Goal: Task Accomplishment & Management: Complete application form

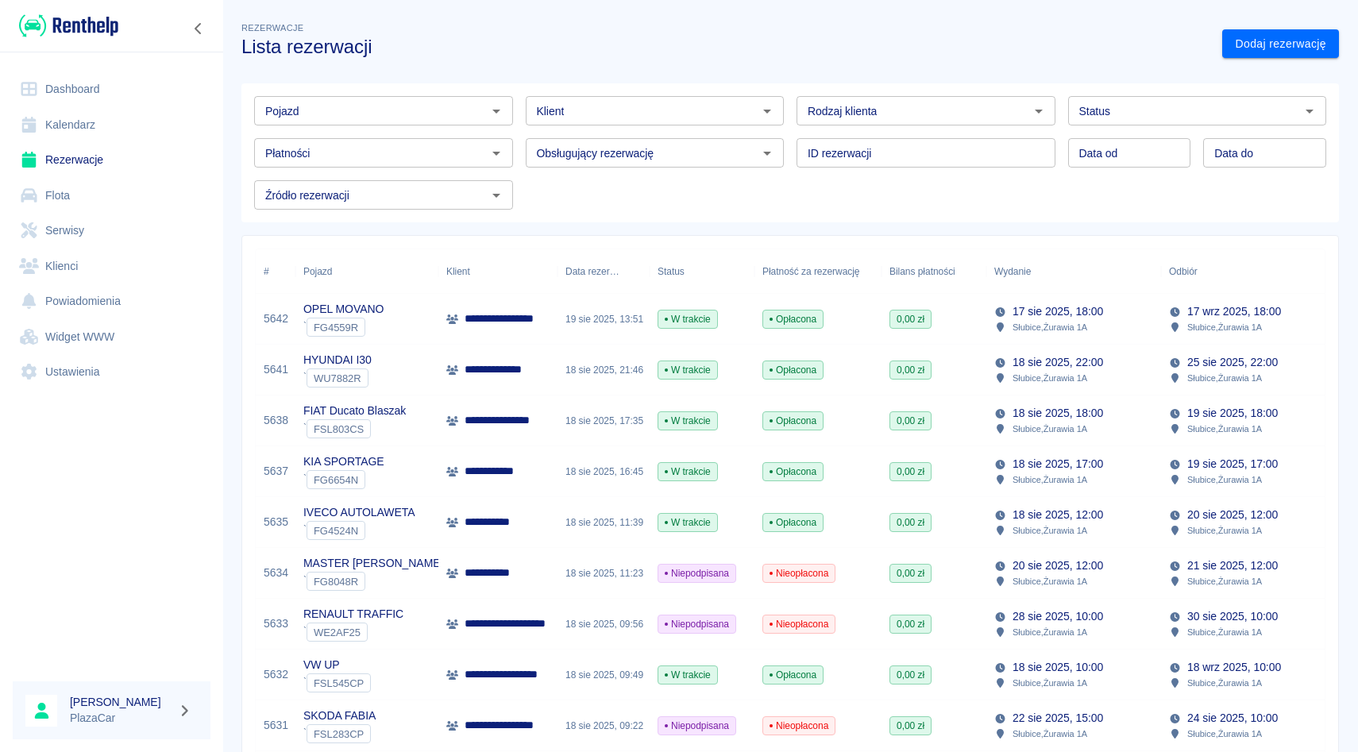
click at [353, 101] on input "Pojazd" at bounding box center [370, 111] width 223 height 20
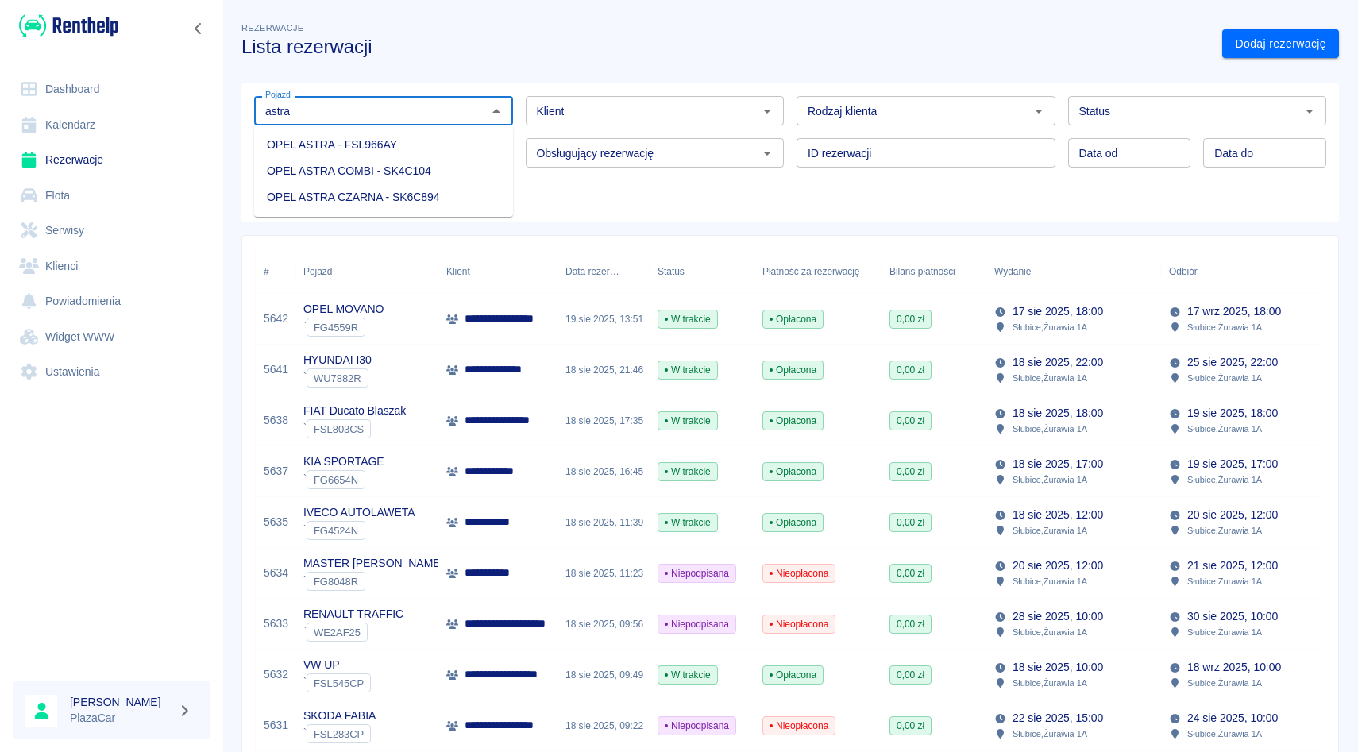
click at [369, 172] on li "OPEL ASTRA COMBI - SK4C104" at bounding box center [383, 171] width 259 height 26
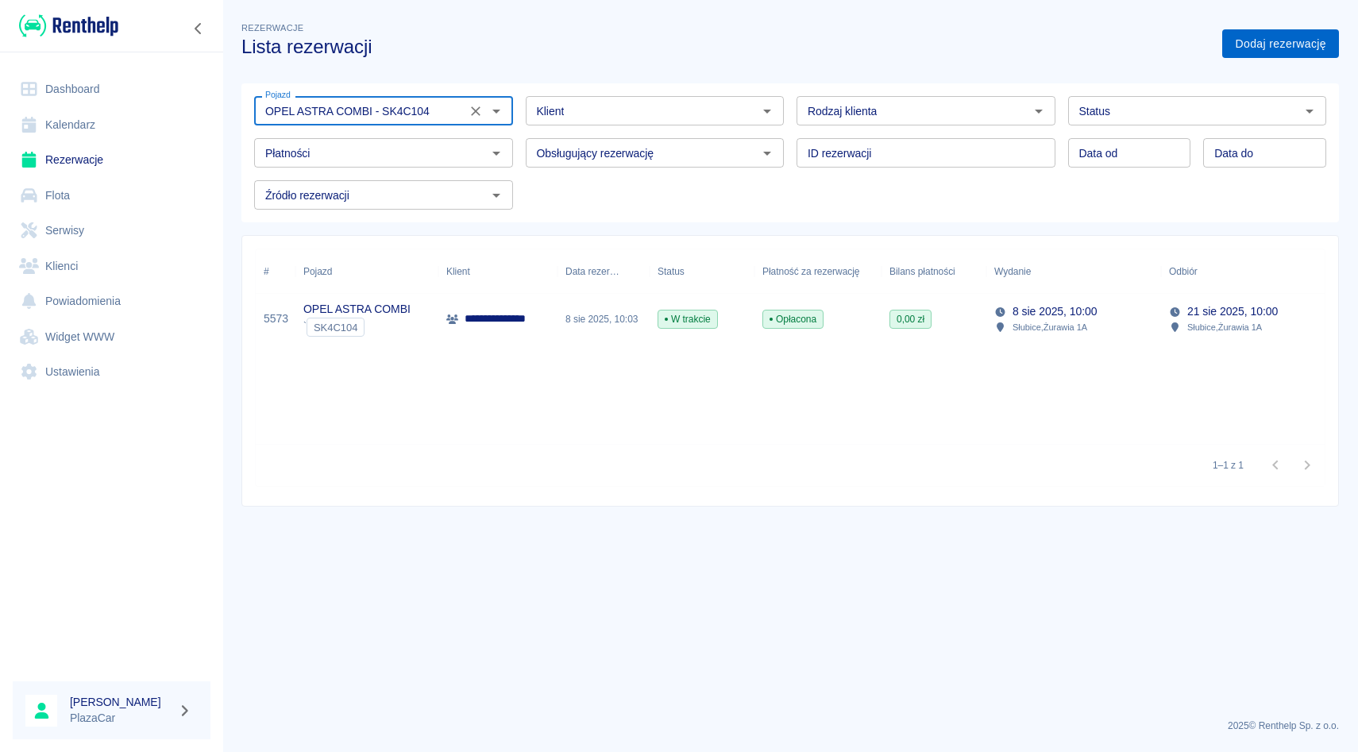
type input "OPEL ASTRA COMBI - SK4C104"
click at [1288, 40] on link "Dodaj rezerwację" at bounding box center [1280, 43] width 117 height 29
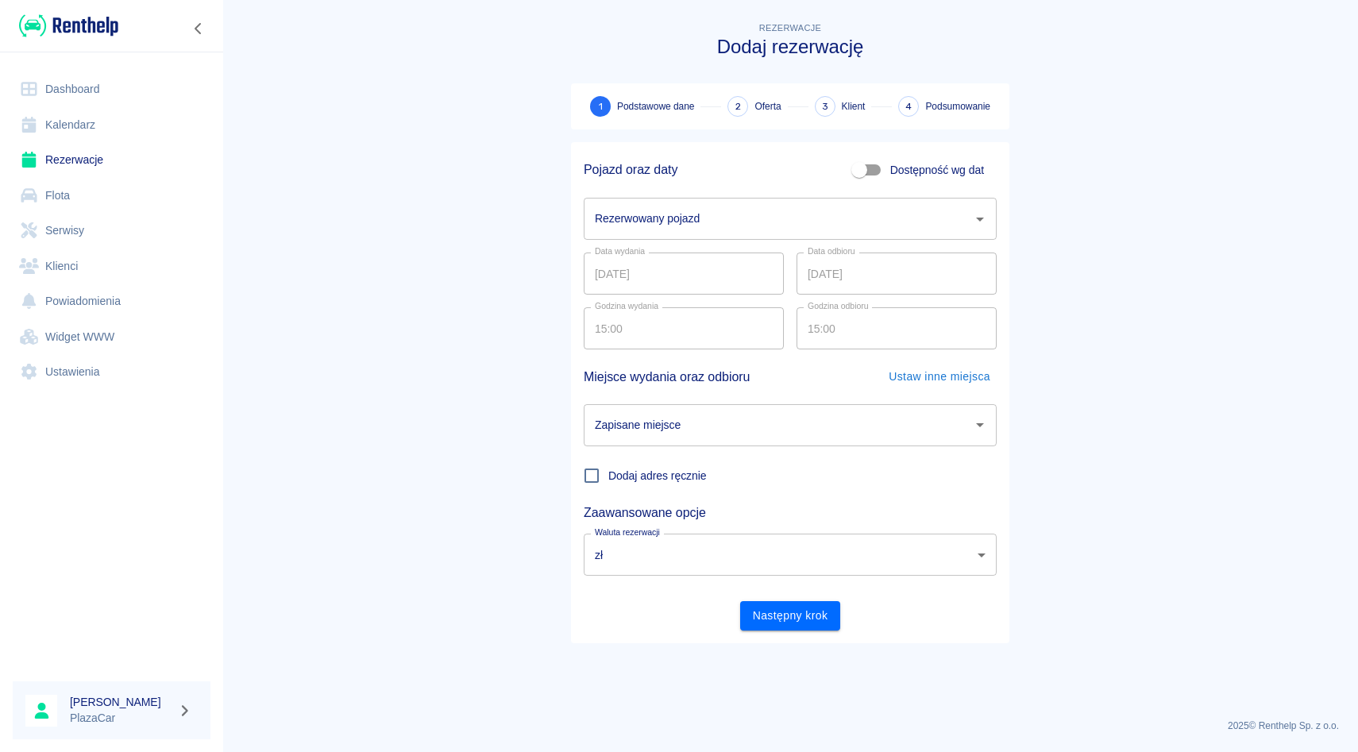
click at [762, 240] on div "Data wydania [DATE] Data wydania Data odbioru [DATE] Data odbioru" at bounding box center [784, 267] width 426 height 55
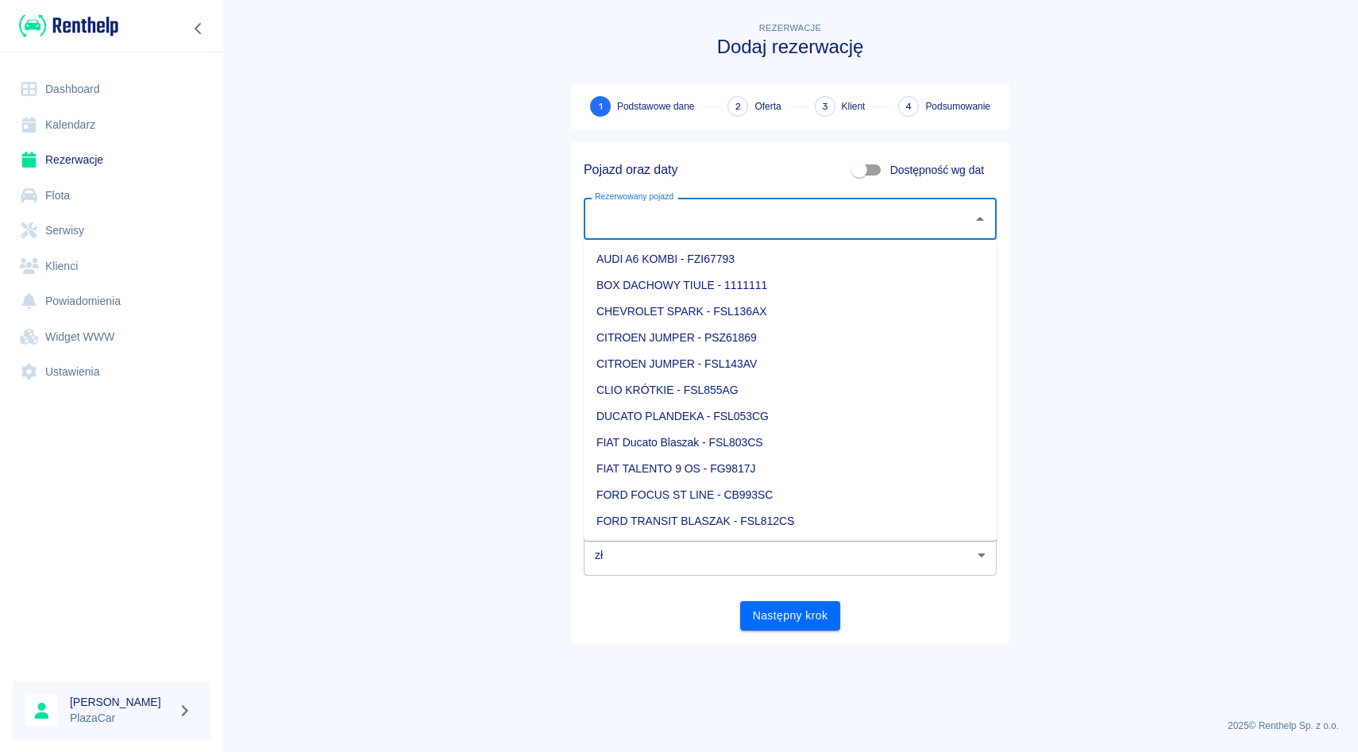
click at [762, 212] on input "Rezerwowany pojazd" at bounding box center [778, 219] width 375 height 28
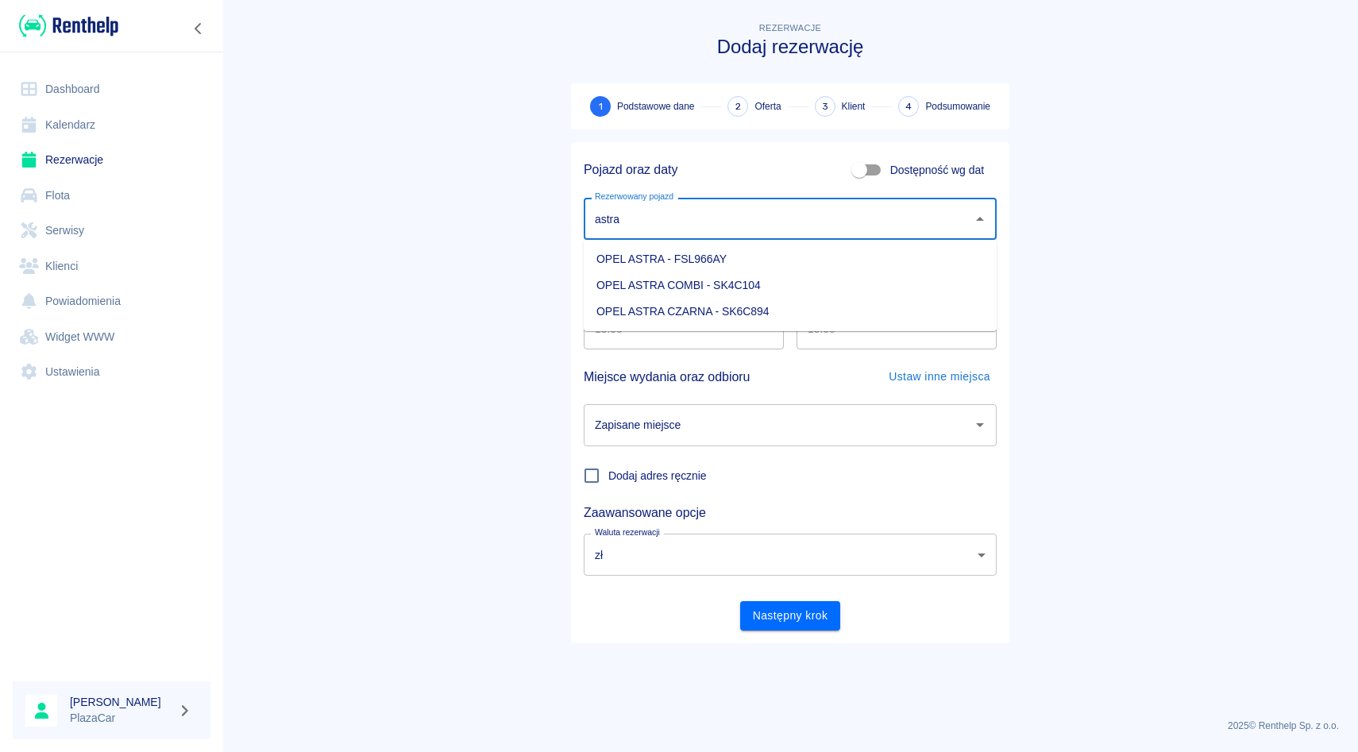
click at [733, 285] on li "OPEL ASTRA COMBI - SK4C104" at bounding box center [790, 285] width 413 height 26
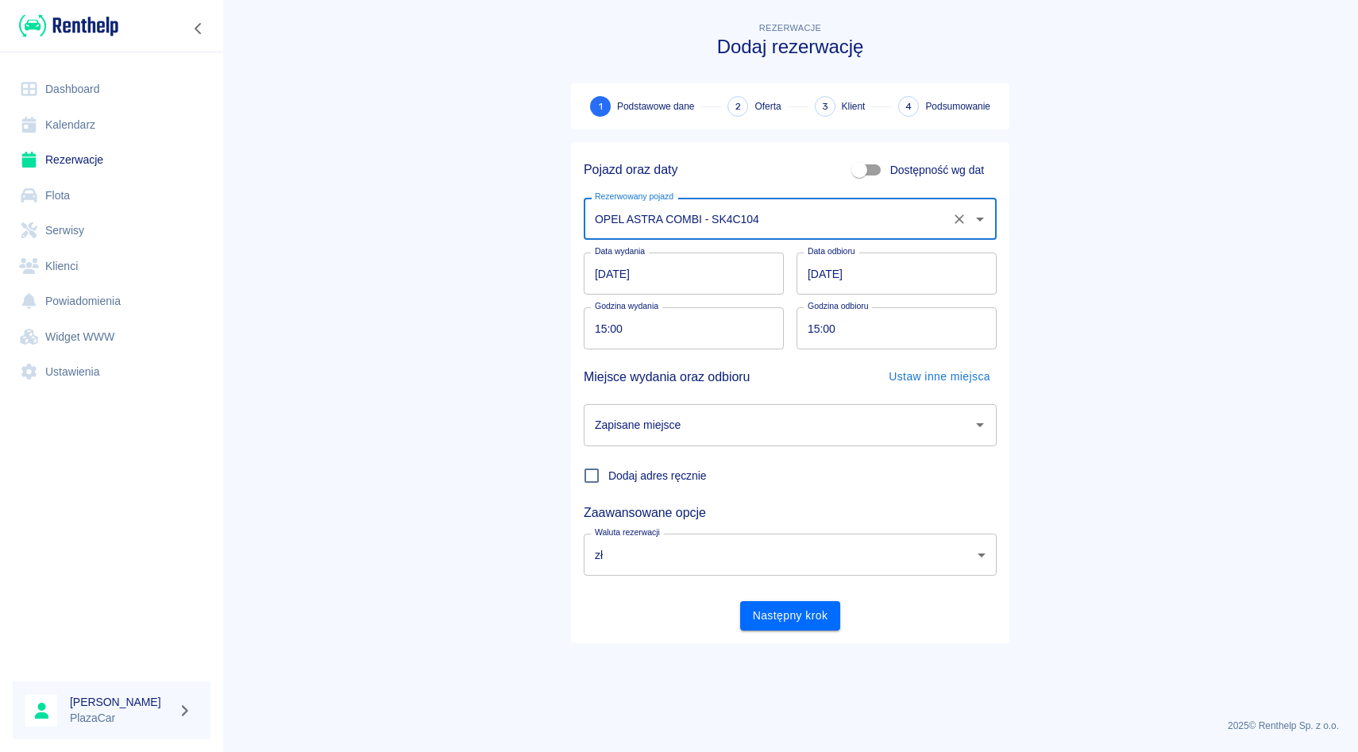
type input "OPEL ASTRA COMBI - SK4C104"
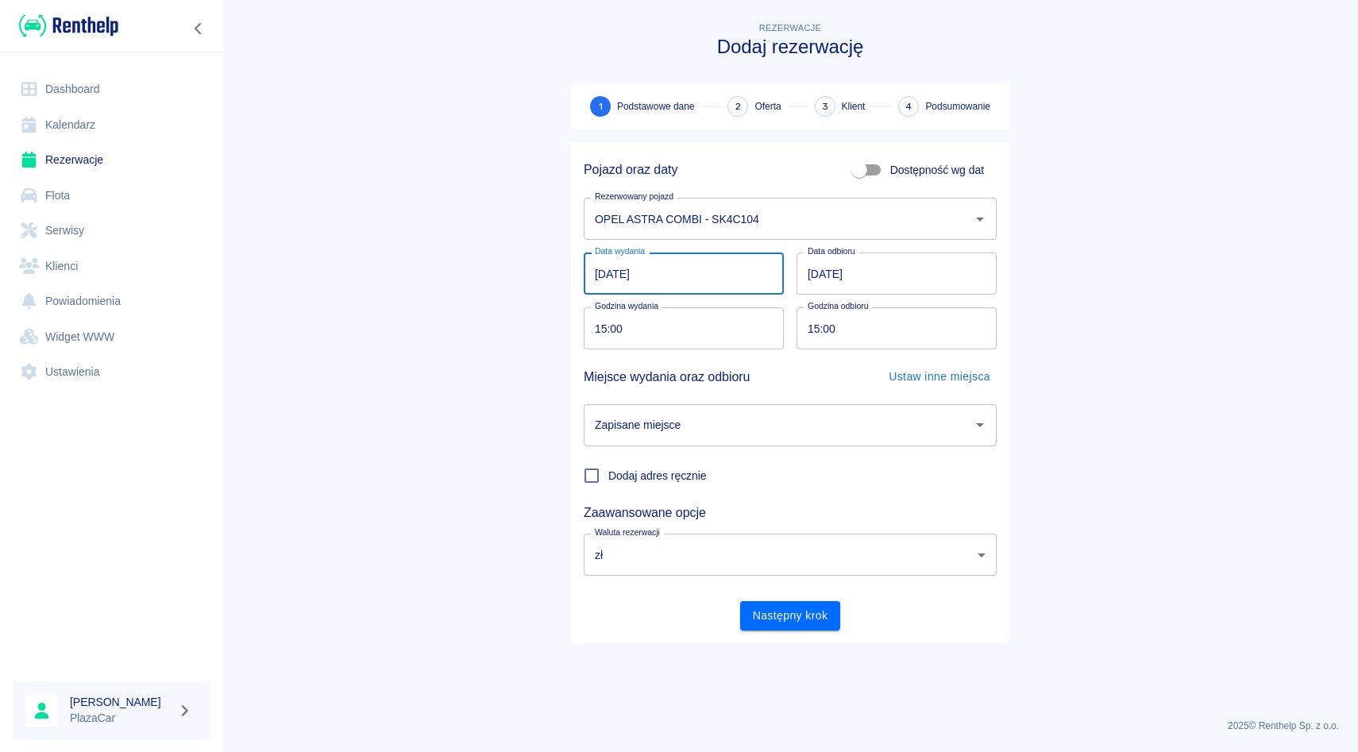
click at [598, 273] on input "[DATE]" at bounding box center [684, 274] width 200 height 42
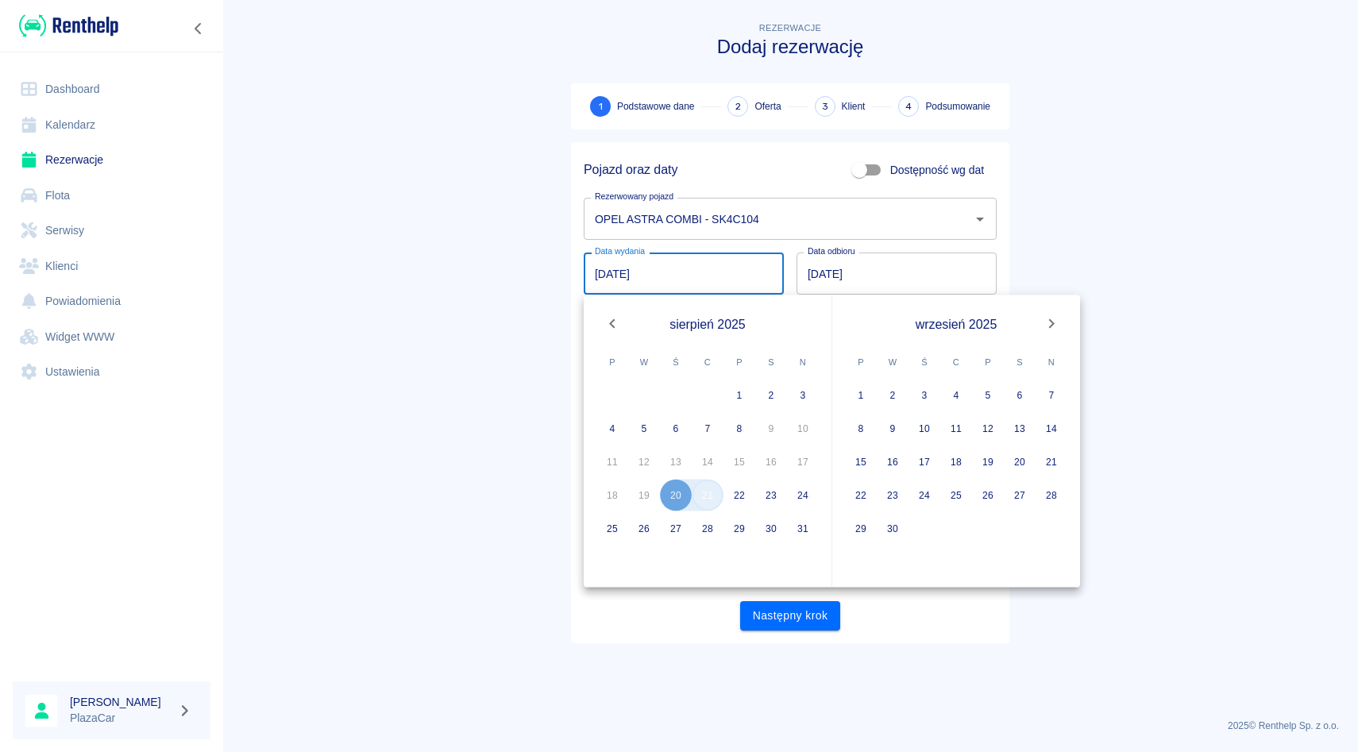
click at [705, 498] on button "21" at bounding box center [708, 496] width 32 height 32
type input "[DATE]"
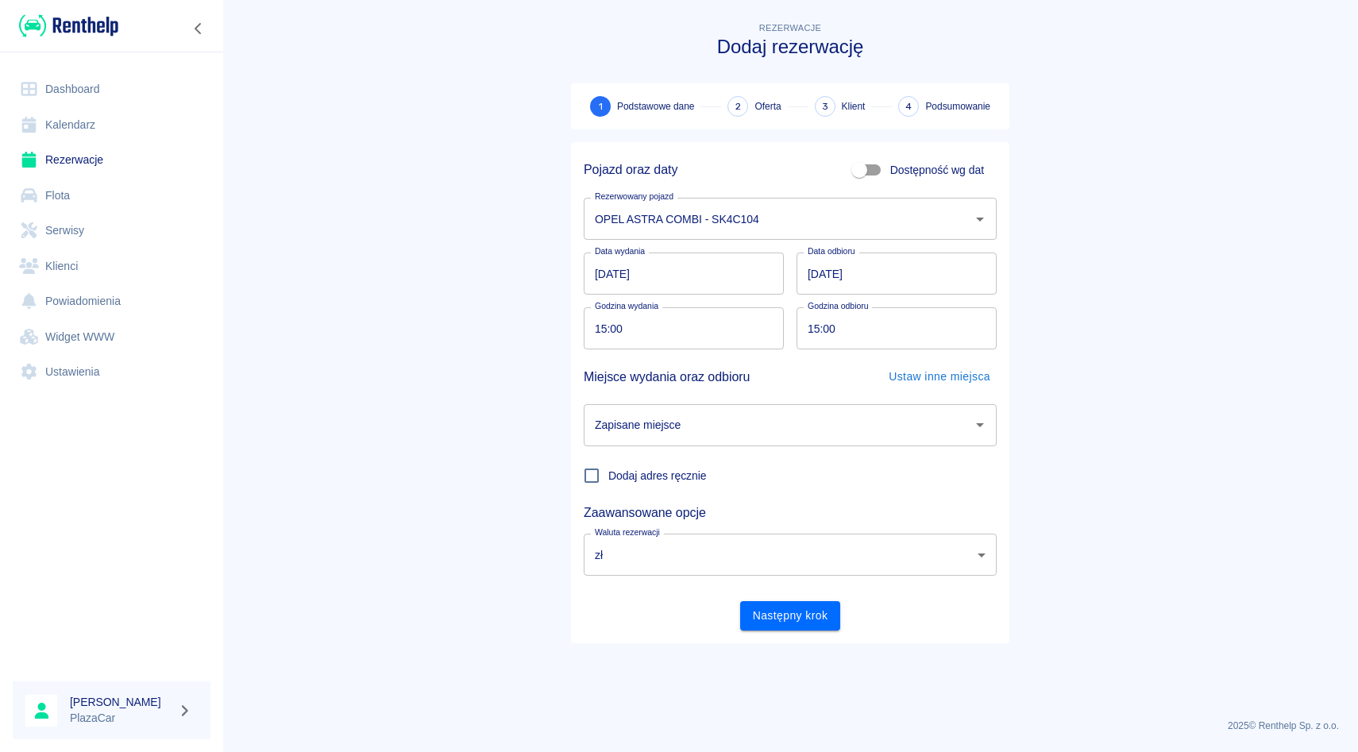
click at [1096, 262] on main "Rezerwacje Dodaj rezerwację 1 Podstawowe dane 2 Oferta 3 Klient 4 Podsumowanie …" at bounding box center [790, 362] width 1136 height 687
click at [816, 274] on input "[DATE]" at bounding box center [897, 274] width 200 height 42
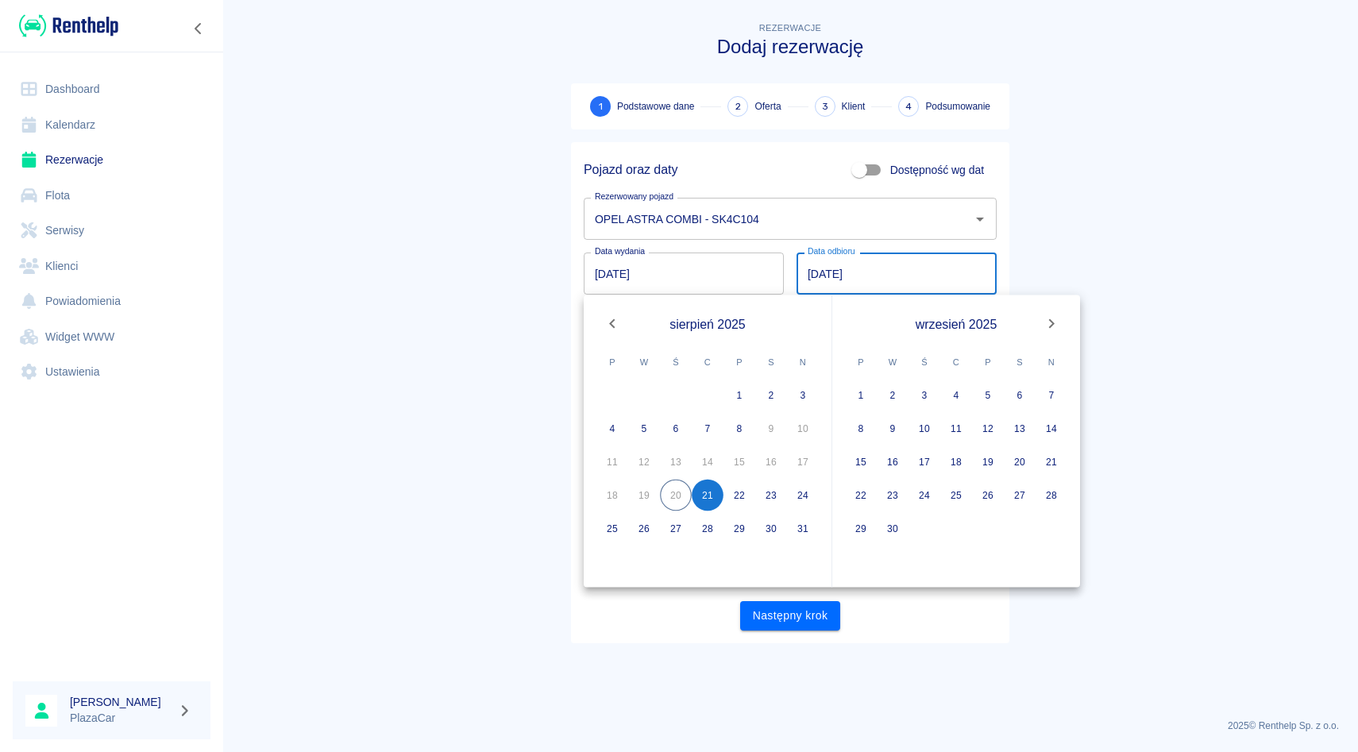
click at [1191, 224] on main "Rezerwacje Dodaj rezerwację 1 Podstawowe dane 2 Oferta 3 Klient 4 Podsumowanie …" at bounding box center [790, 362] width 1136 height 687
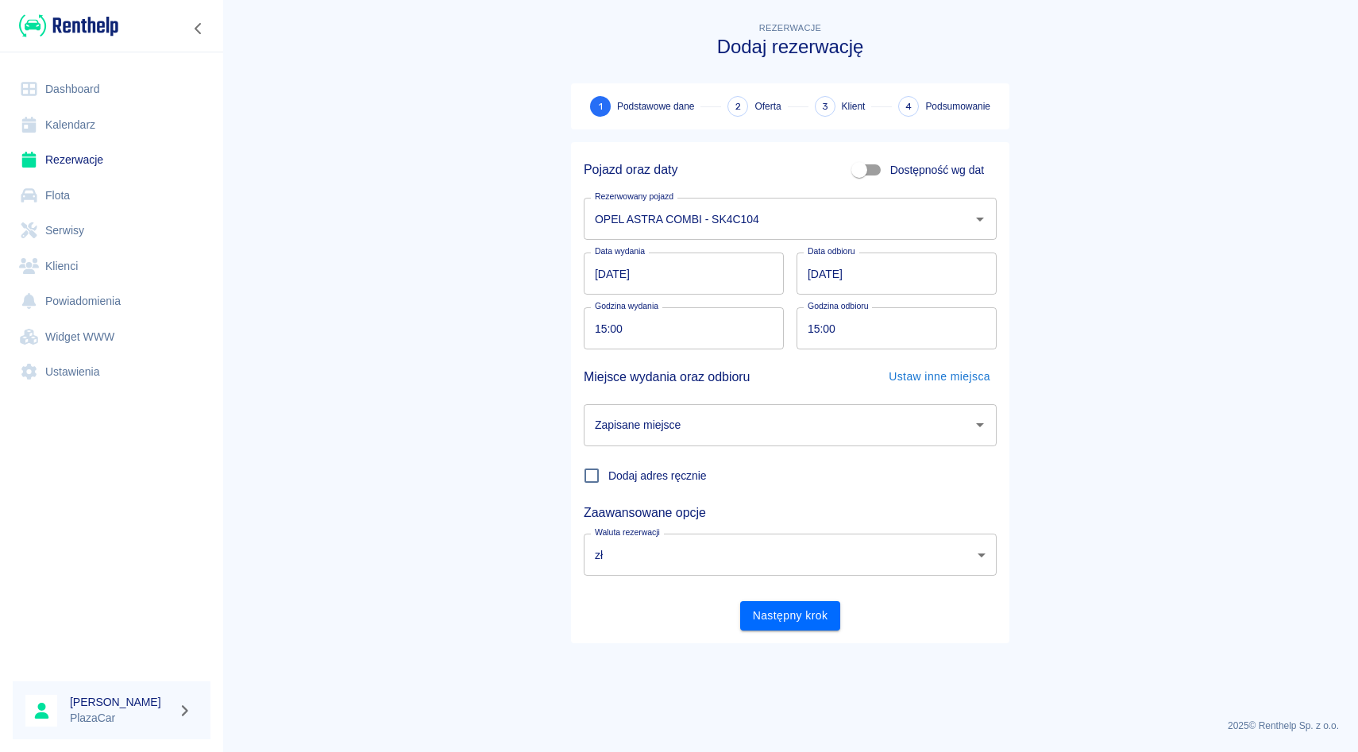
click at [817, 267] on input "[DATE]" at bounding box center [897, 274] width 200 height 42
click at [1169, 244] on main "Rezerwacje Dodaj rezerwację 1 Podstawowe dane 2 Oferta 3 Klient 4 Podsumowanie …" at bounding box center [790, 362] width 1136 height 687
click at [807, 268] on input "[DATE]" at bounding box center [897, 274] width 200 height 42
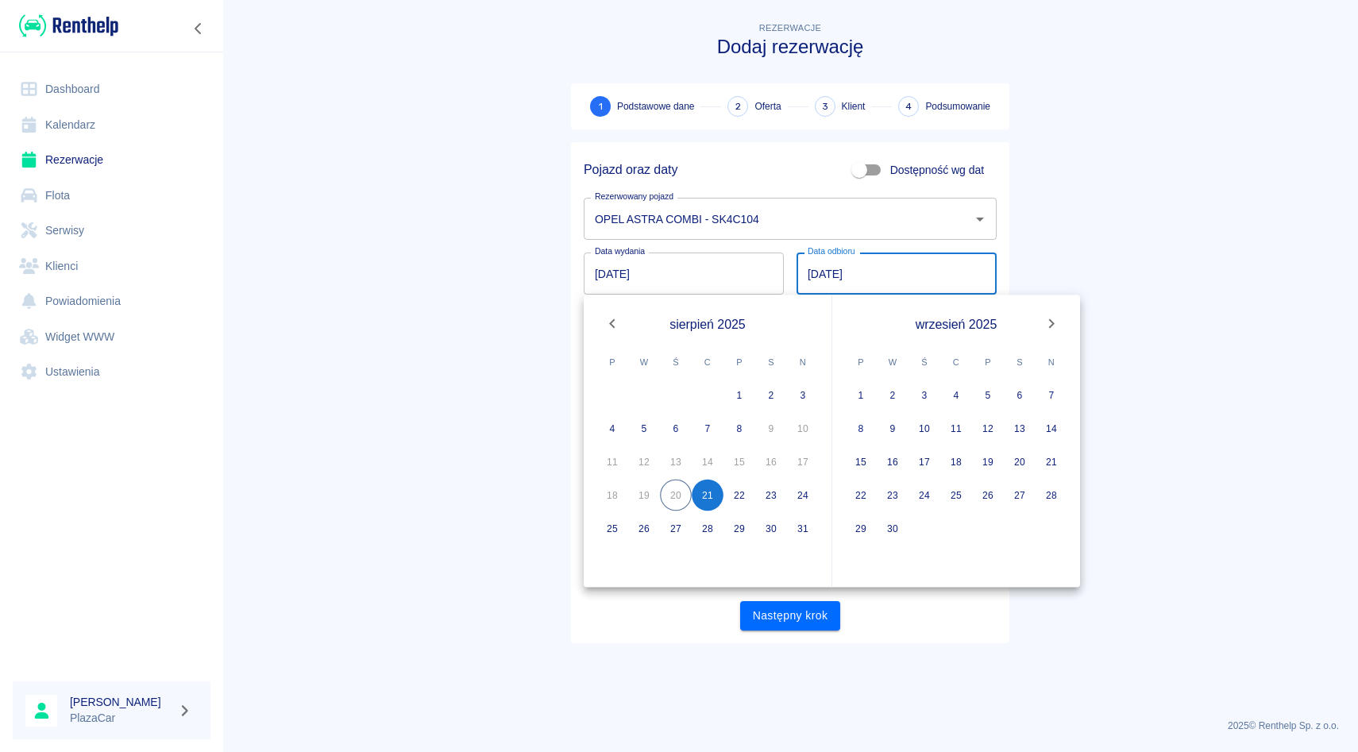
click at [1219, 255] on main "Rezerwacje Dodaj rezerwację 1 Podstawowe dane 2 Oferta 3 Klient 4 Podsumowanie …" at bounding box center [790, 362] width 1136 height 687
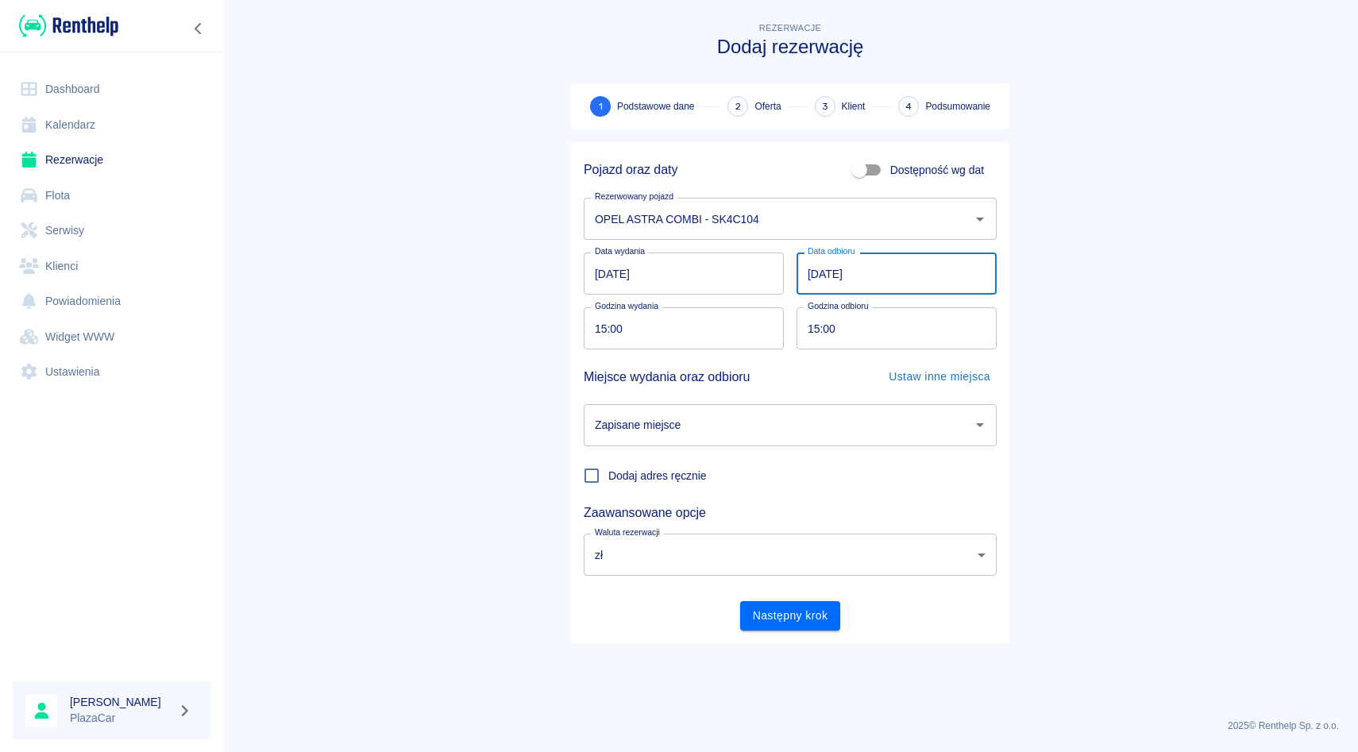
click at [819, 266] on input "[DATE]" at bounding box center [897, 274] width 200 height 42
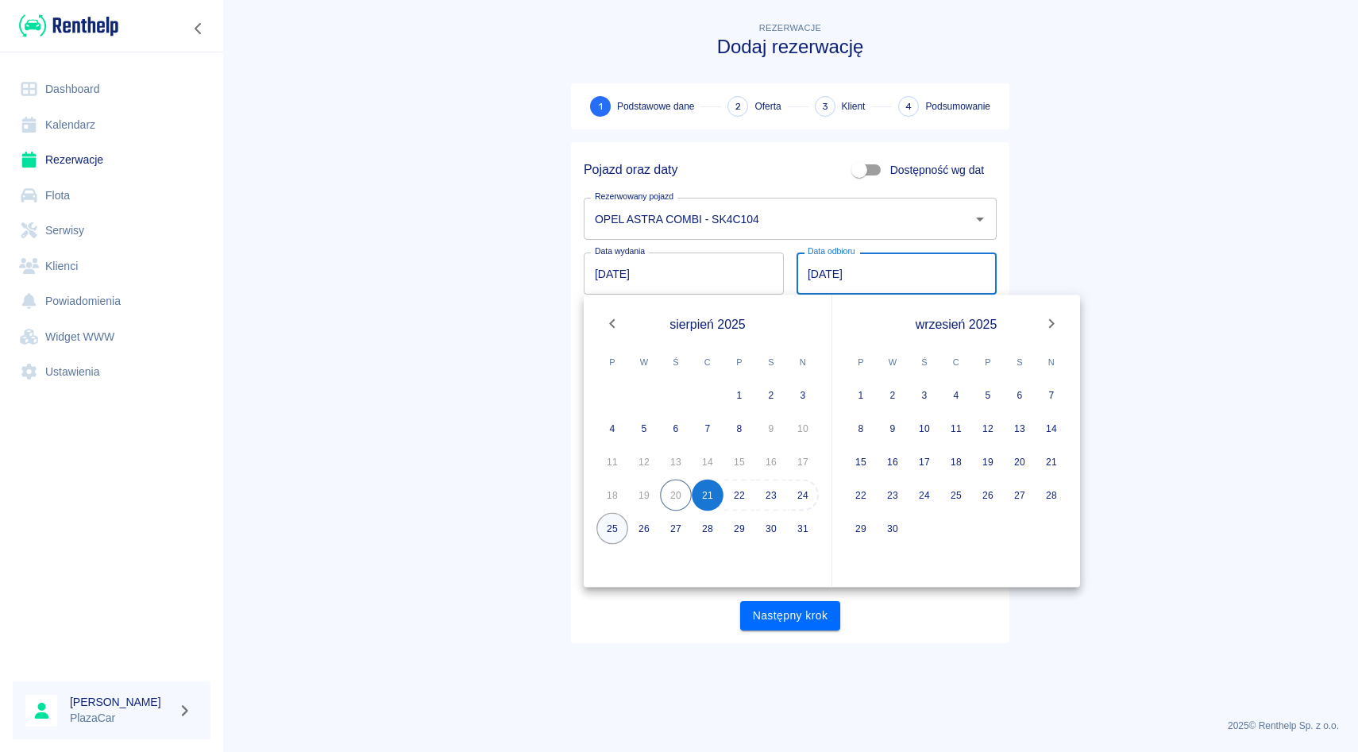
click at [615, 524] on button "25" at bounding box center [612, 529] width 32 height 32
type input "[DATE]"
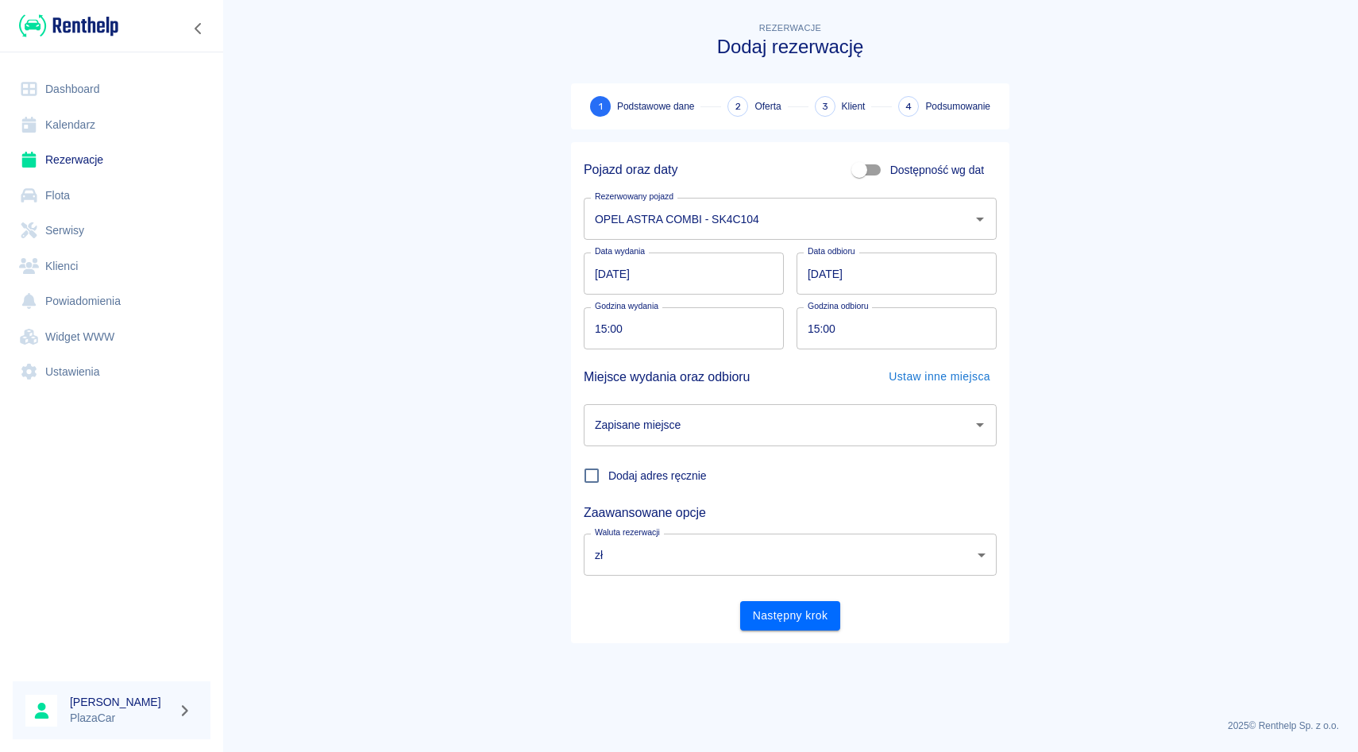
click at [591, 276] on input "[DATE]" at bounding box center [684, 274] width 200 height 42
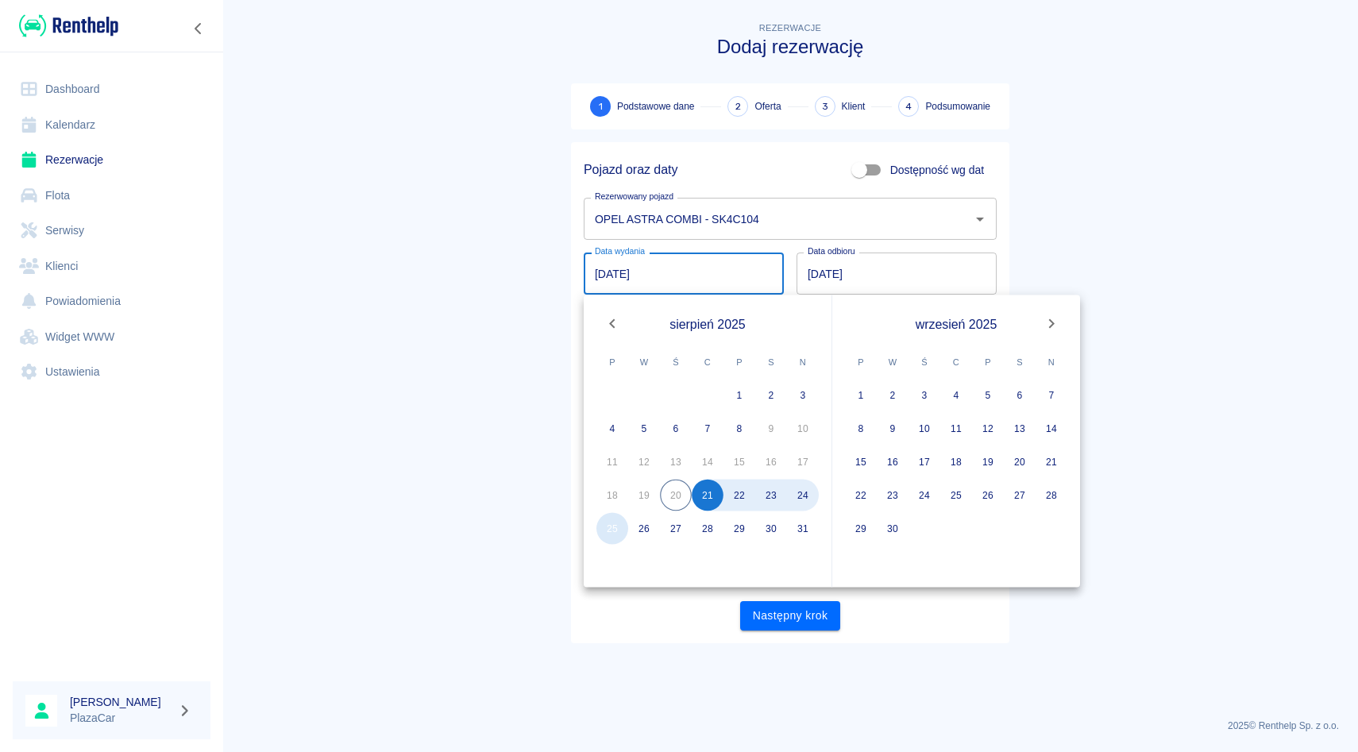
click at [612, 519] on button "25" at bounding box center [612, 529] width 32 height 32
type input "[DATE]"
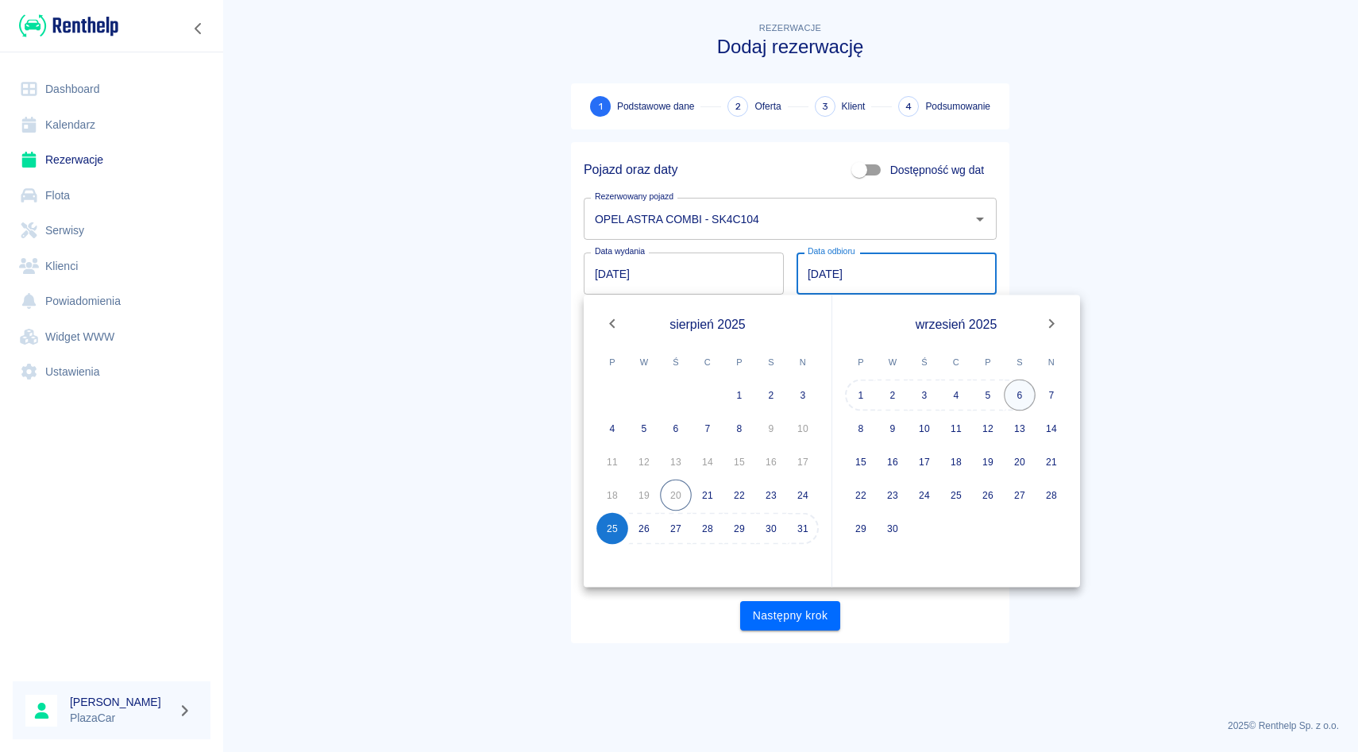
click at [1013, 386] on button "6" at bounding box center [1020, 396] width 32 height 32
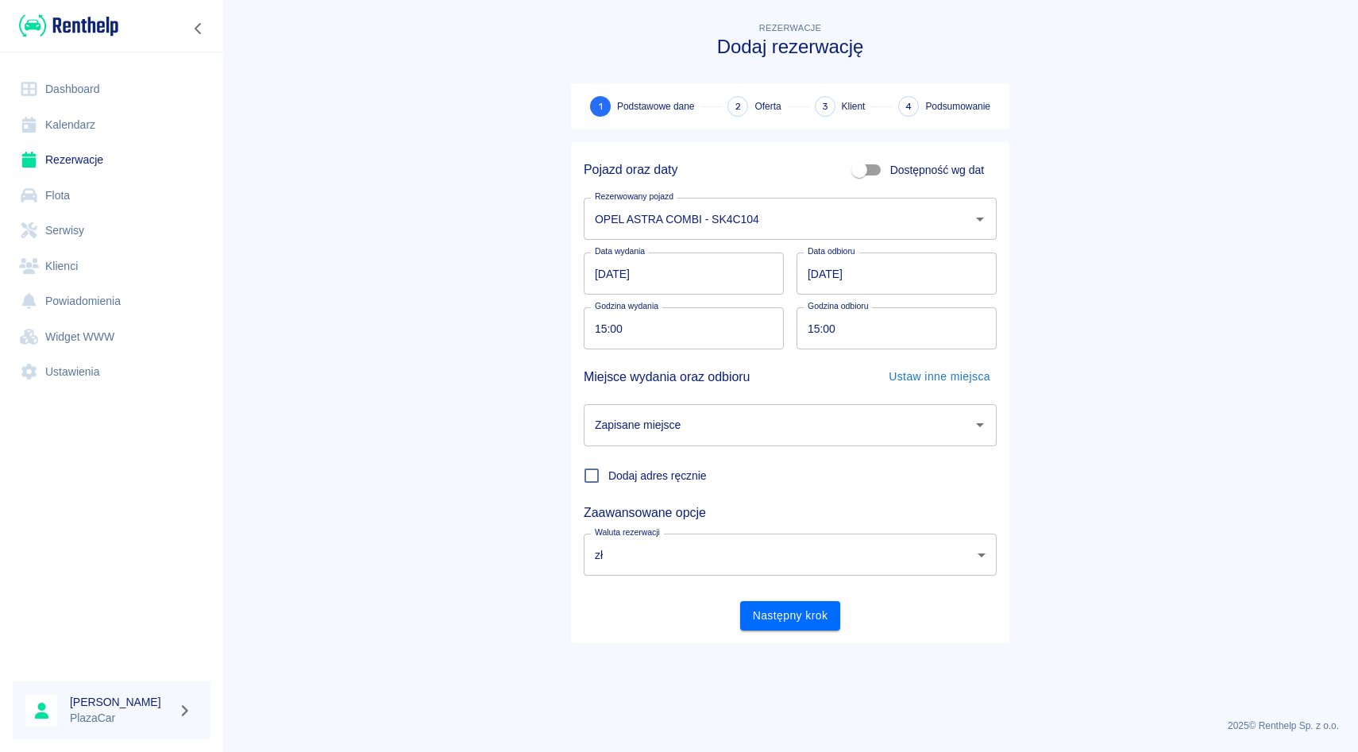
click at [816, 272] on input "[DATE]" at bounding box center [897, 274] width 200 height 42
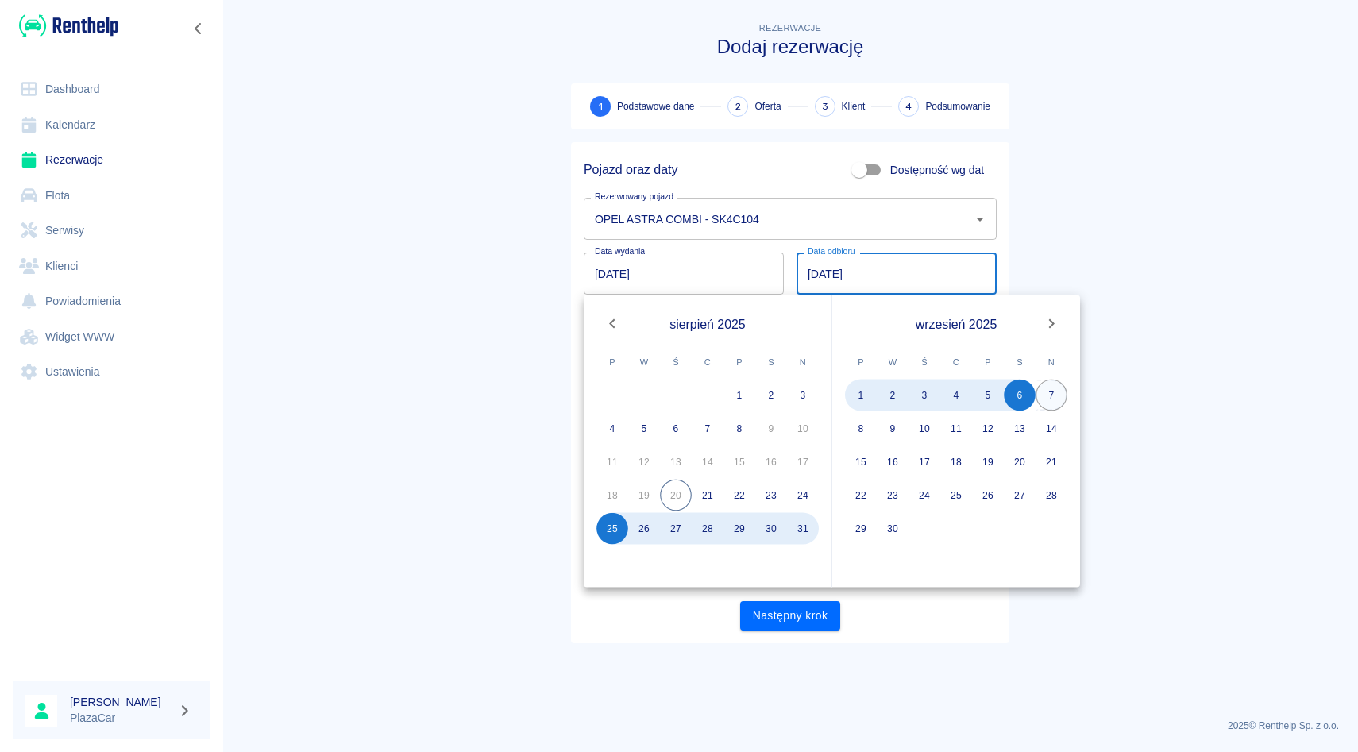
click at [1047, 392] on button "7" at bounding box center [1052, 396] width 32 height 32
type input "[DATE]"
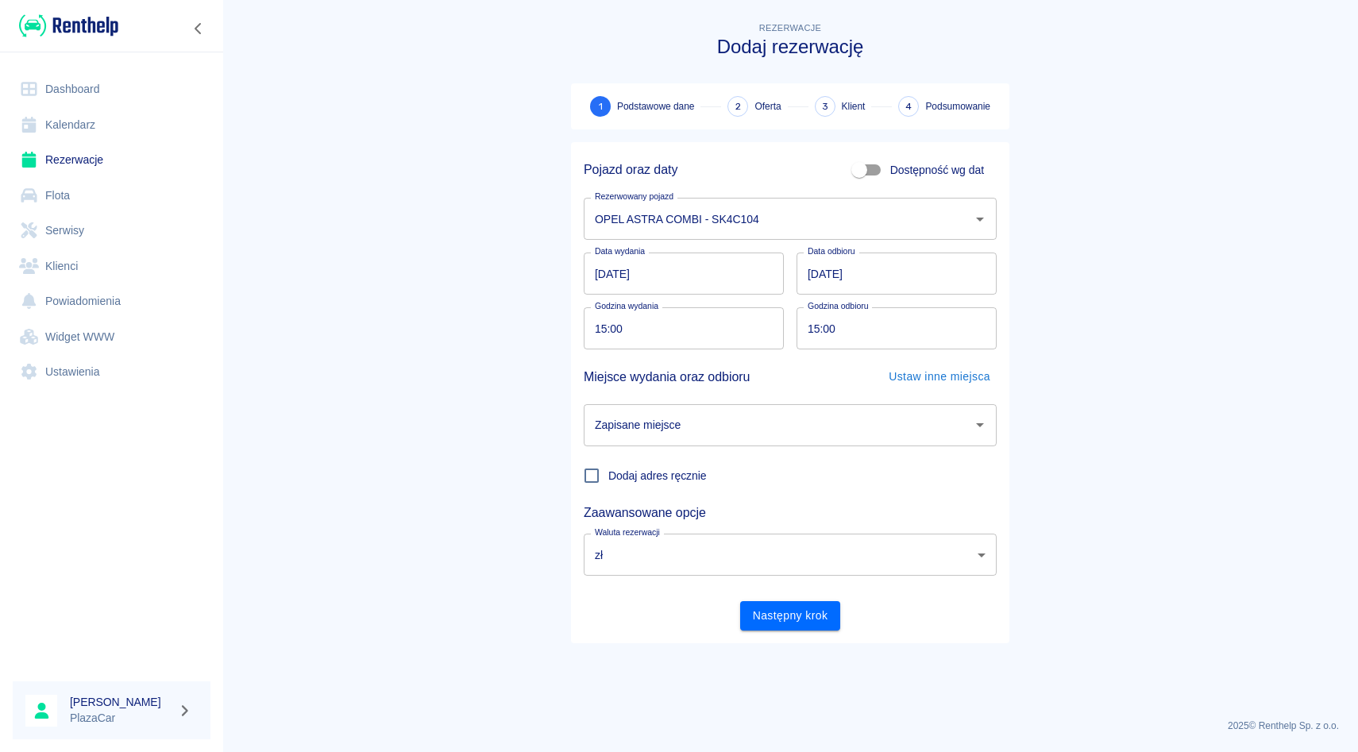
click at [704, 423] on input "Zapisane miejsce" at bounding box center [778, 425] width 375 height 28
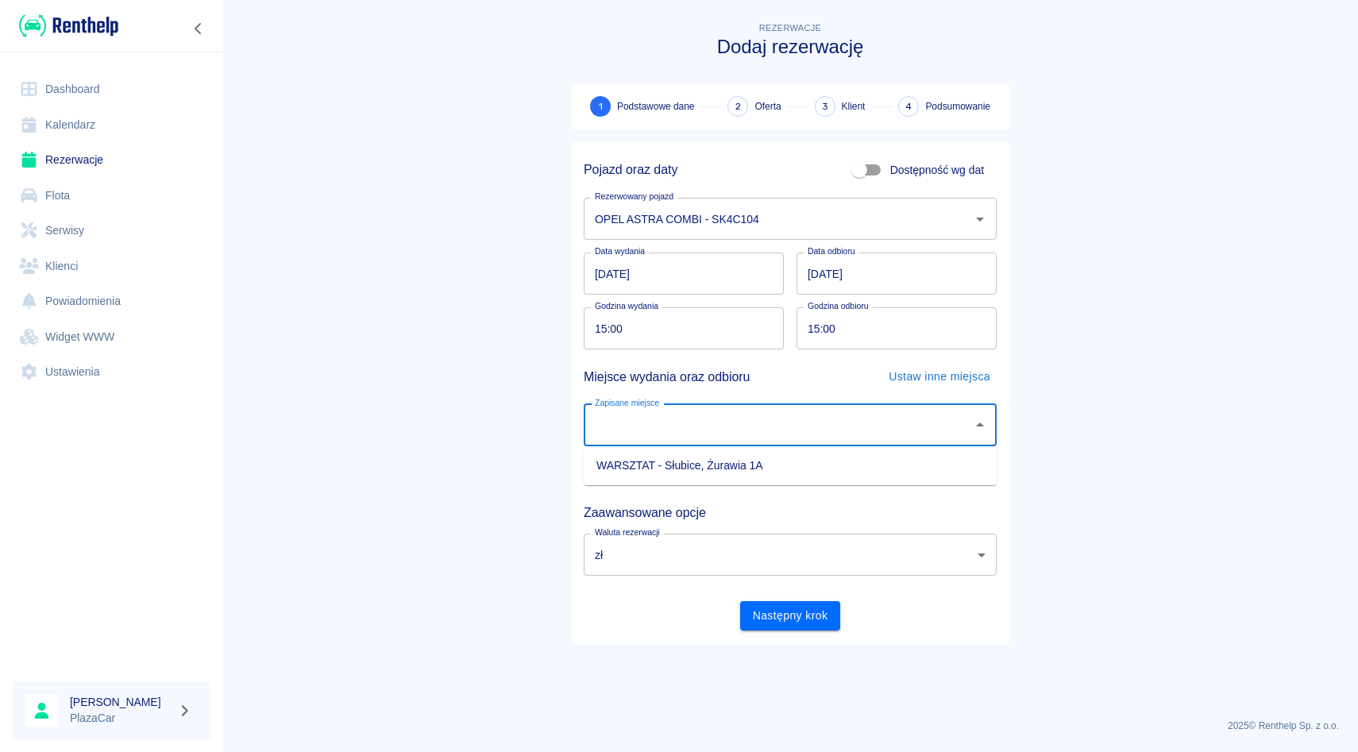
click at [693, 476] on li "WARSZTAT - Słubice, Żurawia 1A" at bounding box center [790, 466] width 413 height 26
type input "WARSZTAT - Słubice, Żurawia 1A"
click at [785, 610] on button "Następny krok" at bounding box center [790, 615] width 101 height 29
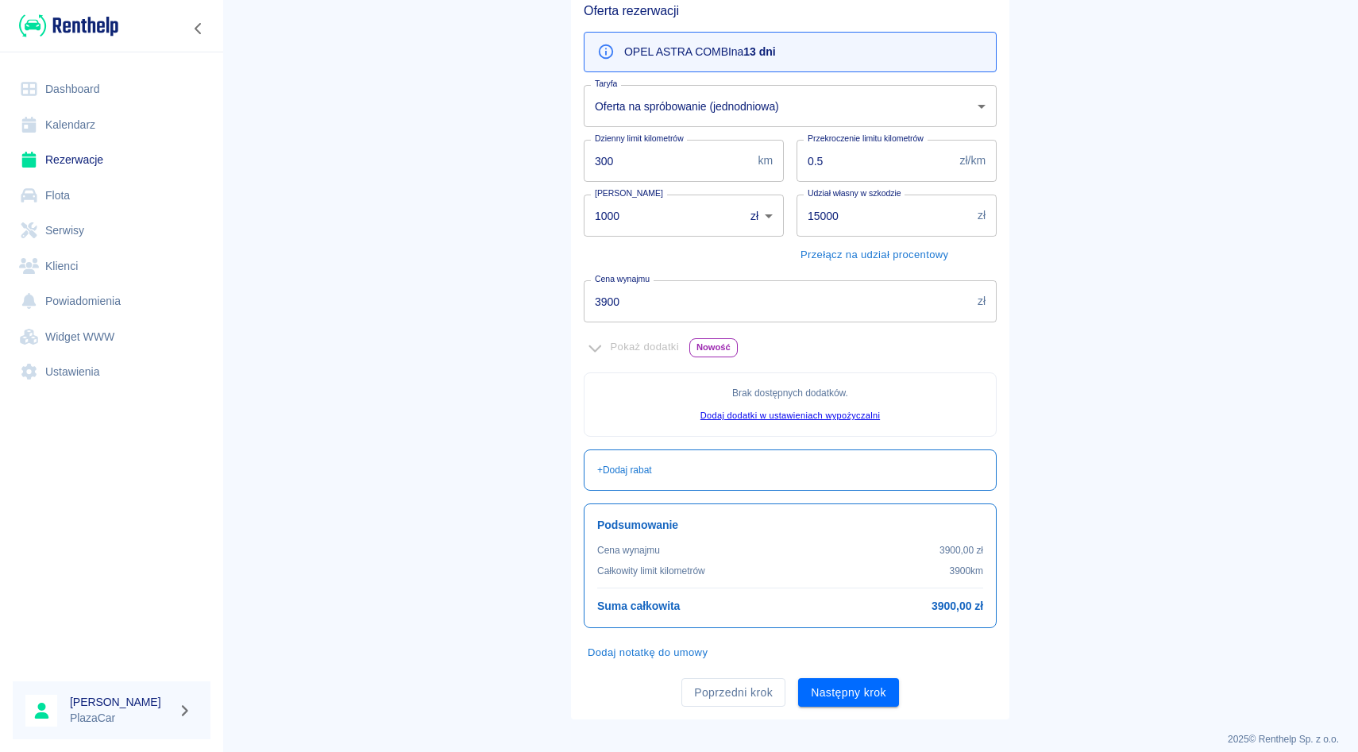
scroll to position [165, 0]
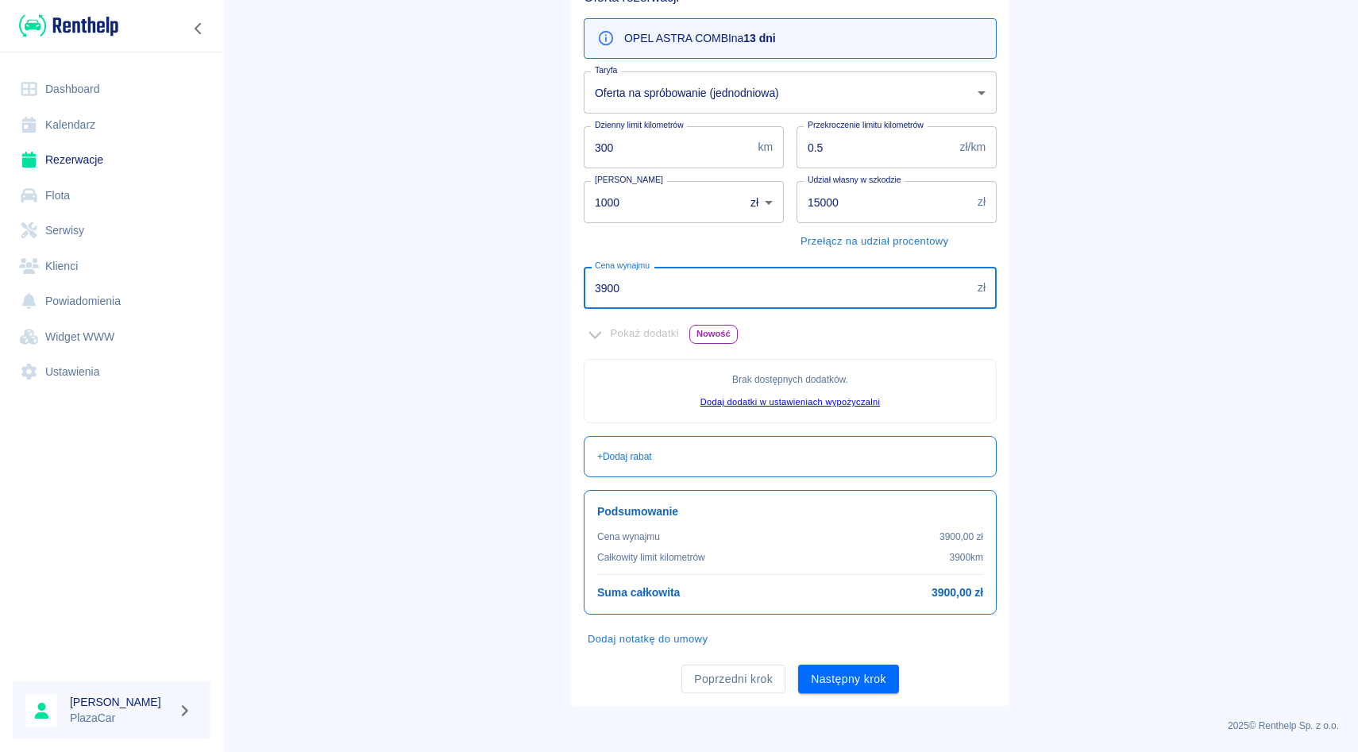
click at [720, 306] on input "3900" at bounding box center [778, 288] width 388 height 42
type input "3"
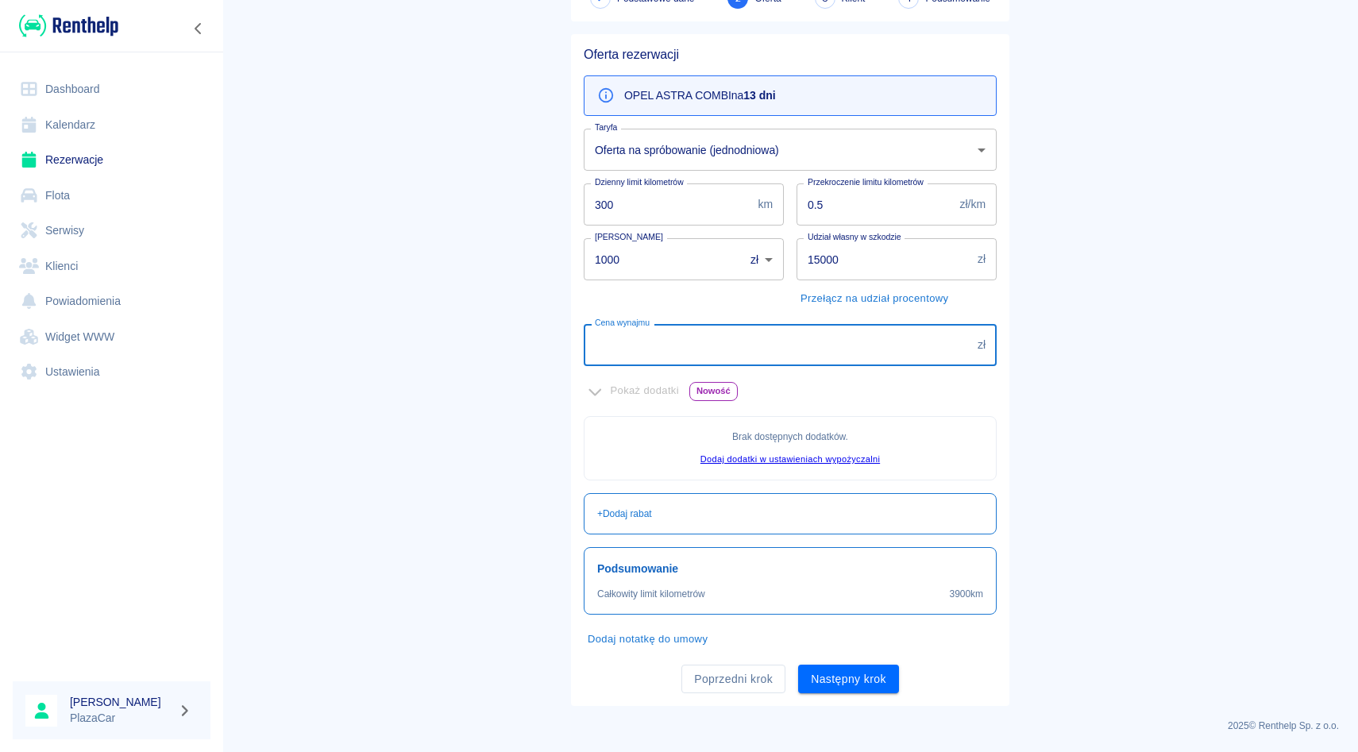
scroll to position [108, 0]
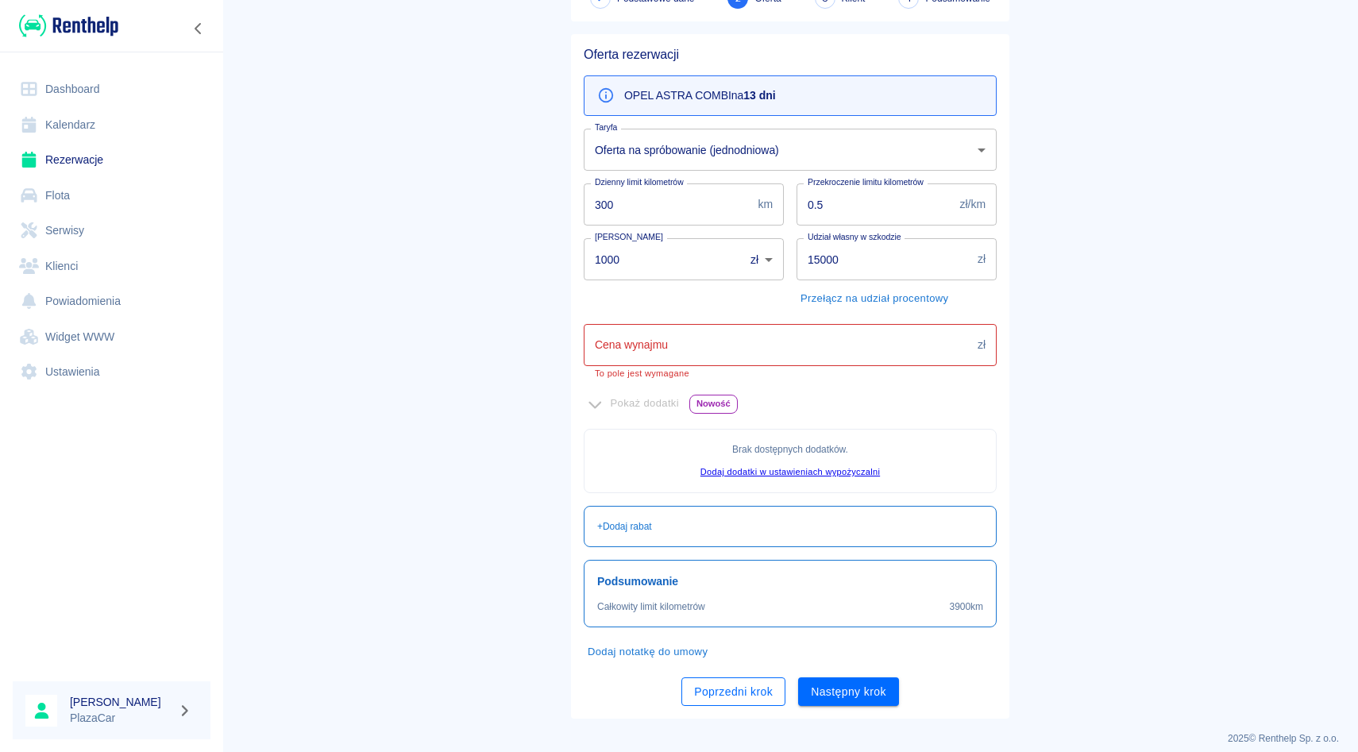
click at [731, 697] on div "Oferta rezerwacji OPEL ASTRA COMBI na 13 dni Taryfa Oferta na spróbowanie (jedn…" at bounding box center [790, 376] width 438 height 685
click at [731, 688] on button "Poprzedni krok" at bounding box center [733, 691] width 104 height 29
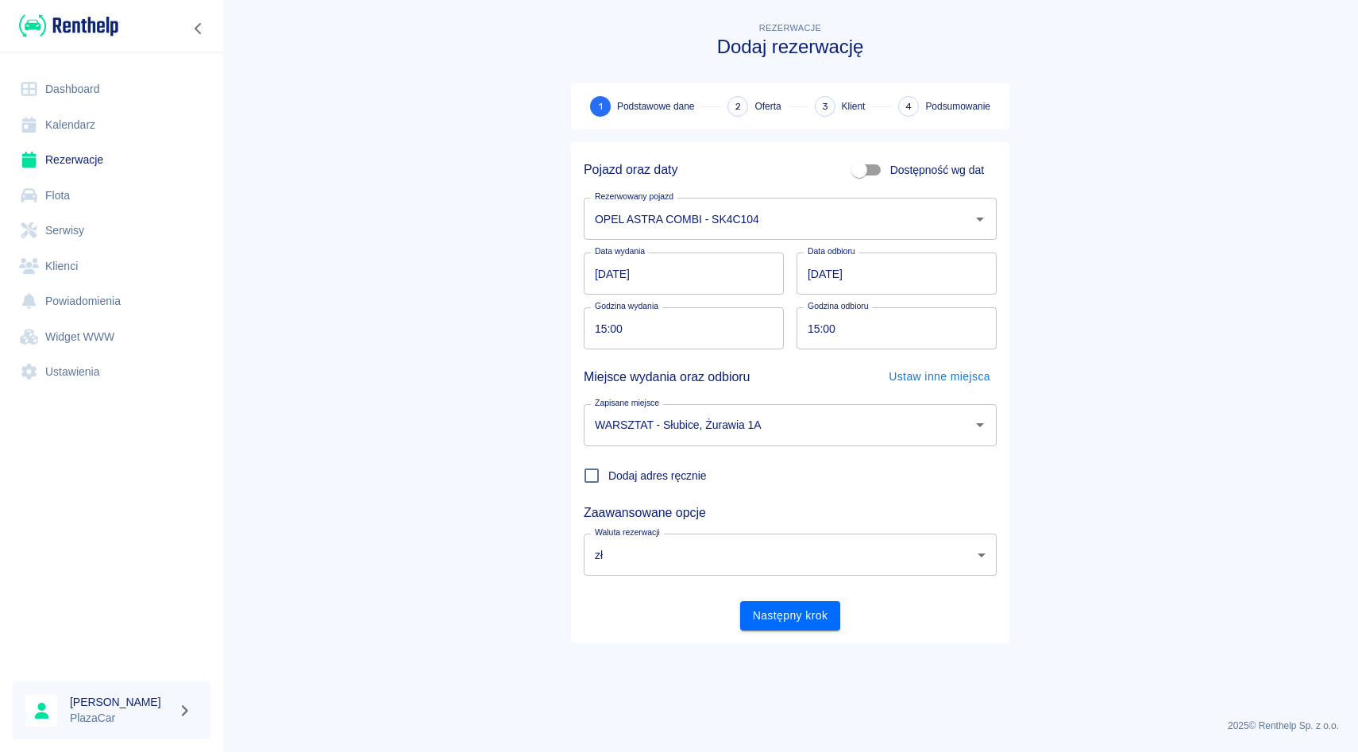
click at [814, 276] on input "[DATE]" at bounding box center [897, 274] width 200 height 42
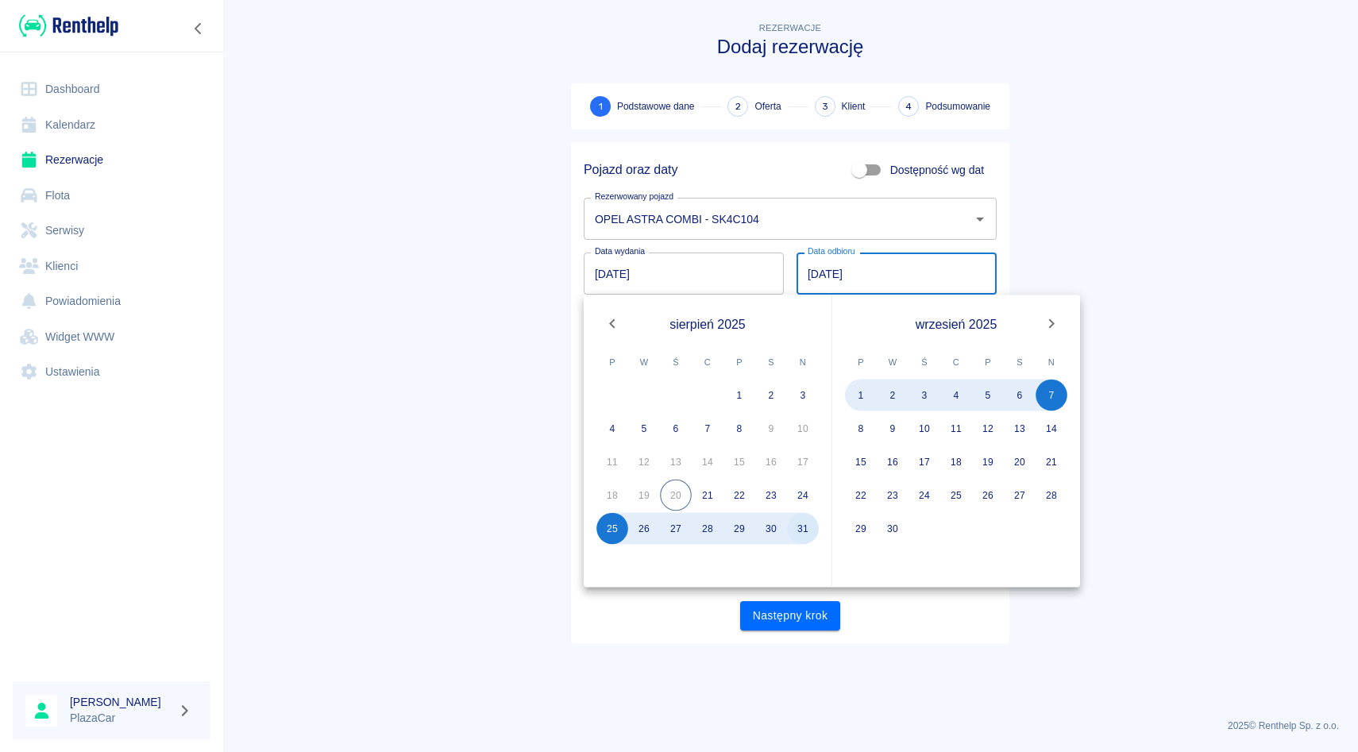
click at [798, 533] on button "31" at bounding box center [803, 529] width 32 height 32
type input "[DATE]"
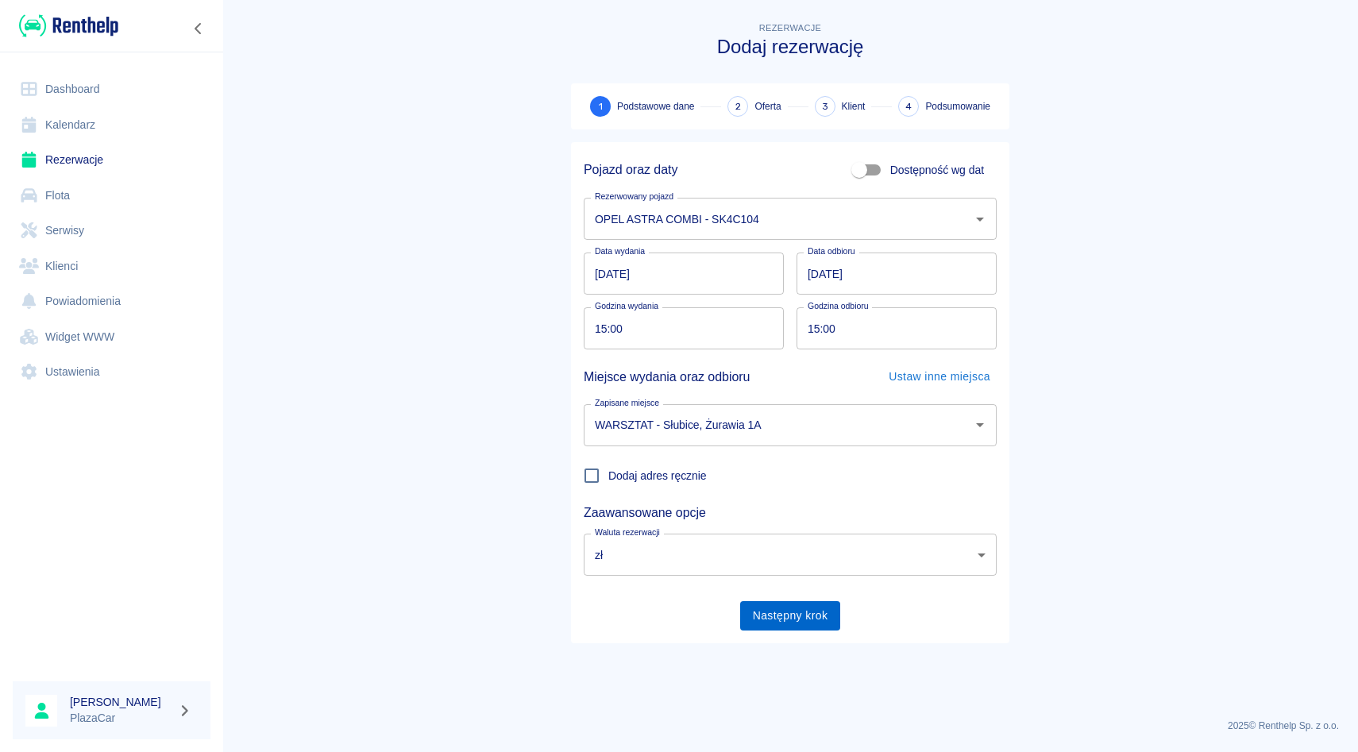
click at [783, 615] on button "Następny krok" at bounding box center [790, 615] width 101 height 29
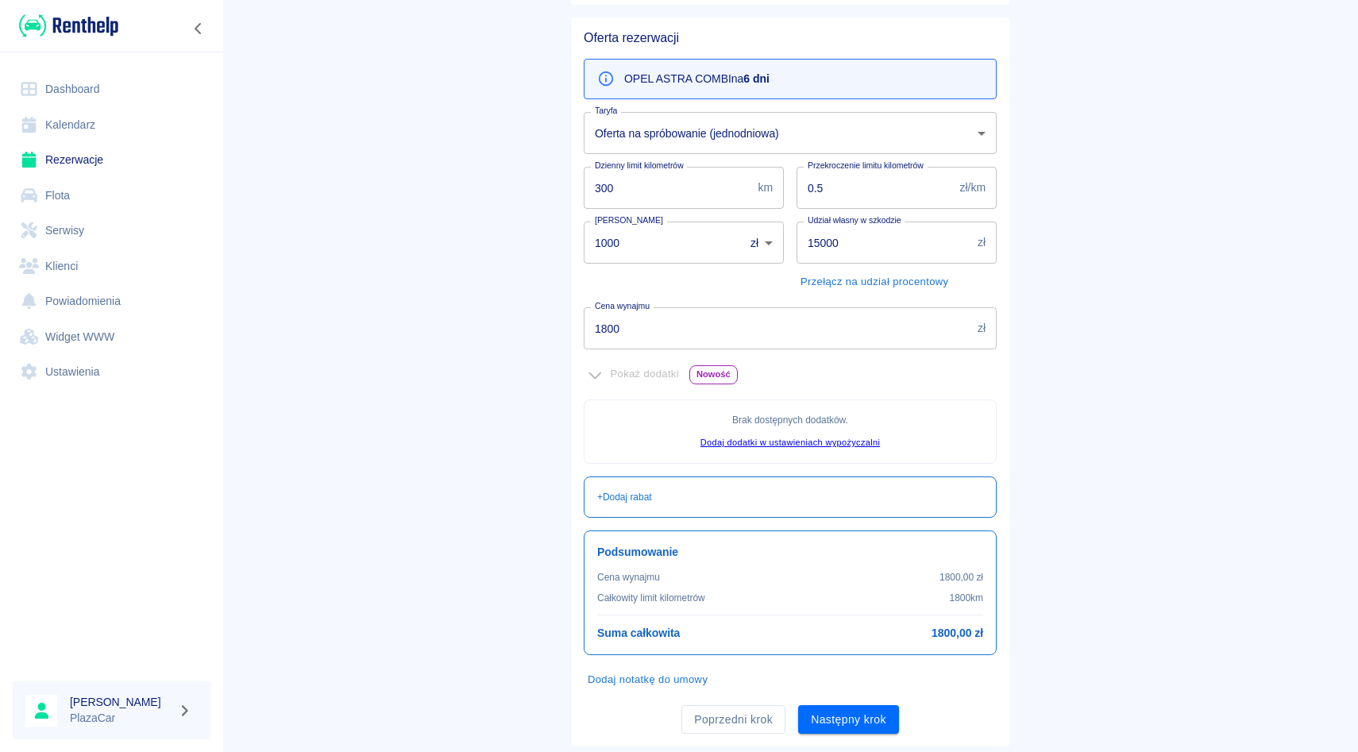
scroll to position [165, 0]
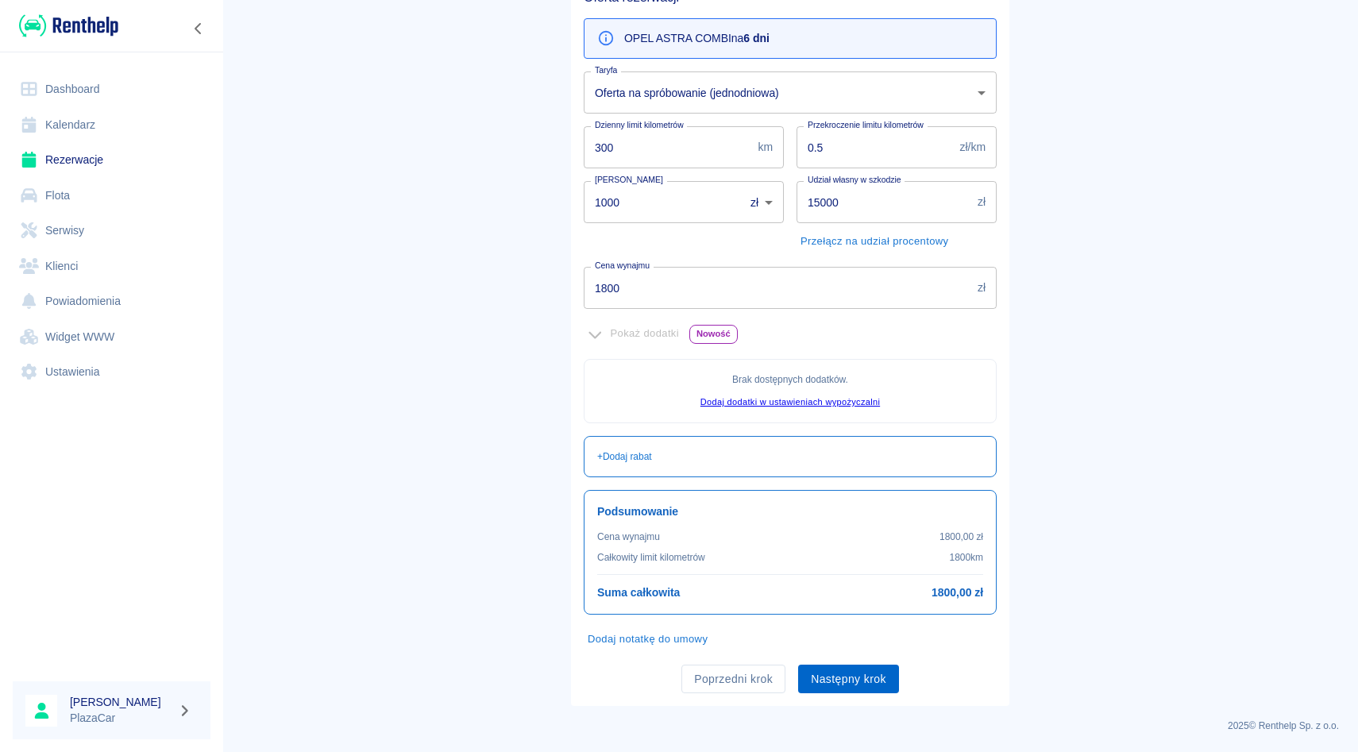
click at [823, 669] on button "Następny krok" at bounding box center [848, 679] width 101 height 29
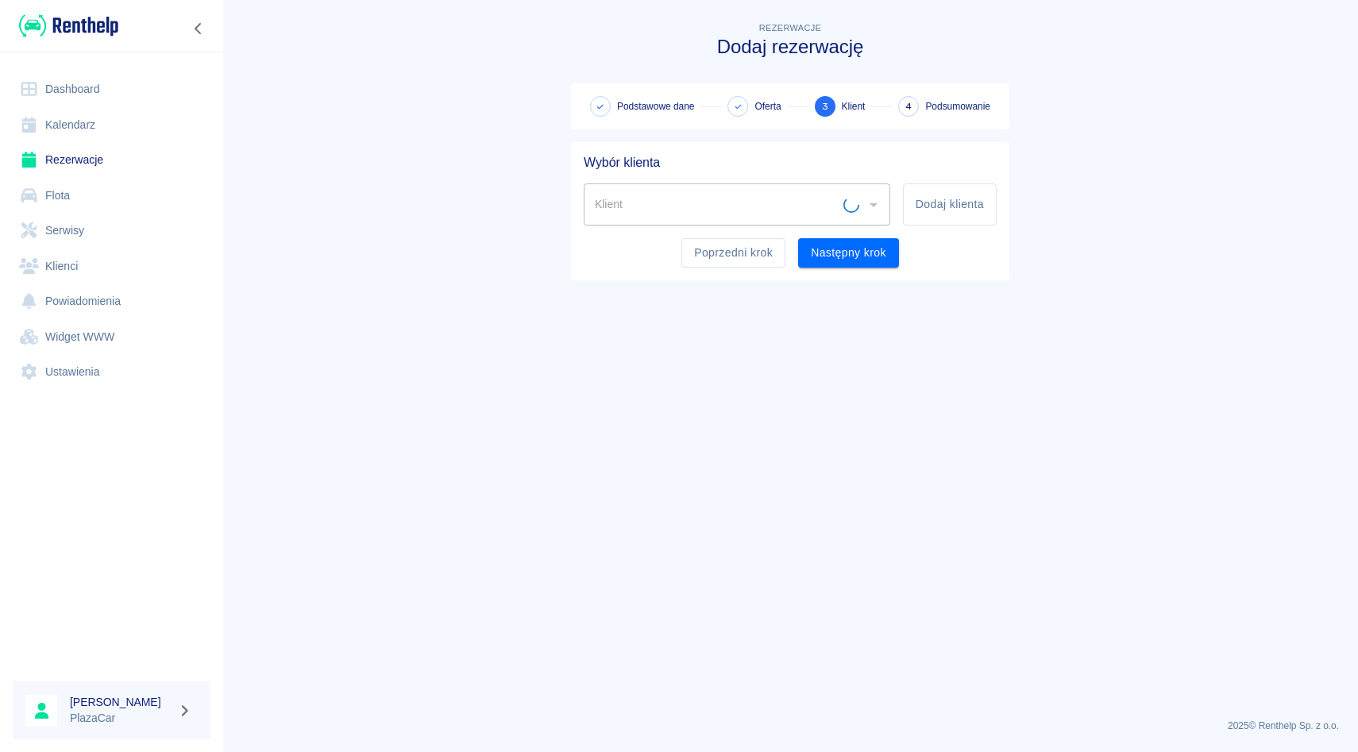
scroll to position [0, 0]
click at [739, 196] on input "Klient" at bounding box center [725, 205] width 268 height 28
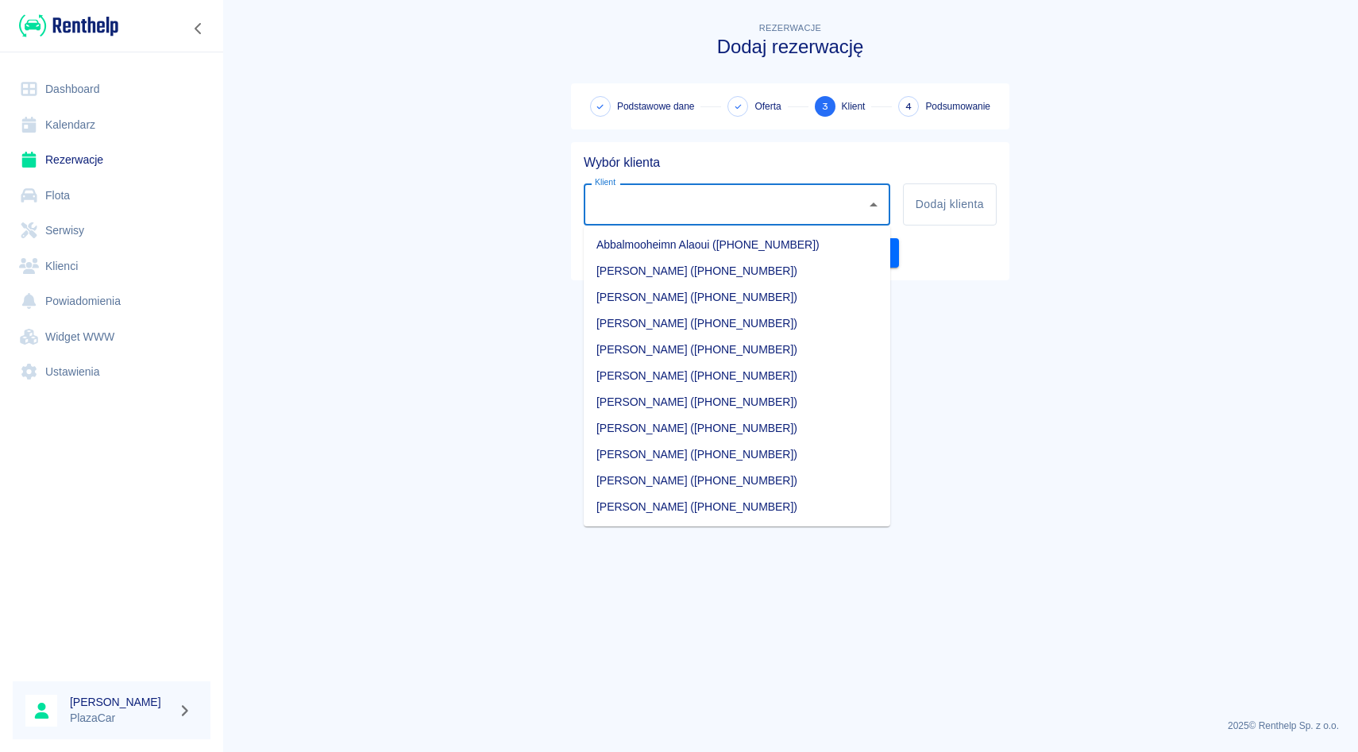
click at [739, 196] on input "Klient" at bounding box center [725, 205] width 268 height 28
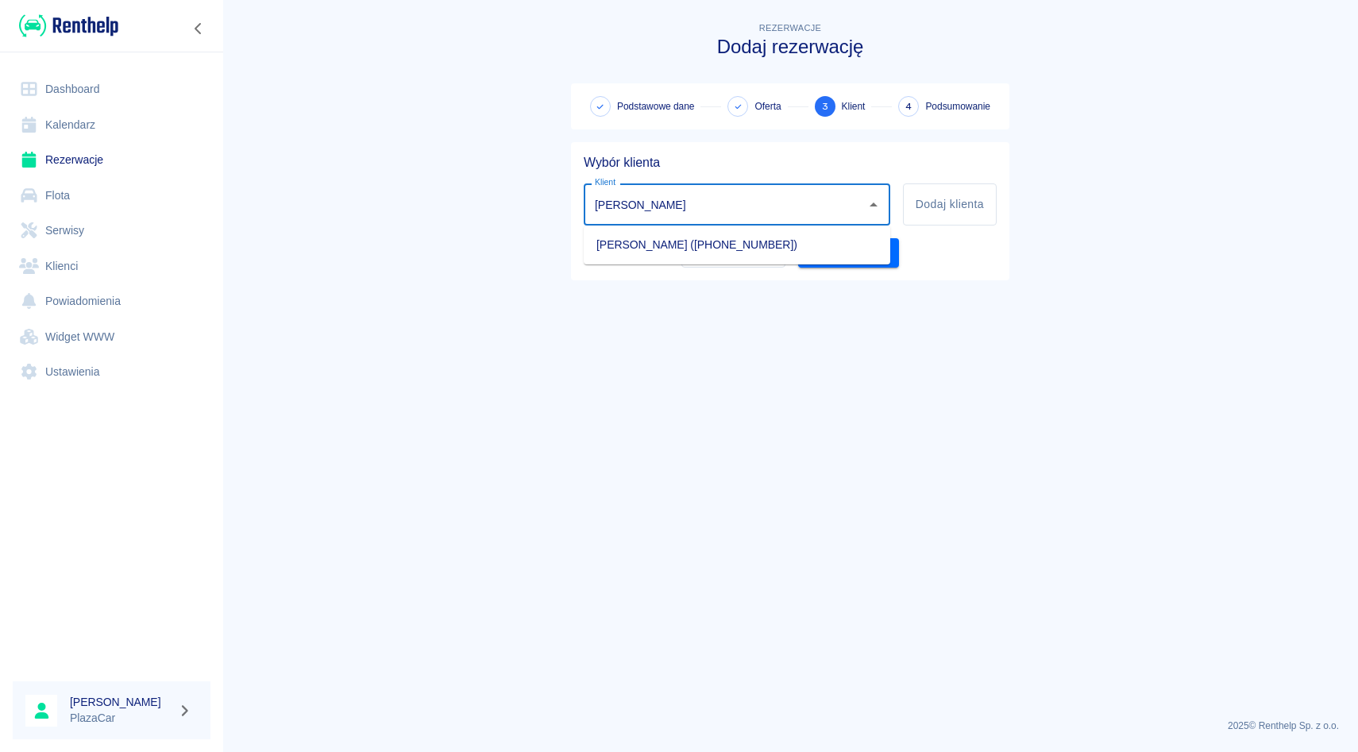
click at [727, 230] on ul "[PERSON_NAME] ([PHONE_NUMBER])" at bounding box center [737, 245] width 307 height 39
click at [727, 239] on li "[PERSON_NAME] ([PHONE_NUMBER])" at bounding box center [737, 245] width 307 height 26
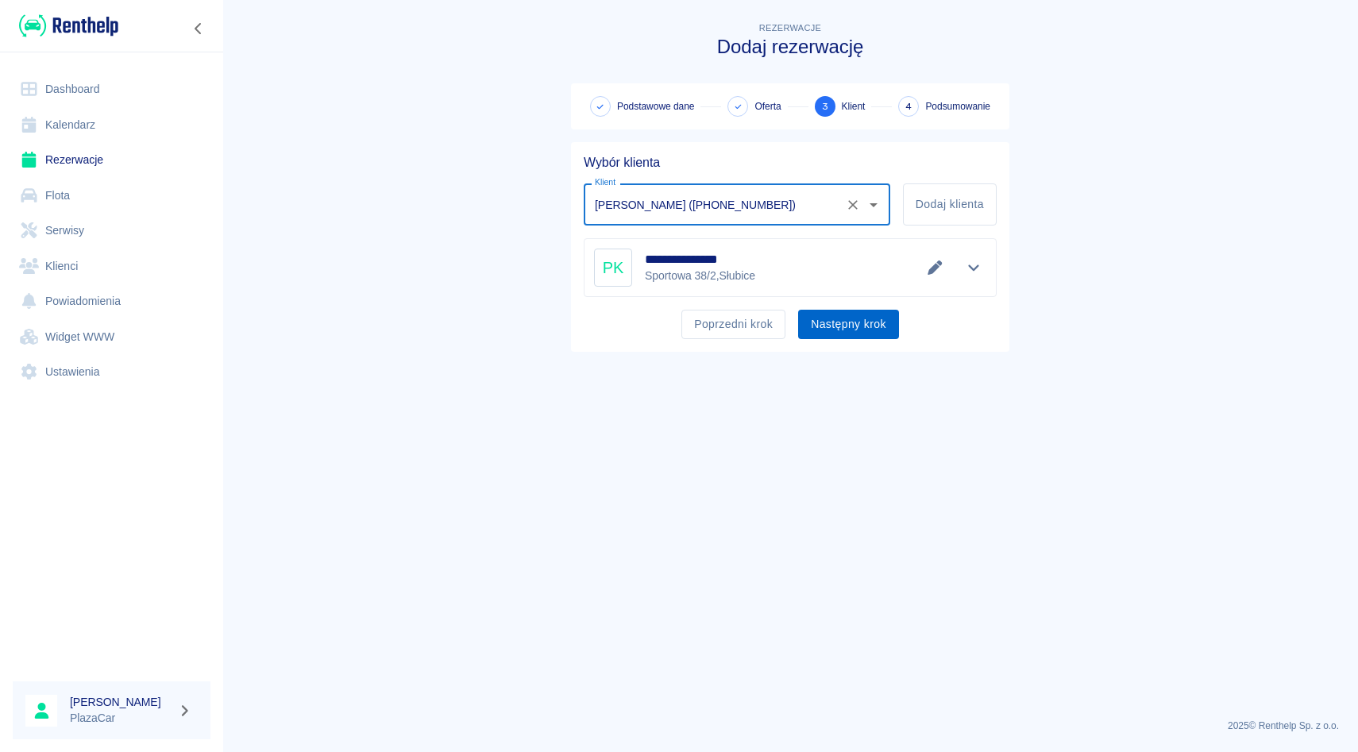
type input "[PERSON_NAME] ([PHONE_NUMBER])"
click at [831, 316] on button "Następny krok" at bounding box center [848, 324] width 101 height 29
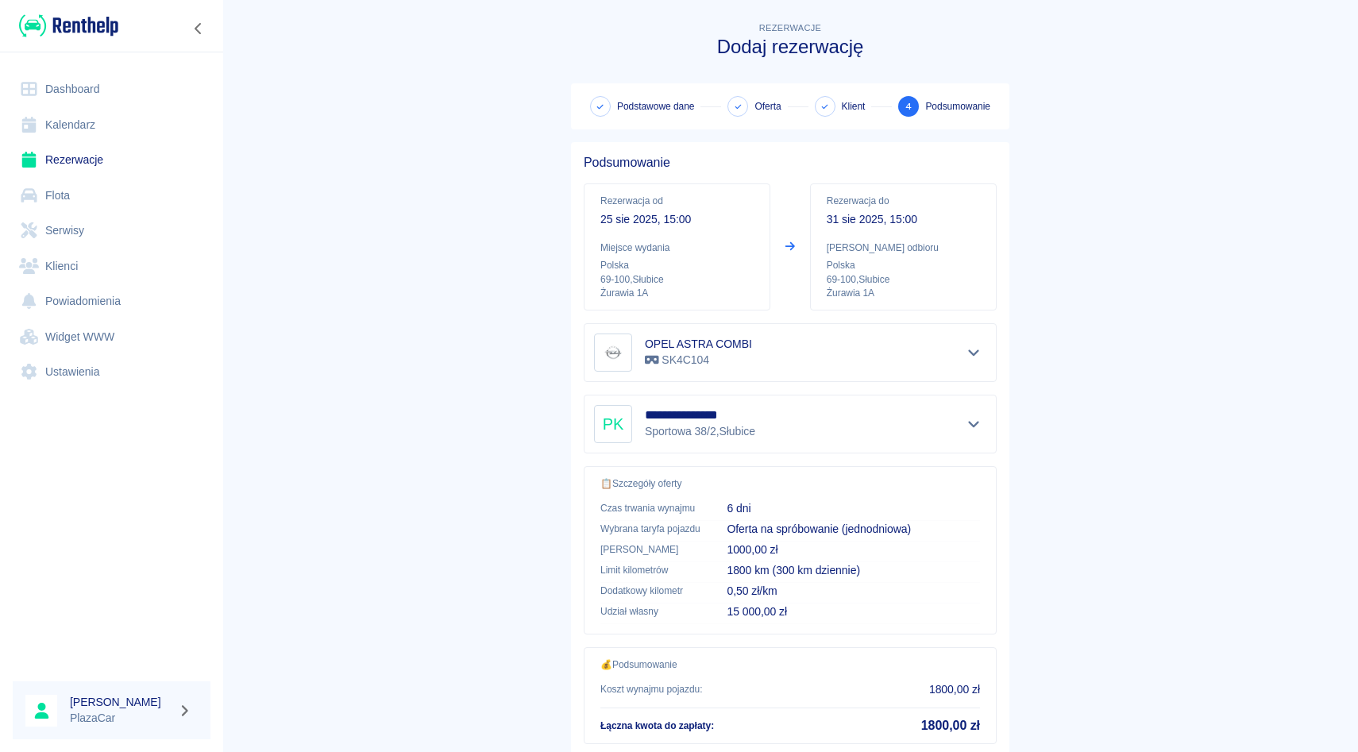
scroll to position [105, 0]
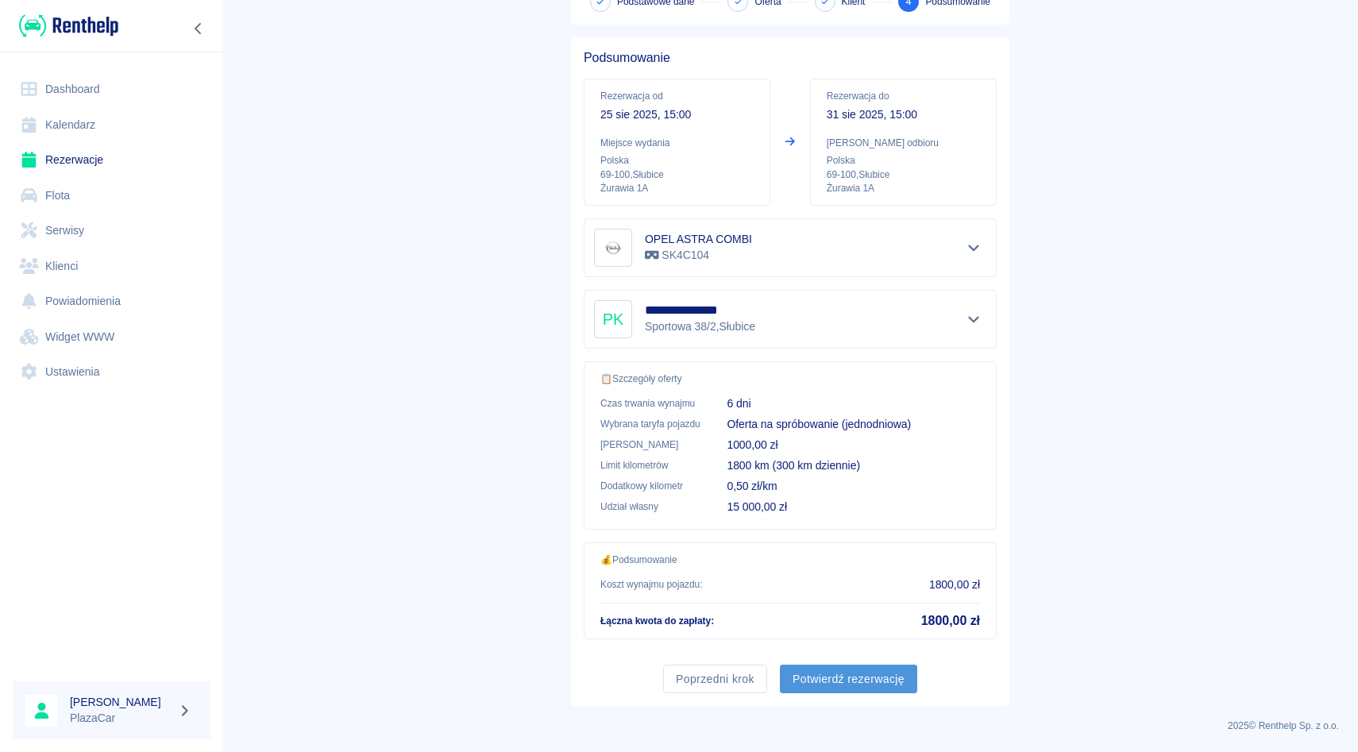
click at [810, 669] on button "Potwierdź rezerwację" at bounding box center [848, 679] width 137 height 29
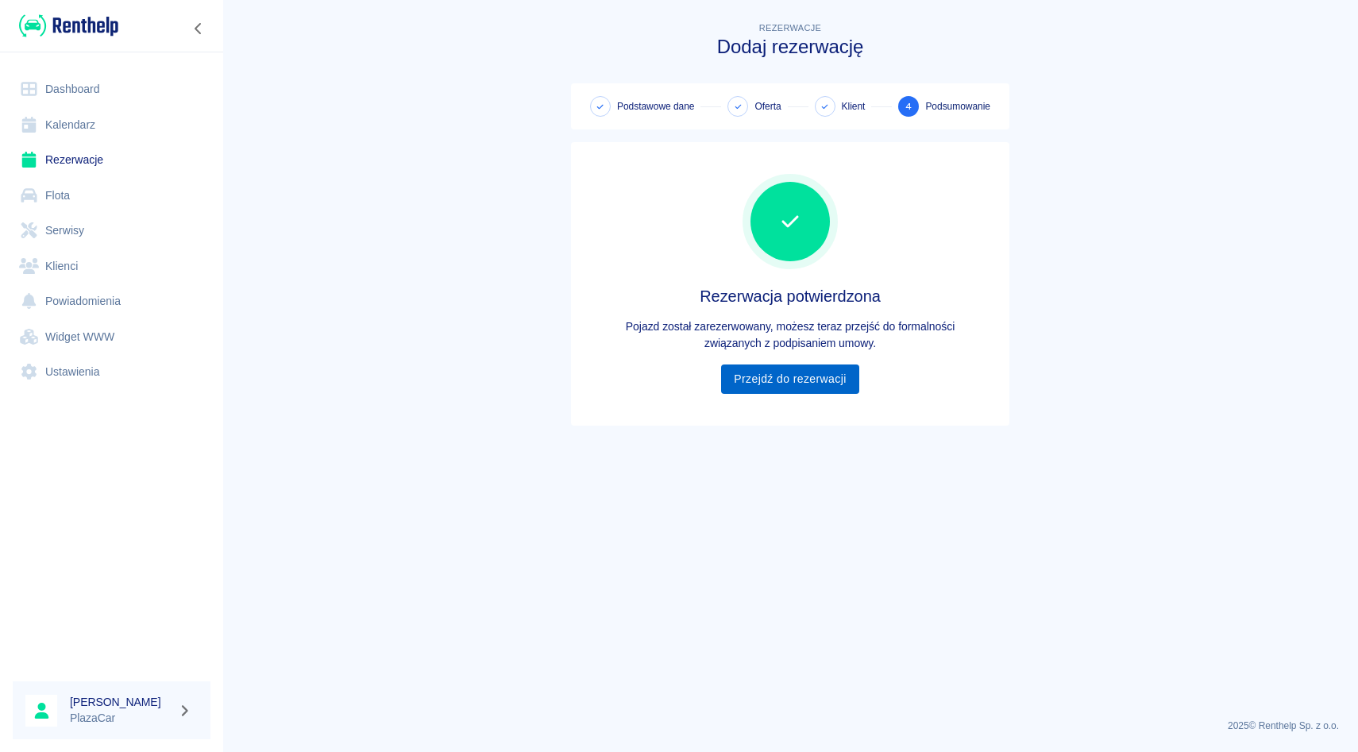
click at [818, 379] on link "Przejdź do rezerwacji" at bounding box center [789, 379] width 137 height 29
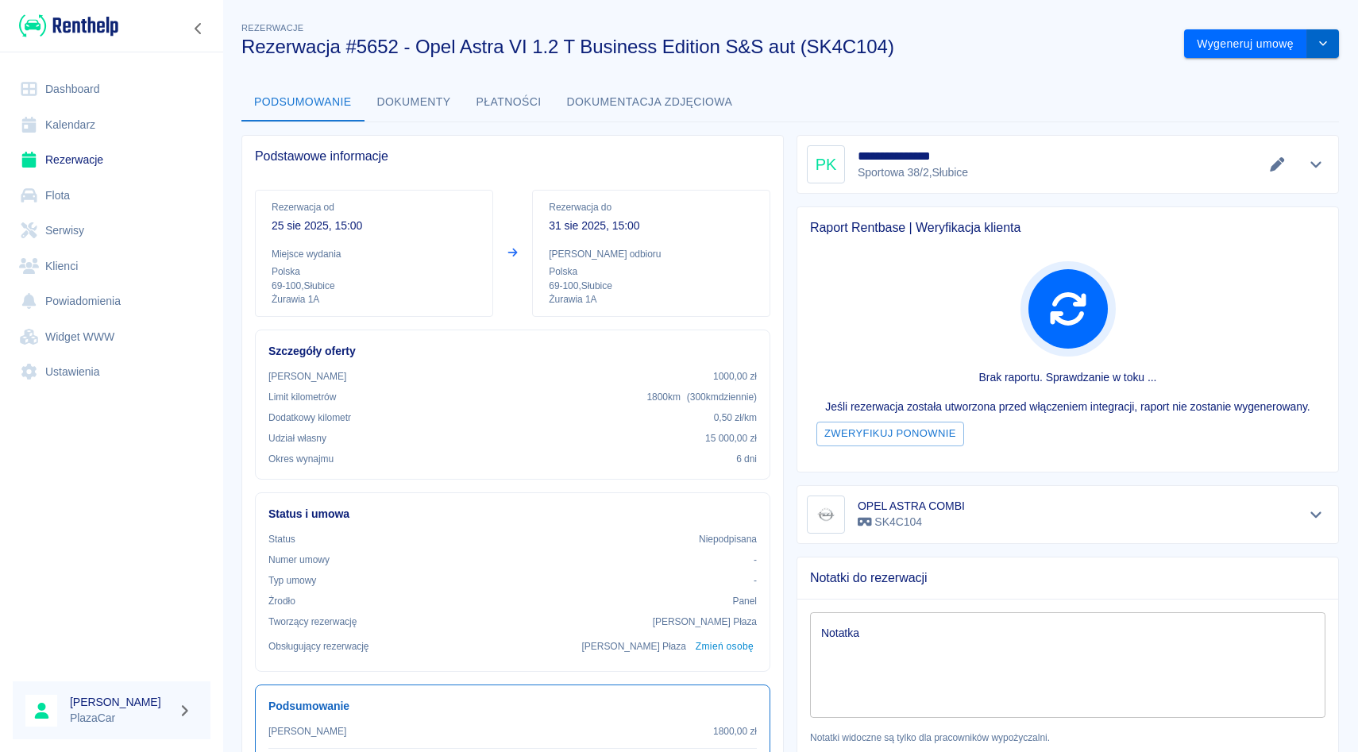
click at [1319, 41] on icon "drop-down" at bounding box center [1323, 43] width 13 height 10
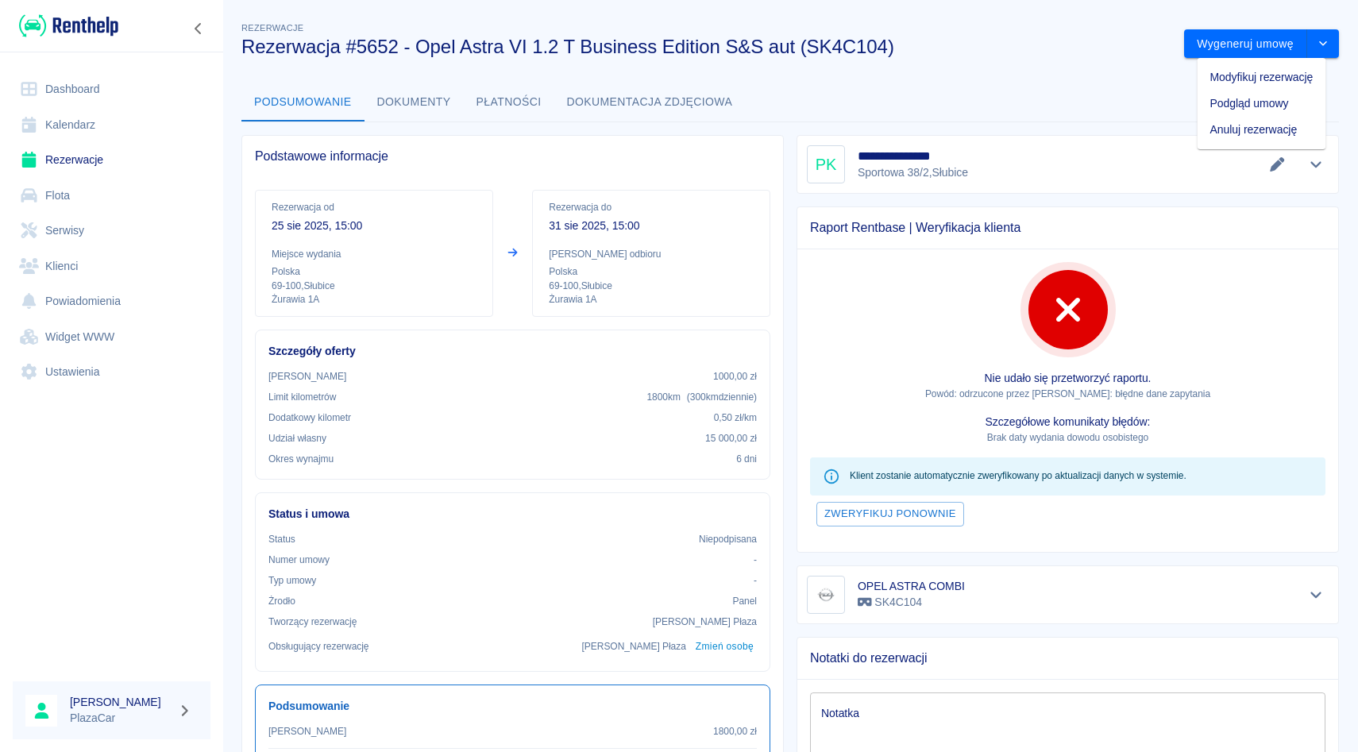
click at [944, 706] on textarea "Notatka" at bounding box center [1067, 744] width 493 height 79
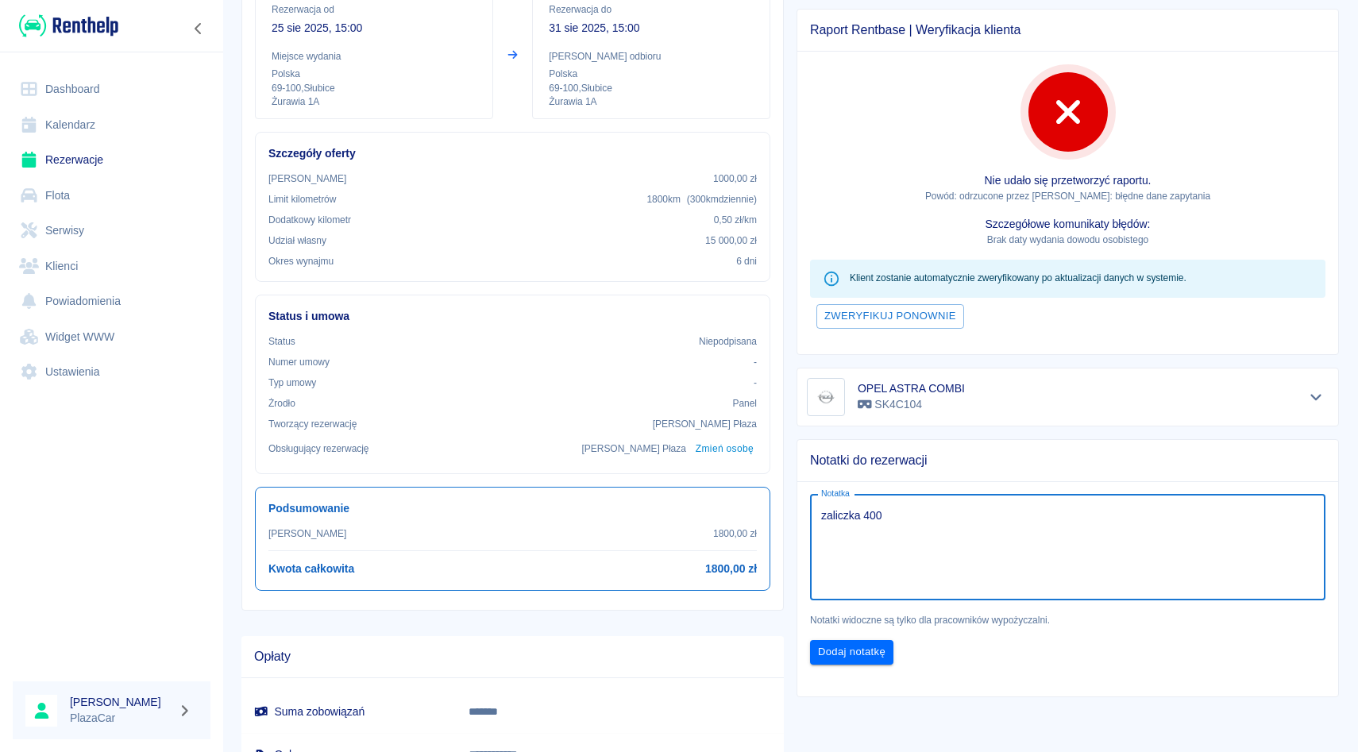
scroll to position [249, 0]
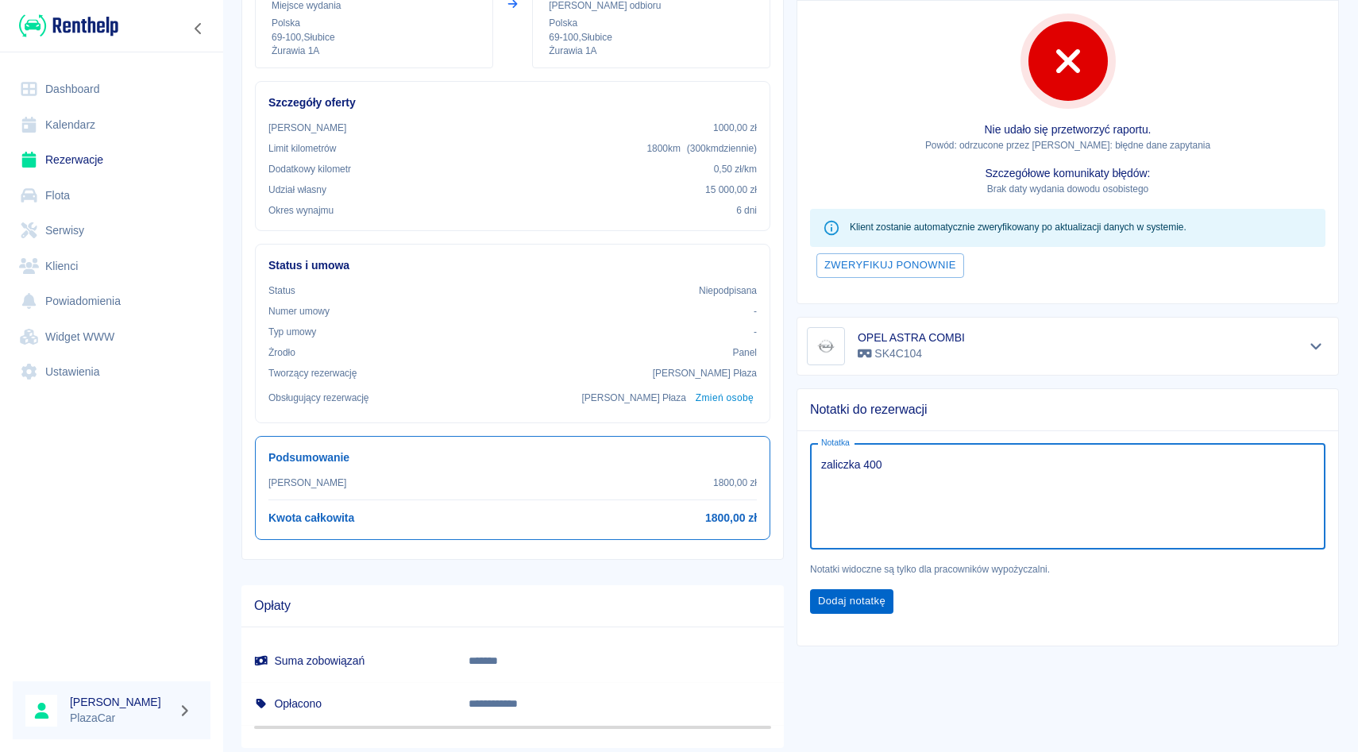
type textarea "zaliczka 400"
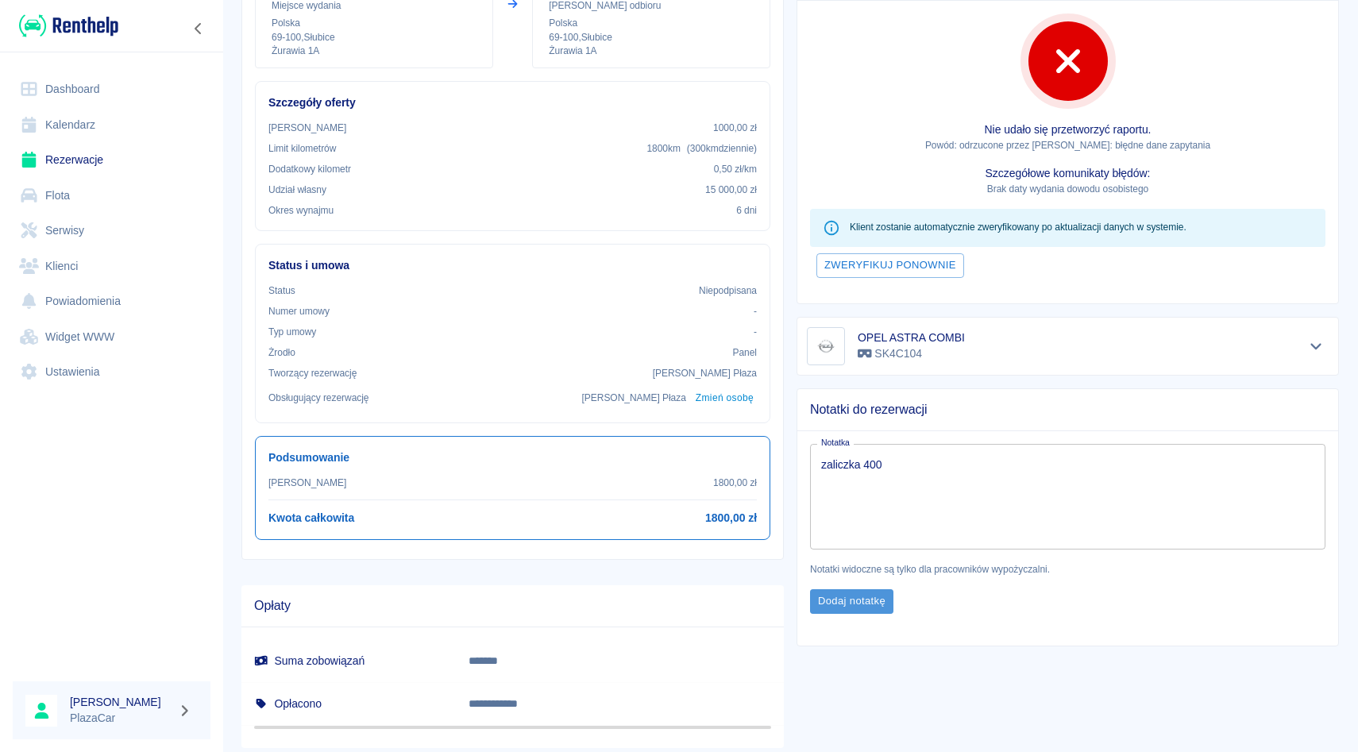
click at [860, 612] on button "Dodaj notatkę" at bounding box center [851, 601] width 83 height 25
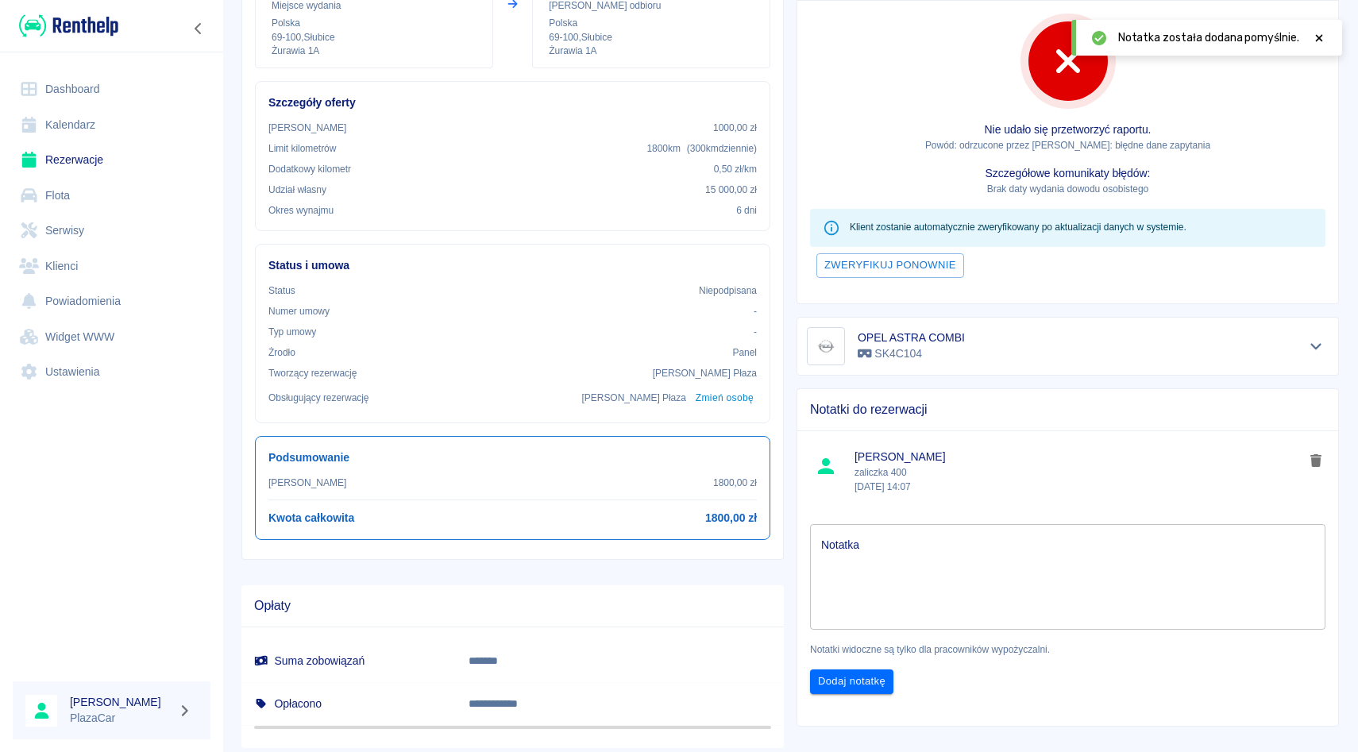
scroll to position [291, 0]
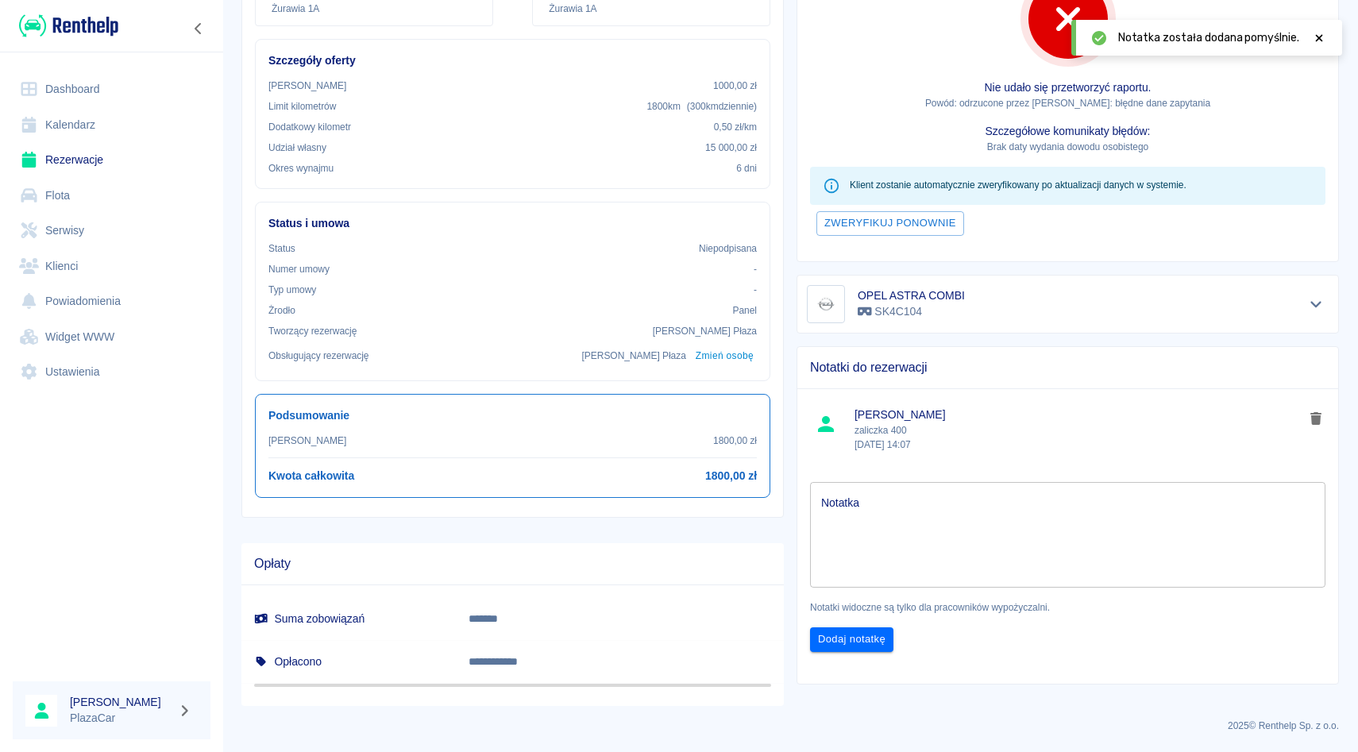
click at [998, 337] on div "Notatki do rezerwacji [PERSON_NAME] zaliczka 400 [DATE] 14:07 Notatka x Notatka…" at bounding box center [1061, 509] width 555 height 351
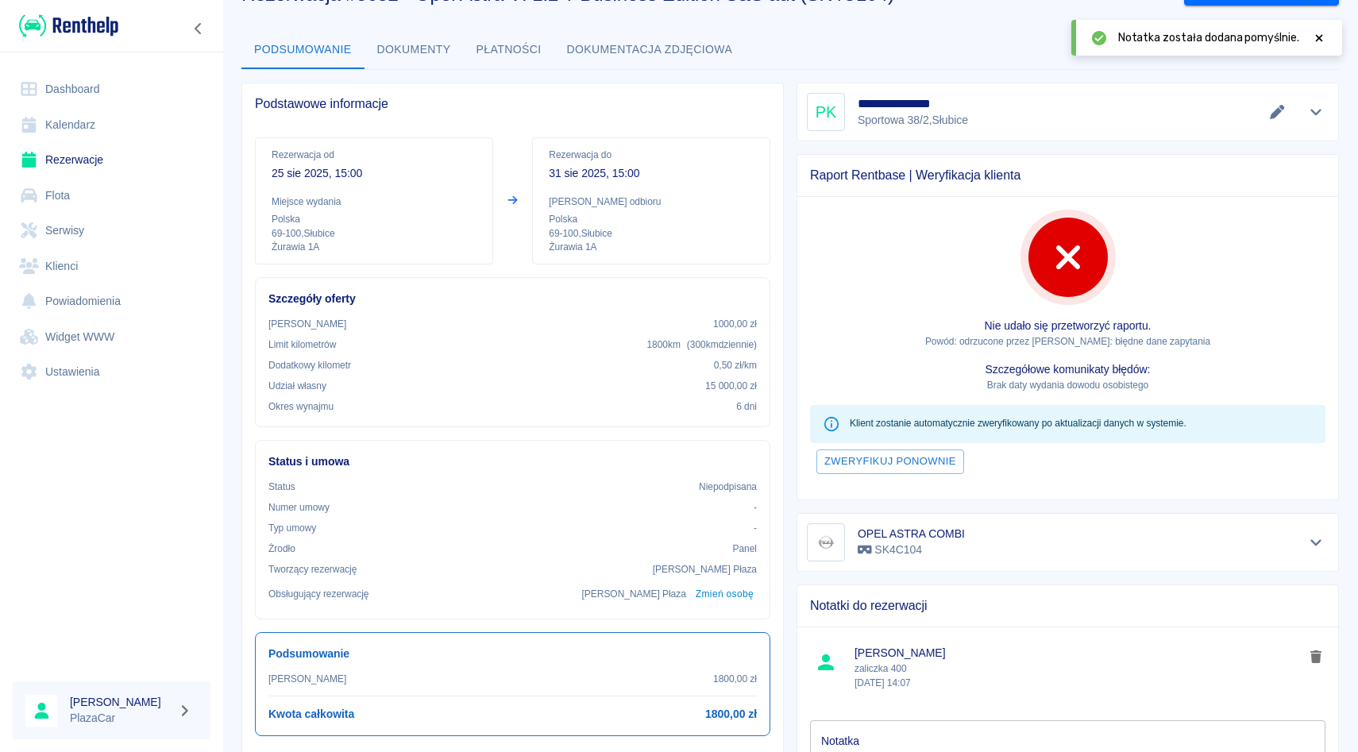
scroll to position [0, 0]
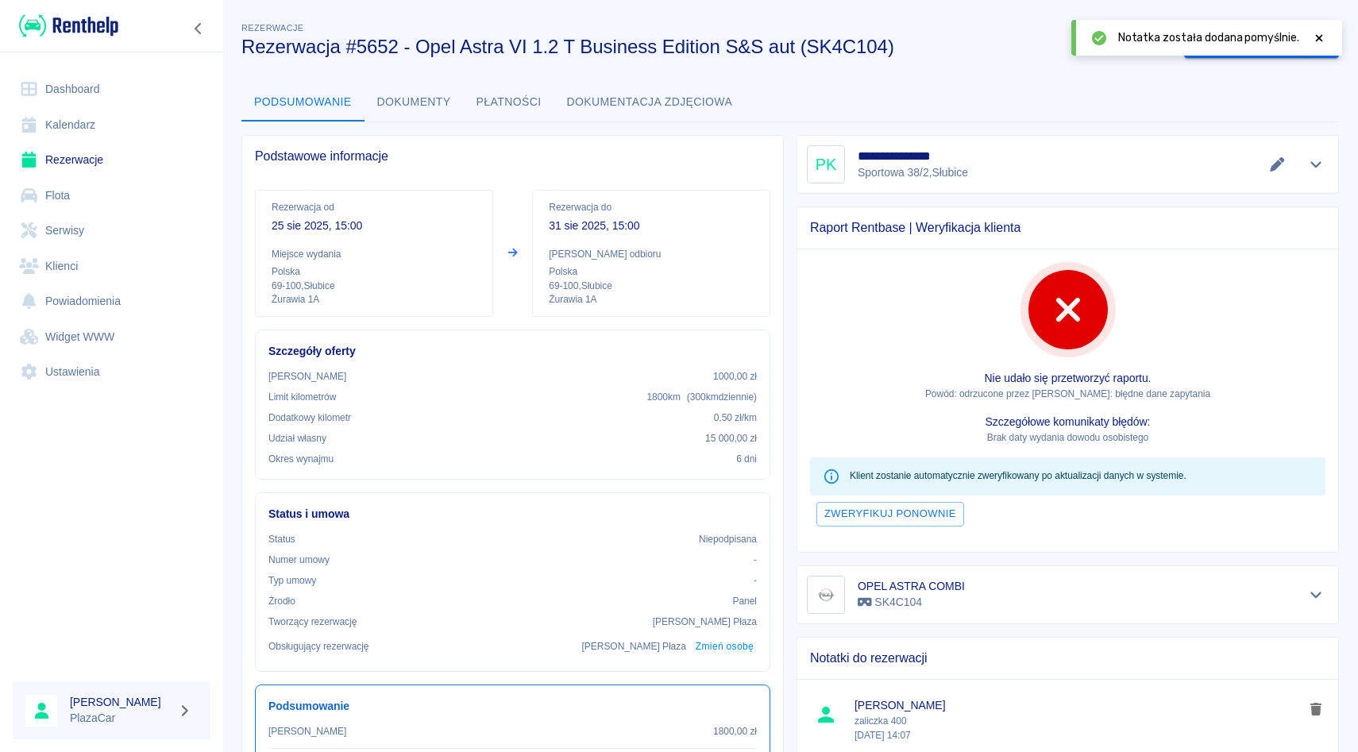
click at [1311, 176] on div "**********" at bounding box center [1068, 164] width 522 height 38
click at [1311, 174] on button "Pokaż szczegóły" at bounding box center [1316, 164] width 26 height 22
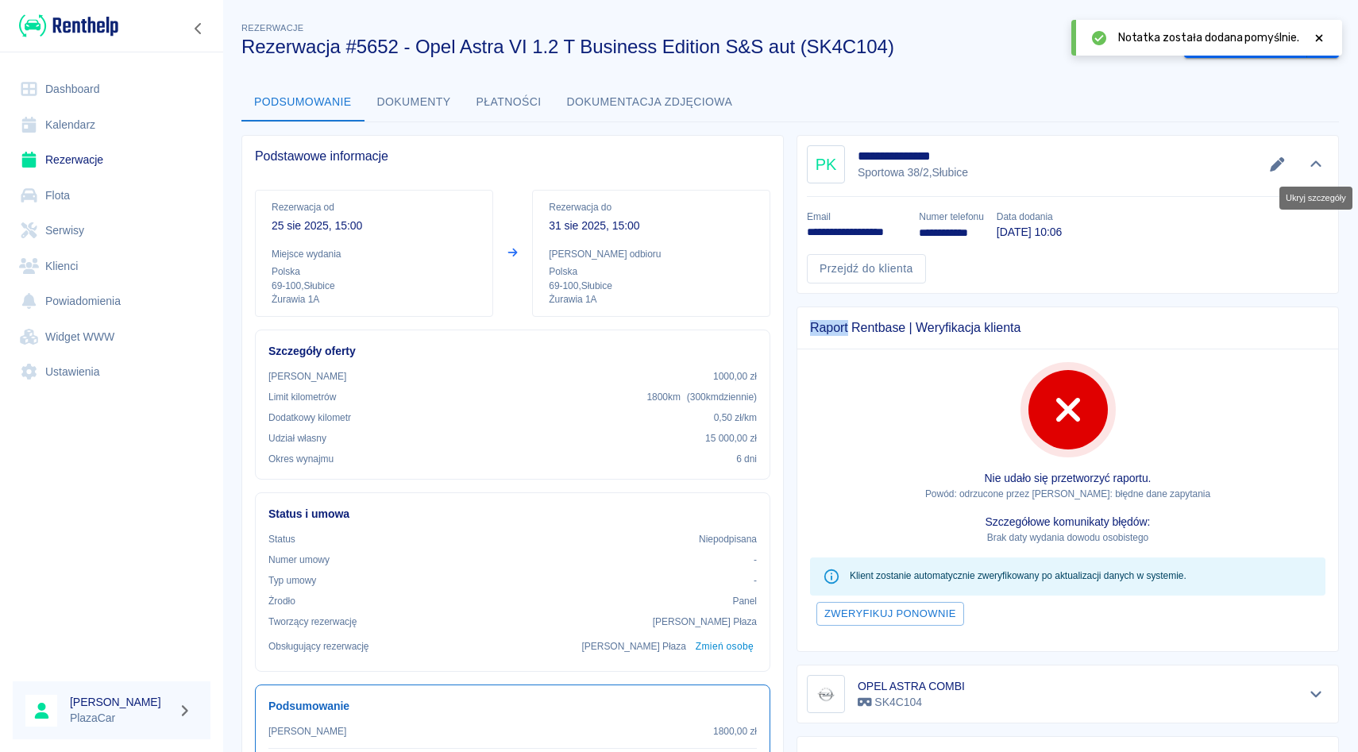
click at [1311, 174] on button "Ukryj szczegóły" at bounding box center [1316, 164] width 26 height 22
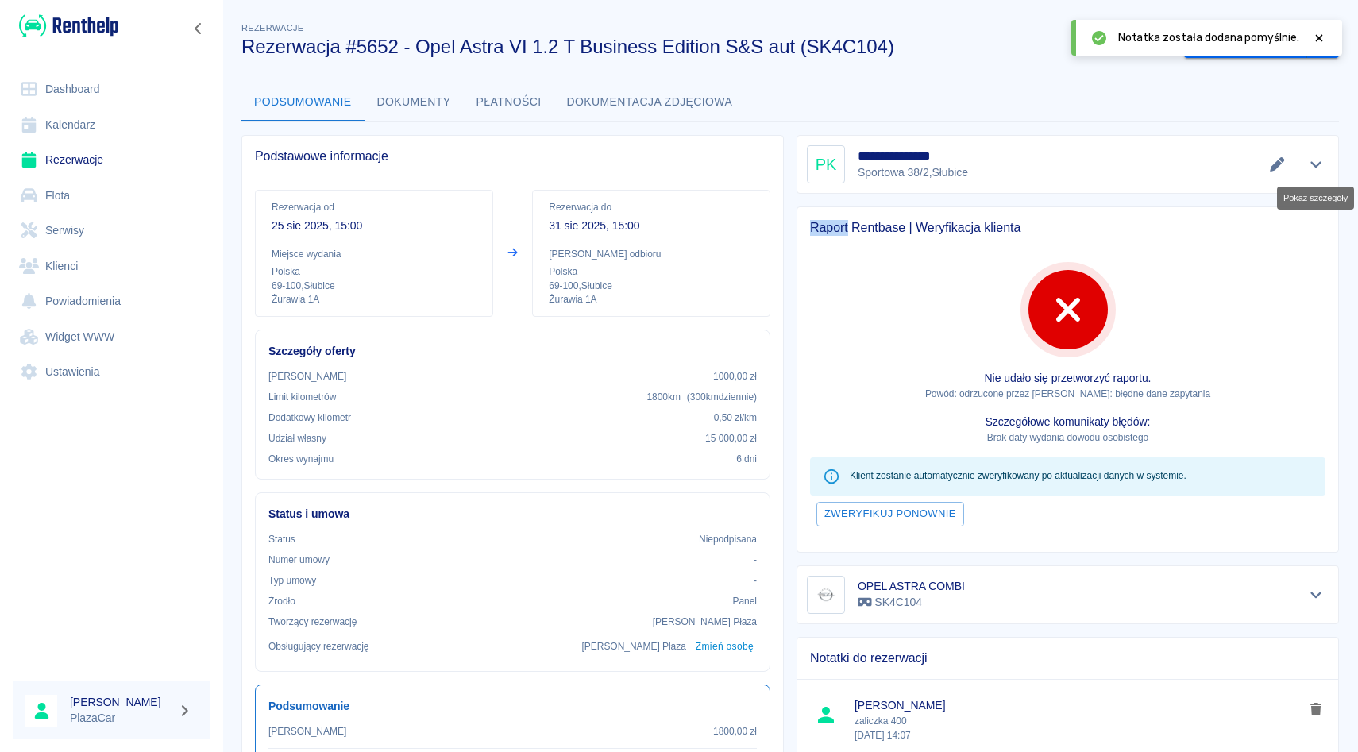
click at [1311, 174] on button "Pokaż szczegóły" at bounding box center [1316, 164] width 26 height 22
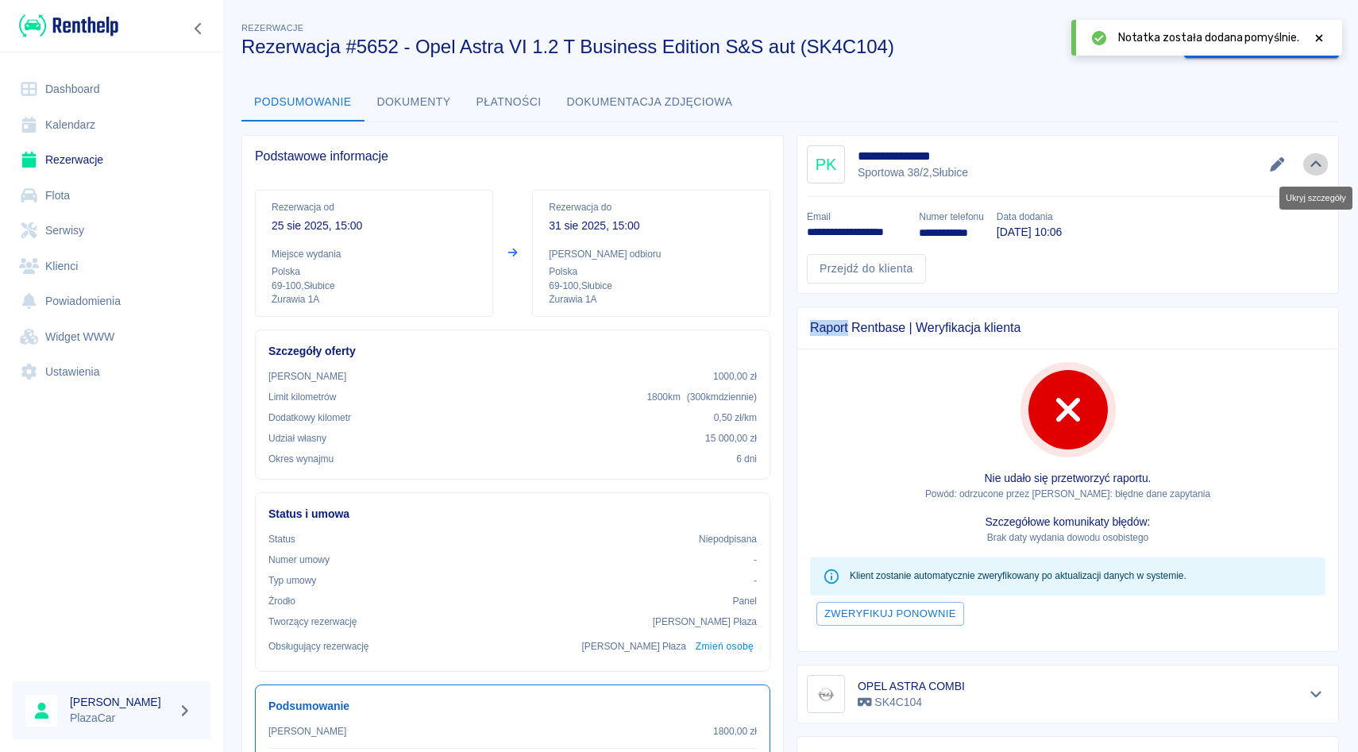
click at [1311, 174] on button "Ukryj szczegóły" at bounding box center [1316, 164] width 26 height 22
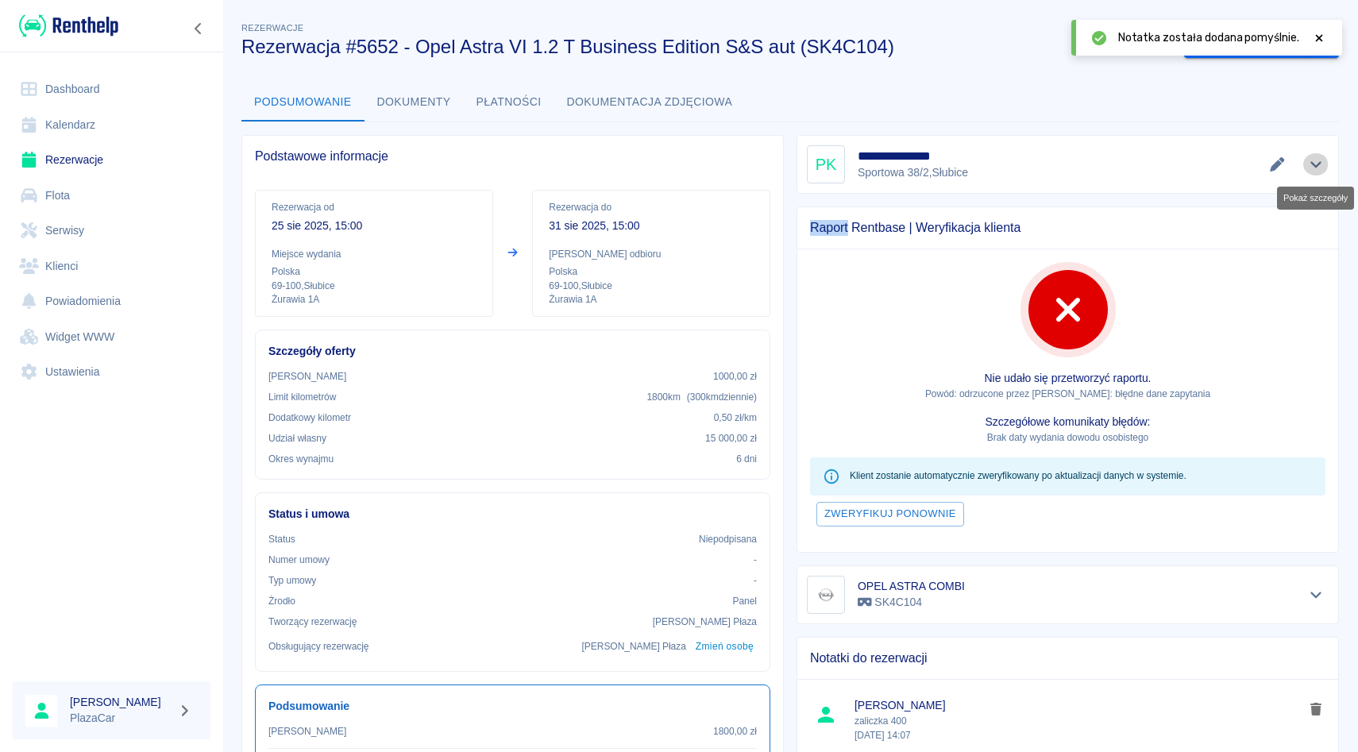
click at [1311, 174] on button "Pokaż szczegóły" at bounding box center [1316, 164] width 26 height 22
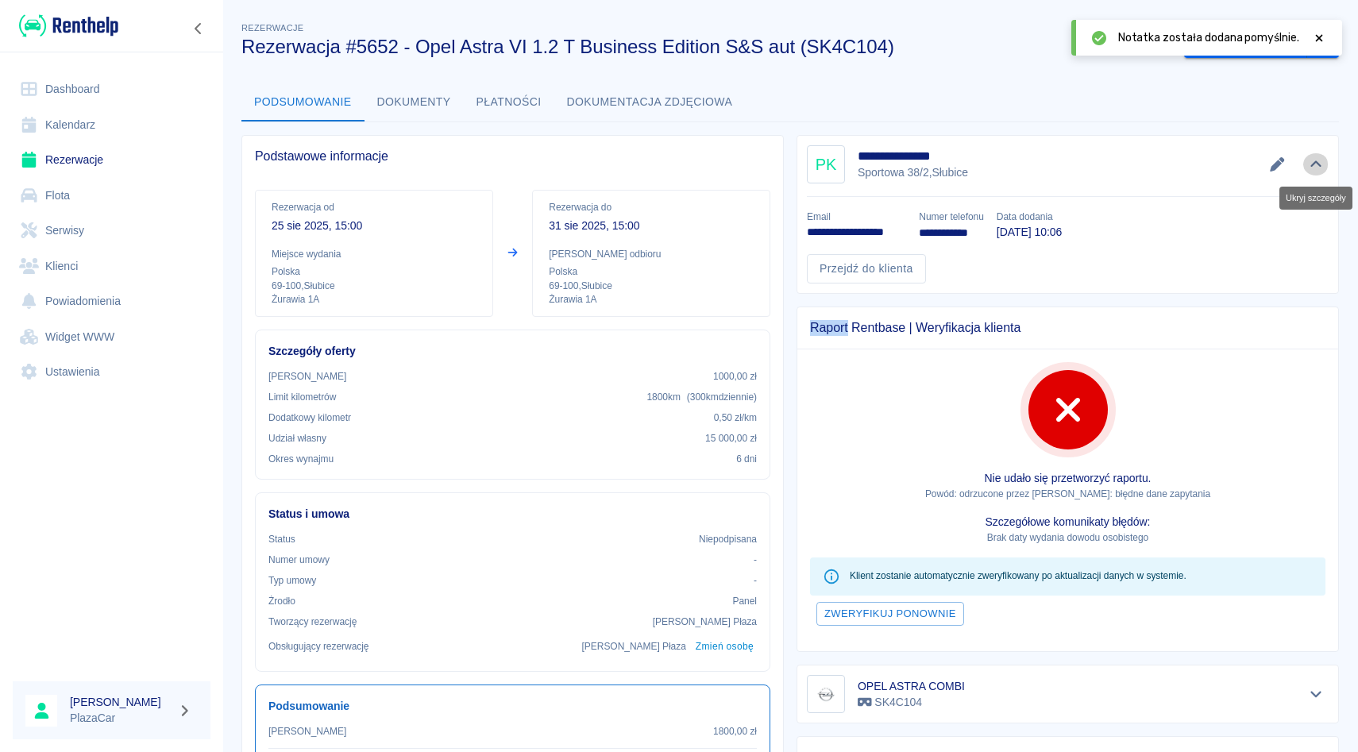
click at [1311, 174] on button "Ukryj szczegóły" at bounding box center [1316, 164] width 26 height 22
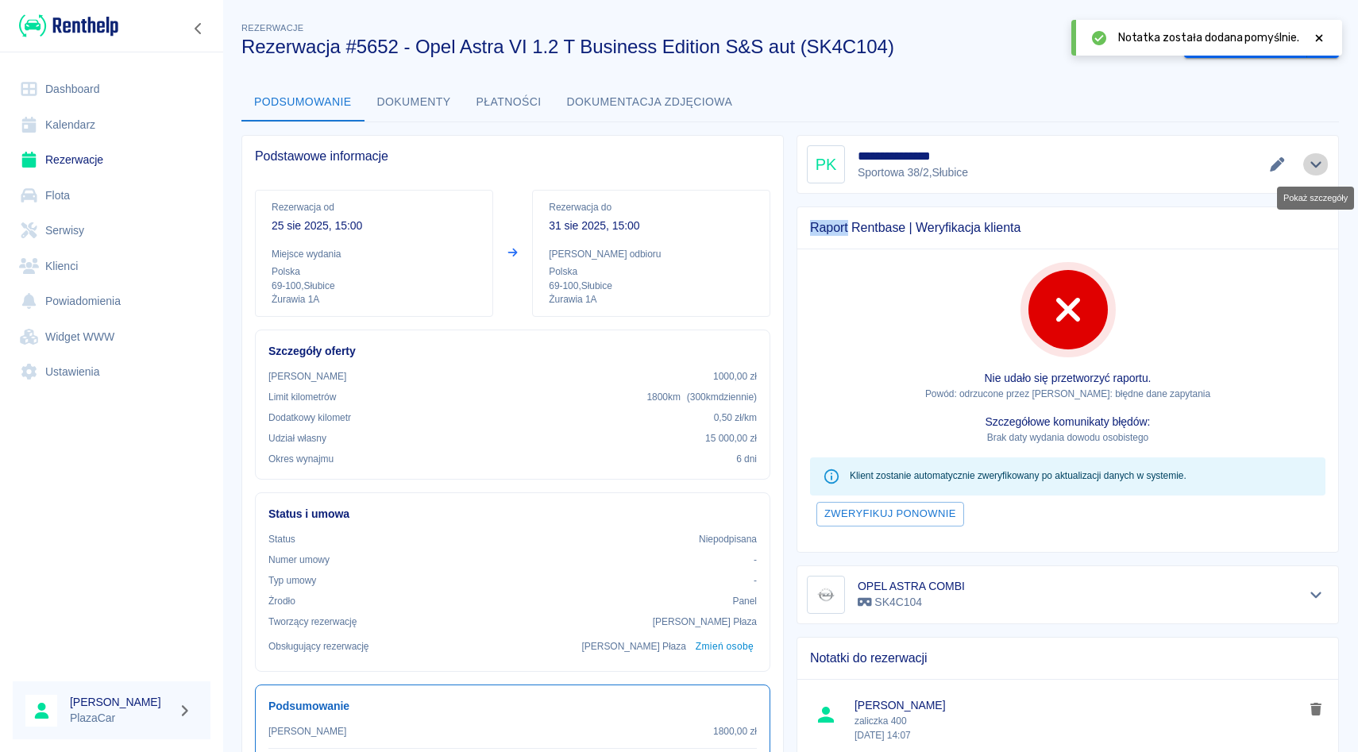
click at [1322, 170] on icon "Pokaż szczegóły" at bounding box center [1316, 164] width 18 height 14
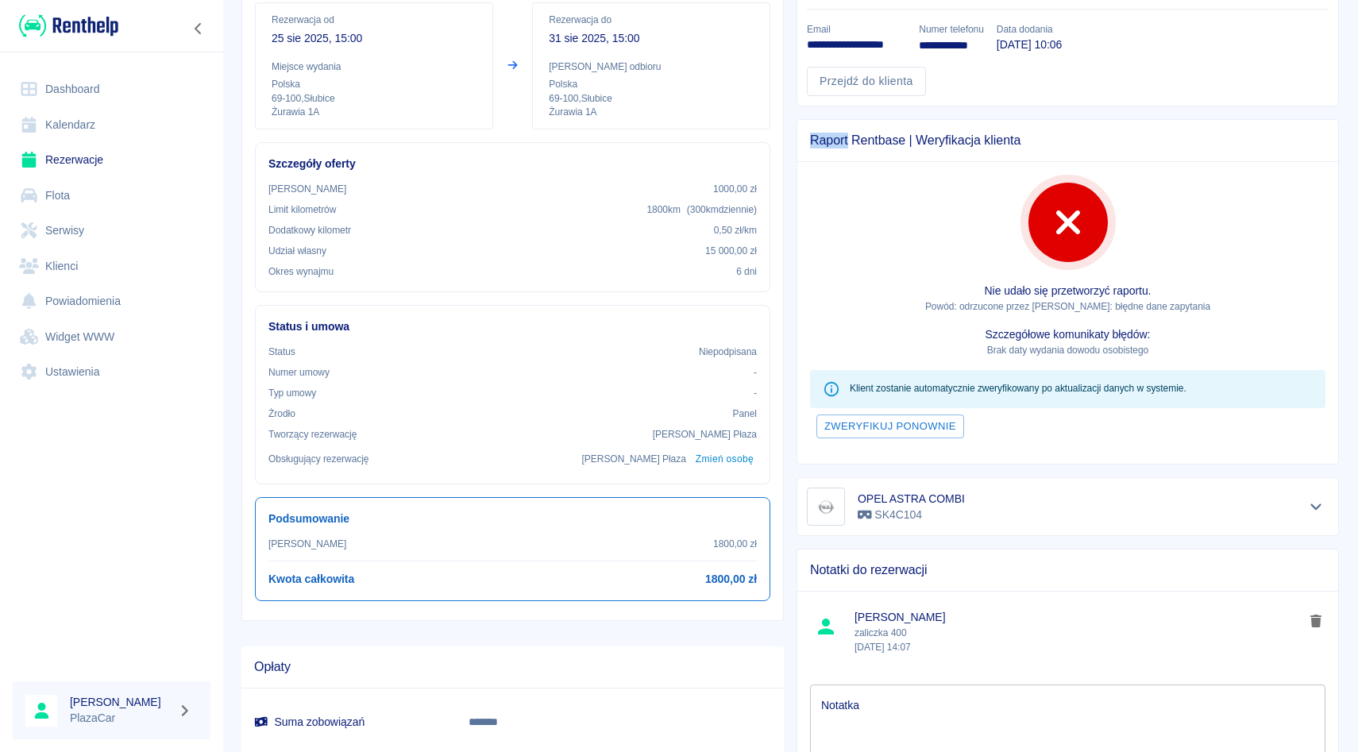
scroll to position [191, 0]
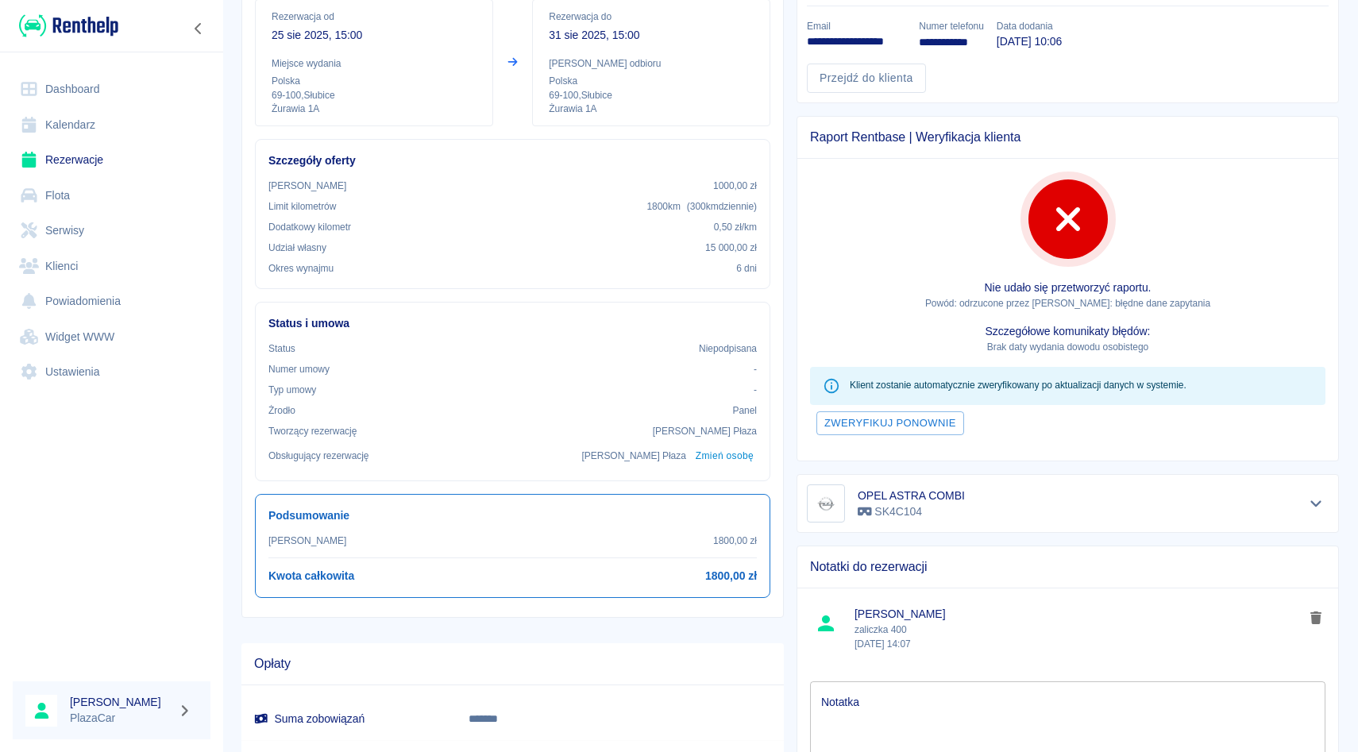
click at [791, 496] on div "OPEL ASTRA COMBI SK4C104" at bounding box center [1061, 496] width 555 height 71
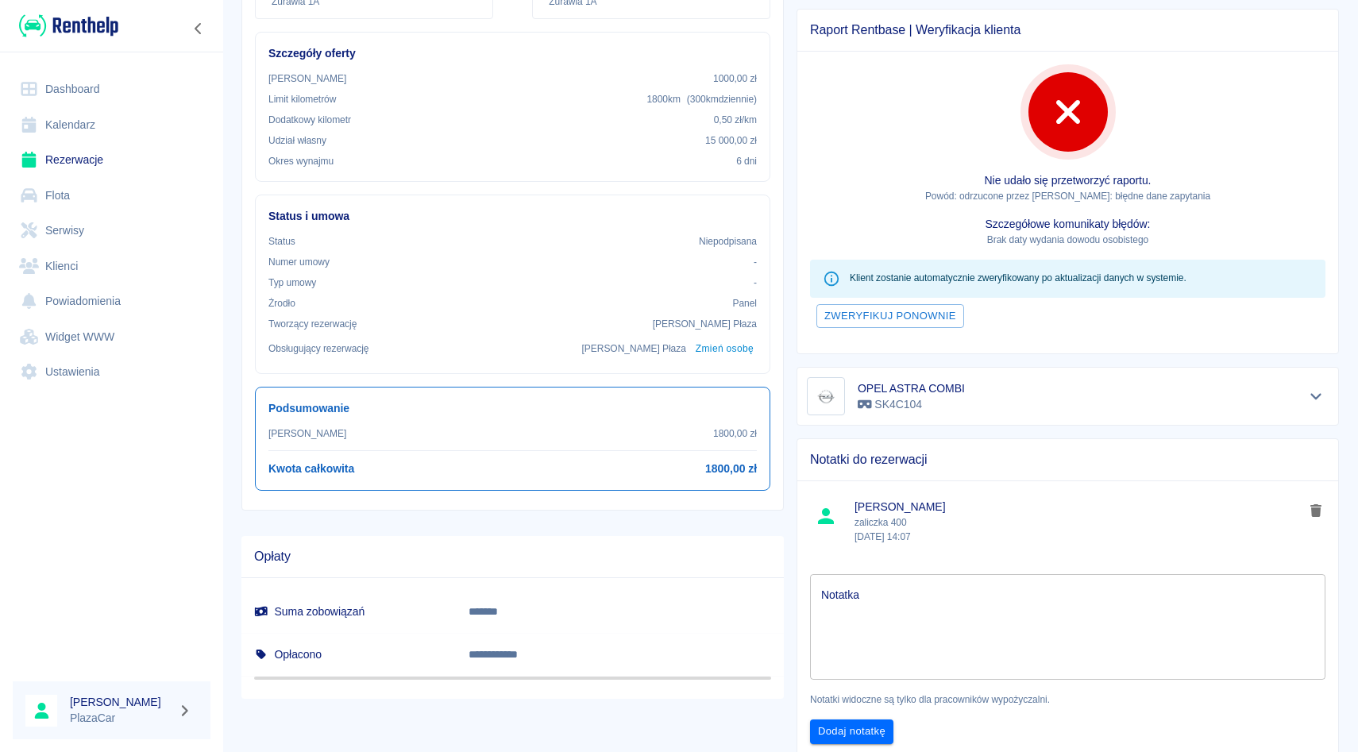
scroll to position [300, 0]
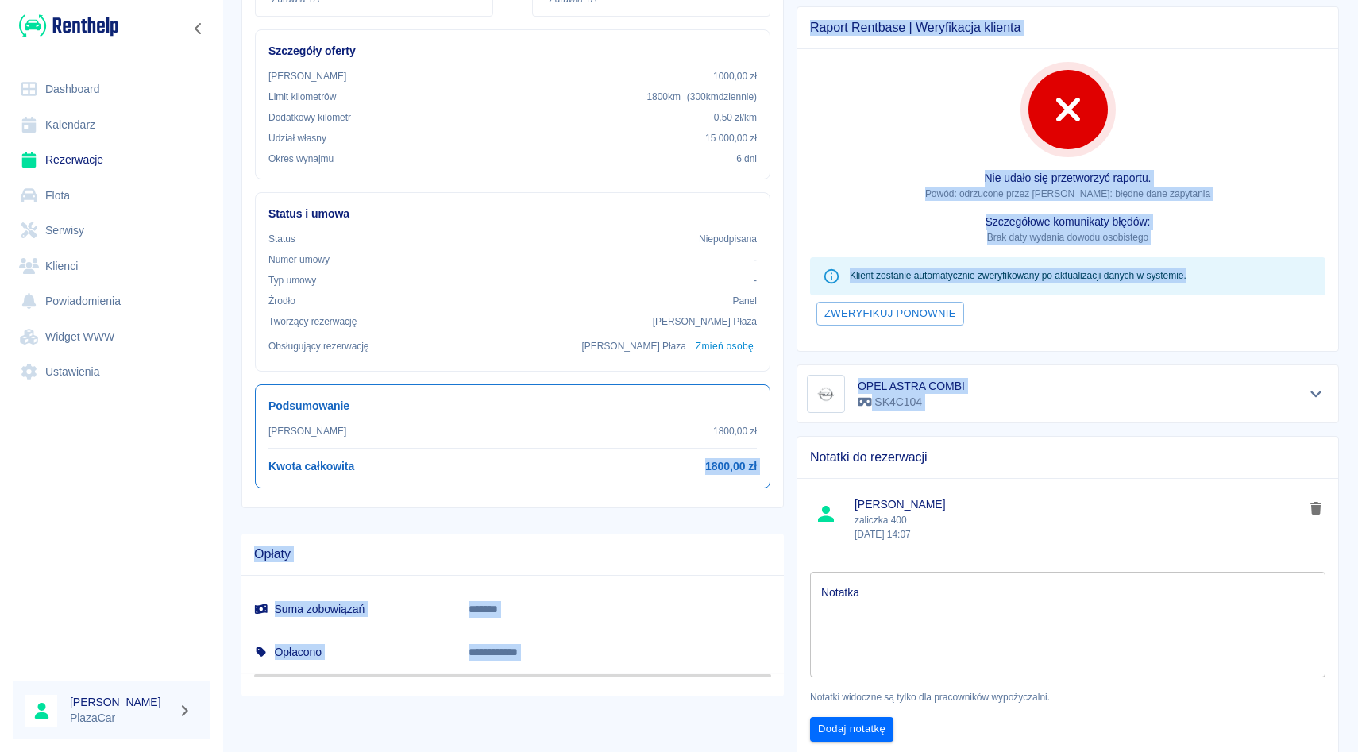
drag, startPoint x: 704, startPoint y: 462, endPoint x: 788, endPoint y: 464, distance: 83.4
click at [788, 464] on div "**********" at bounding box center [784, 298] width 1110 height 952
click at [788, 464] on div "Notatki do rezerwacji [PERSON_NAME] zaliczka 400 [DATE] 14:07 Notatka x Notatka…" at bounding box center [1061, 598] width 555 height 351
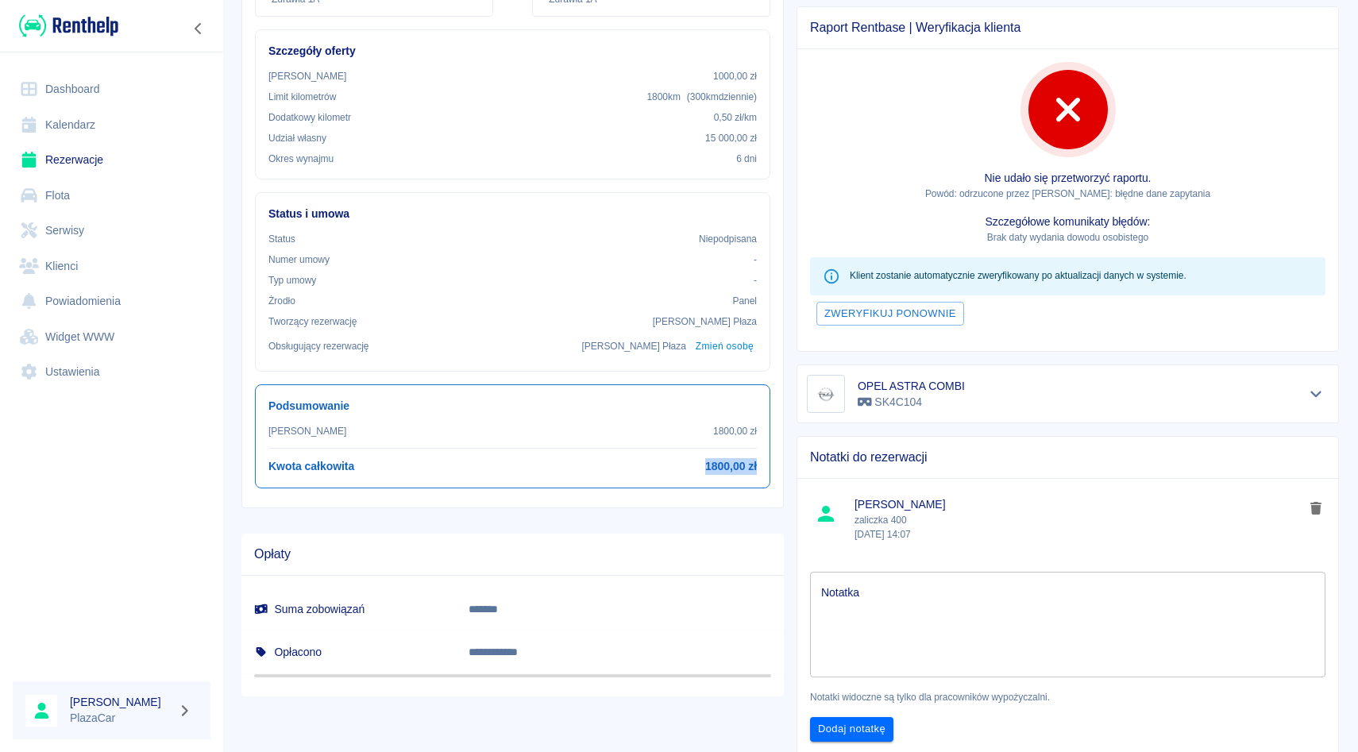
drag, startPoint x: 703, startPoint y: 465, endPoint x: 758, endPoint y: 468, distance: 54.9
click at [758, 468] on div "Podsumowanie [PERSON_NAME] 1800,00 zł Kwota całkowita 1800,00 zł" at bounding box center [512, 436] width 515 height 104
drag, startPoint x: 707, startPoint y: 467, endPoint x: 750, endPoint y: 467, distance: 42.9
click at [750, 467] on h6 "1800,00 zł" at bounding box center [731, 466] width 52 height 17
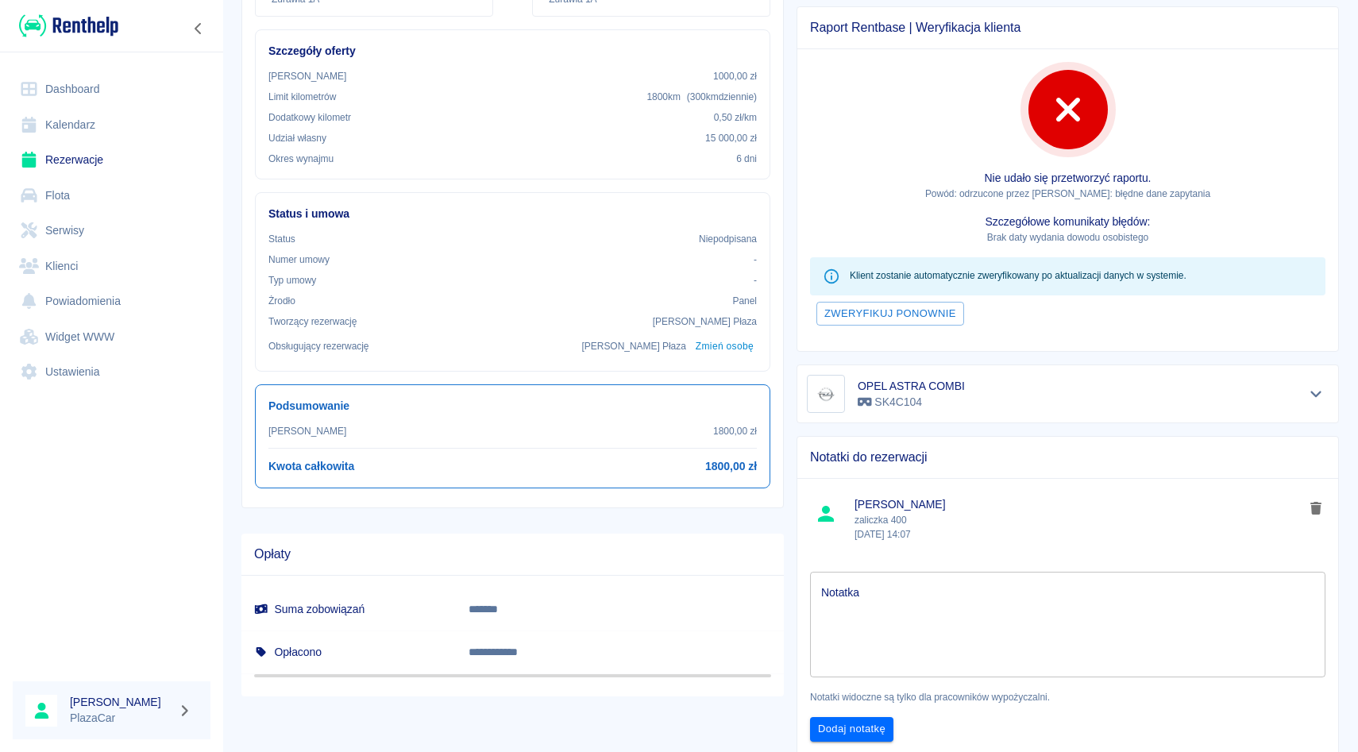
click at [701, 464] on div "Kwota całkowita 1800,00 zł" at bounding box center [512, 466] width 488 height 17
drag, startPoint x: 709, startPoint y: 465, endPoint x: 781, endPoint y: 477, distance: 72.5
click at [781, 477] on div "Rezerwacja od [DATE] 15:00 Miejsce wydania Polska 69-100 , Słubice Żurawia 1A R…" at bounding box center [512, 192] width 541 height 631
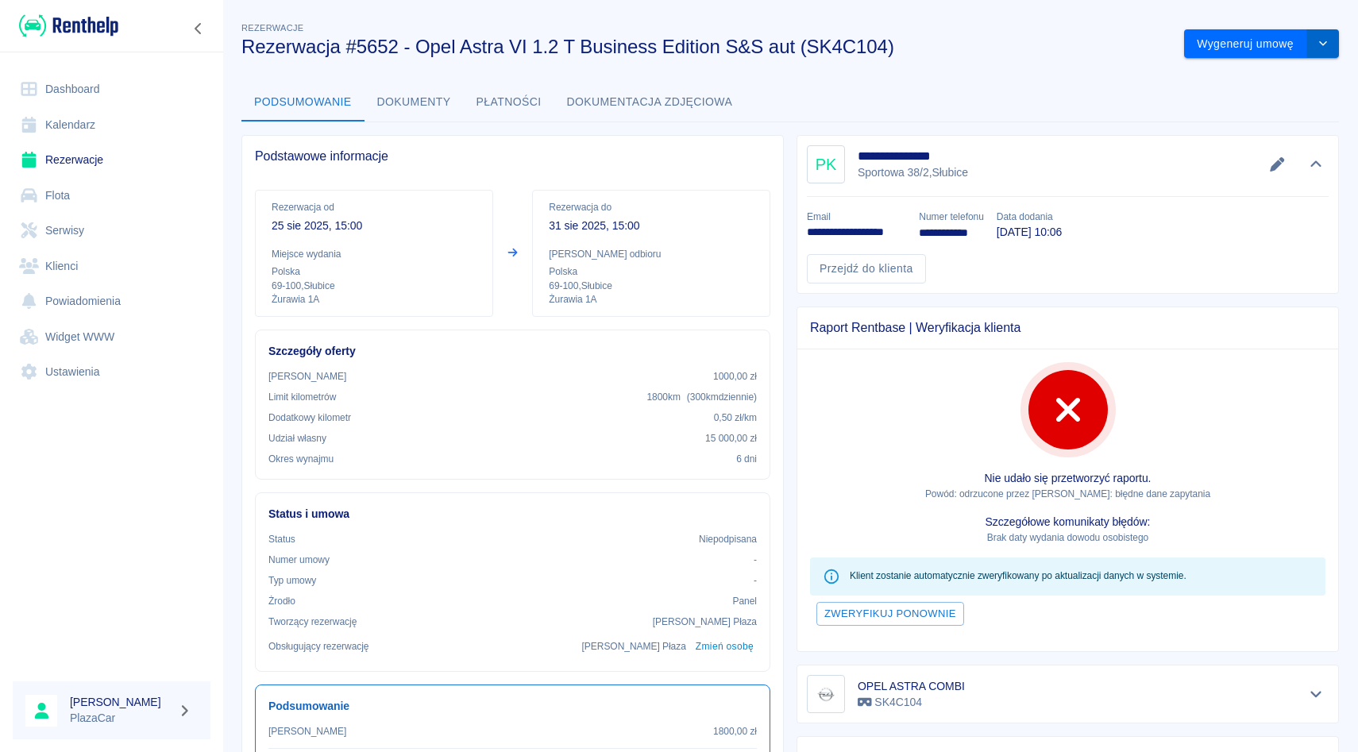
click at [1322, 48] on icon "drop-down" at bounding box center [1323, 43] width 13 height 10
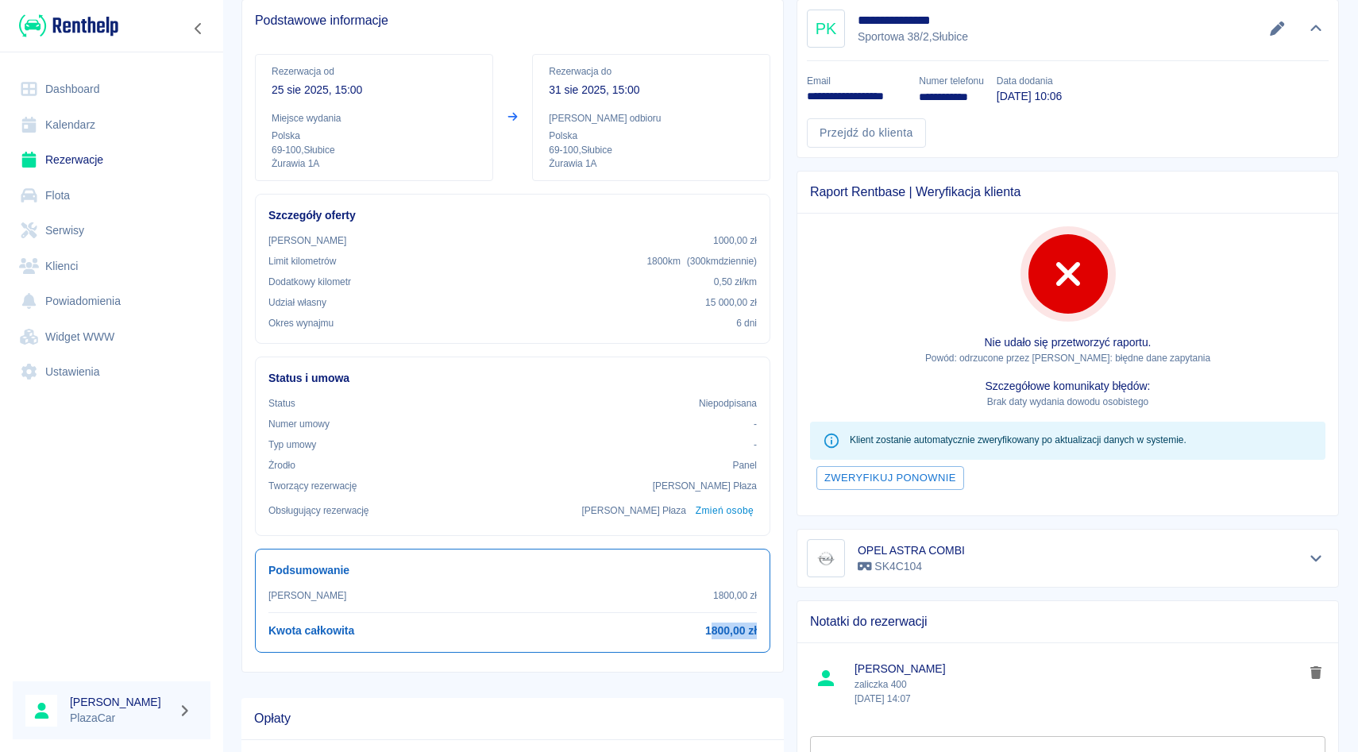
scroll to position [91, 0]
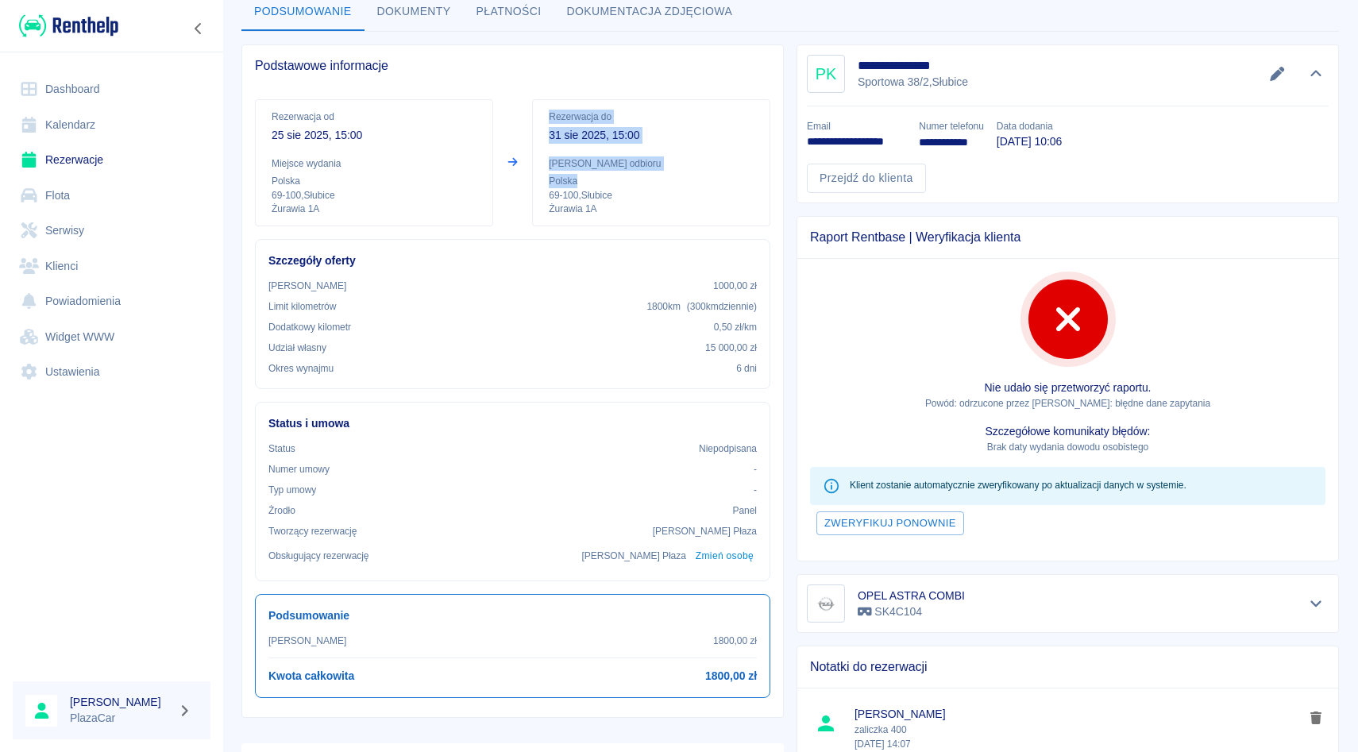
drag, startPoint x: 510, startPoint y: 160, endPoint x: 666, endPoint y: 177, distance: 156.6
click at [666, 177] on div "Rezerwacja od [DATE] 15:00 Miejsce wydania Polska 69-100 , Słubice Żurawia 1A R…" at bounding box center [512, 162] width 515 height 127
click at [666, 177] on p "Polska" at bounding box center [651, 181] width 205 height 14
drag, startPoint x: 269, startPoint y: 115, endPoint x: 521, endPoint y: 200, distance: 265.7
click at [522, 200] on div "Rezerwacja od [DATE] 15:00 Miejsce wydania Polska 69-100 , Słubice Żurawia 1A R…" at bounding box center [512, 162] width 515 height 127
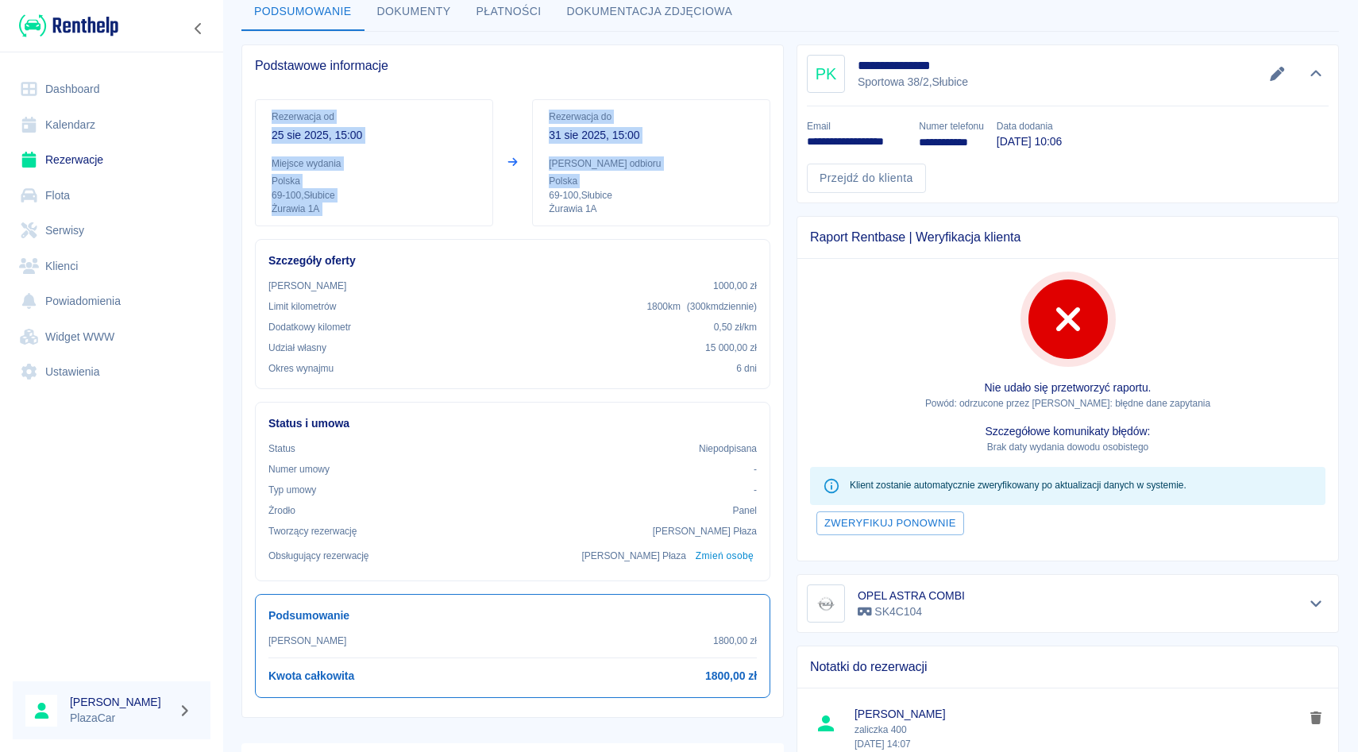
click at [521, 200] on div "Rezerwacja od [DATE] 15:00 Miejsce wydania Polska 69-100 , Słubice Żurawia 1A R…" at bounding box center [512, 162] width 515 height 127
drag, startPoint x: 523, startPoint y: 126, endPoint x: 603, endPoint y: 174, distance: 93.3
click at [603, 174] on div "Rezerwacja od [DATE] 15:00 Miejsce wydania Polska 69-100 , Słubice Żurawia 1A R…" at bounding box center [512, 162] width 515 height 127
click at [603, 174] on p "Polska" at bounding box center [651, 181] width 205 height 14
drag, startPoint x: 266, startPoint y: 111, endPoint x: 727, endPoint y: 210, distance: 471.0
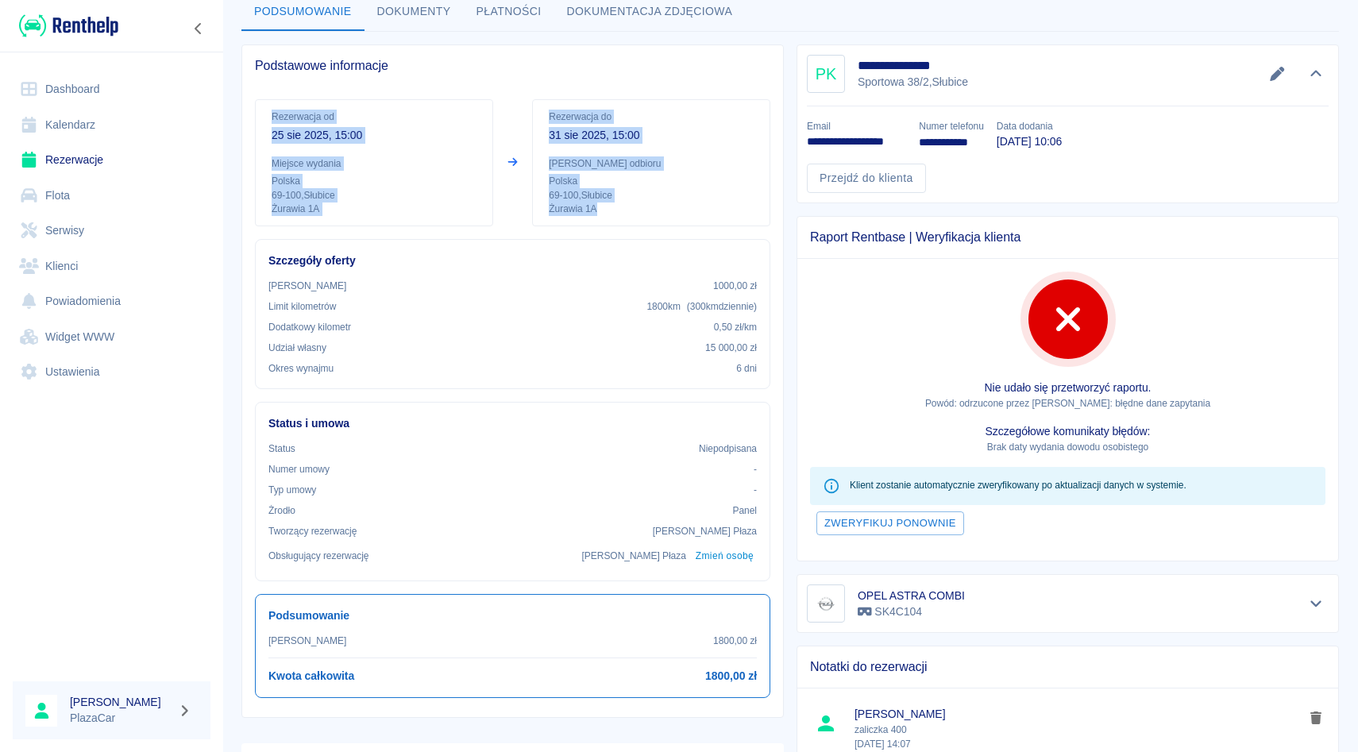
click at [727, 210] on div "Rezerwacja od [DATE] 15:00 Miejsce wydania Polska 69-100 , Słubice Żurawia 1A R…" at bounding box center [512, 162] width 515 height 127
click at [727, 210] on p "Żurawia 1A" at bounding box center [651, 210] width 205 height 14
drag, startPoint x: 271, startPoint y: 114, endPoint x: 691, endPoint y: 225, distance: 434.4
click at [691, 225] on div "Rezerwacja od [DATE] 15:00 Miejsce wydania Polska 69-100 , Słubice Żurawia 1A R…" at bounding box center [512, 162] width 515 height 127
click at [691, 225] on div "Rezerwacja do [DATE] 15:00 Miejsce odbioru Polska 69-100 , Słubice Żurawia 1A" at bounding box center [651, 162] width 238 height 127
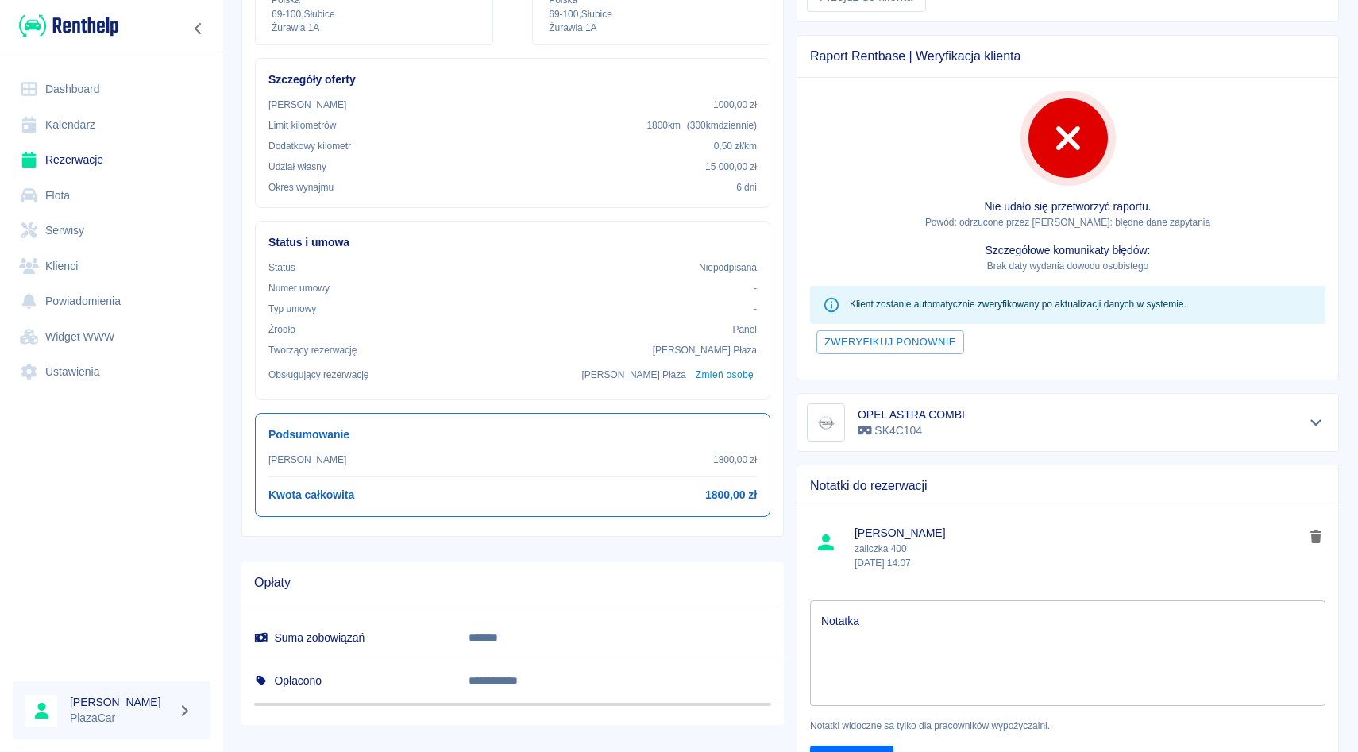
scroll to position [337, 0]
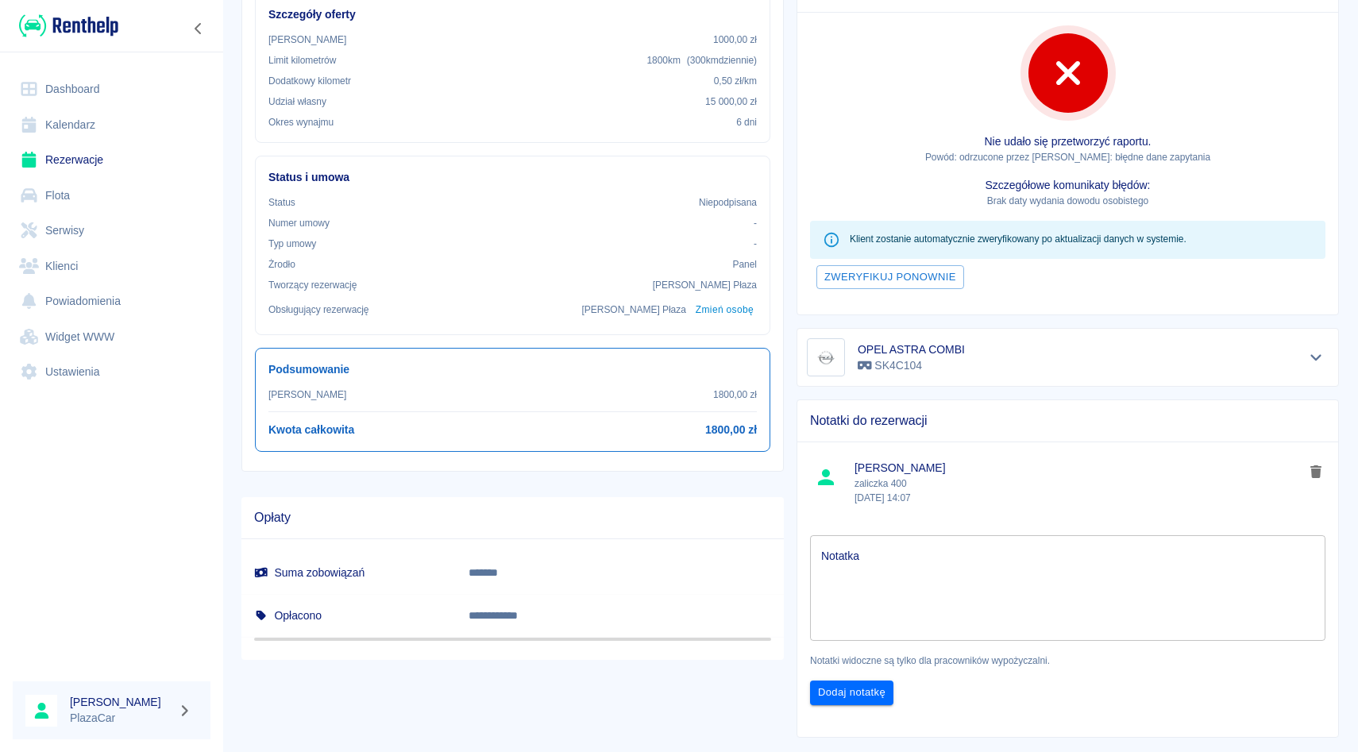
click at [879, 582] on textarea "Notatka" at bounding box center [1067, 588] width 493 height 79
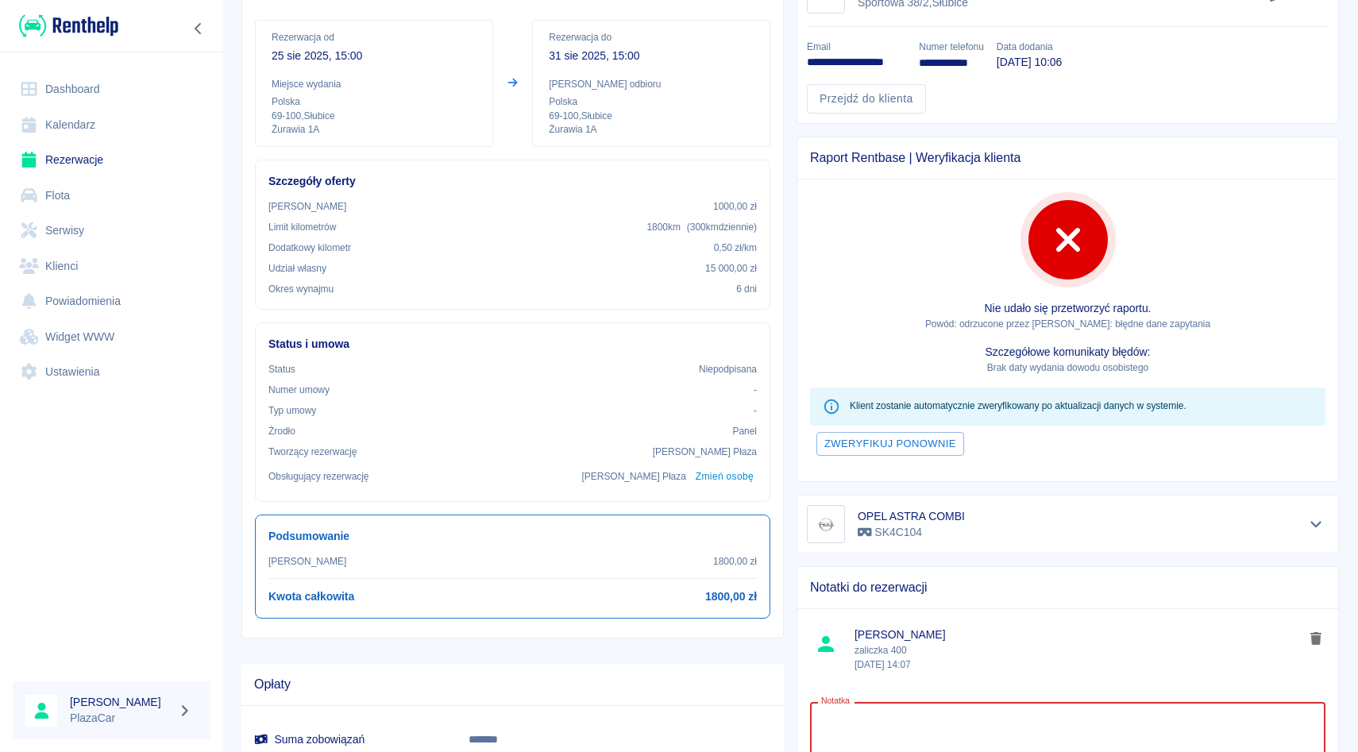
scroll to position [172, 0]
click at [905, 723] on textarea "Notatka" at bounding box center [1067, 752] width 493 height 79
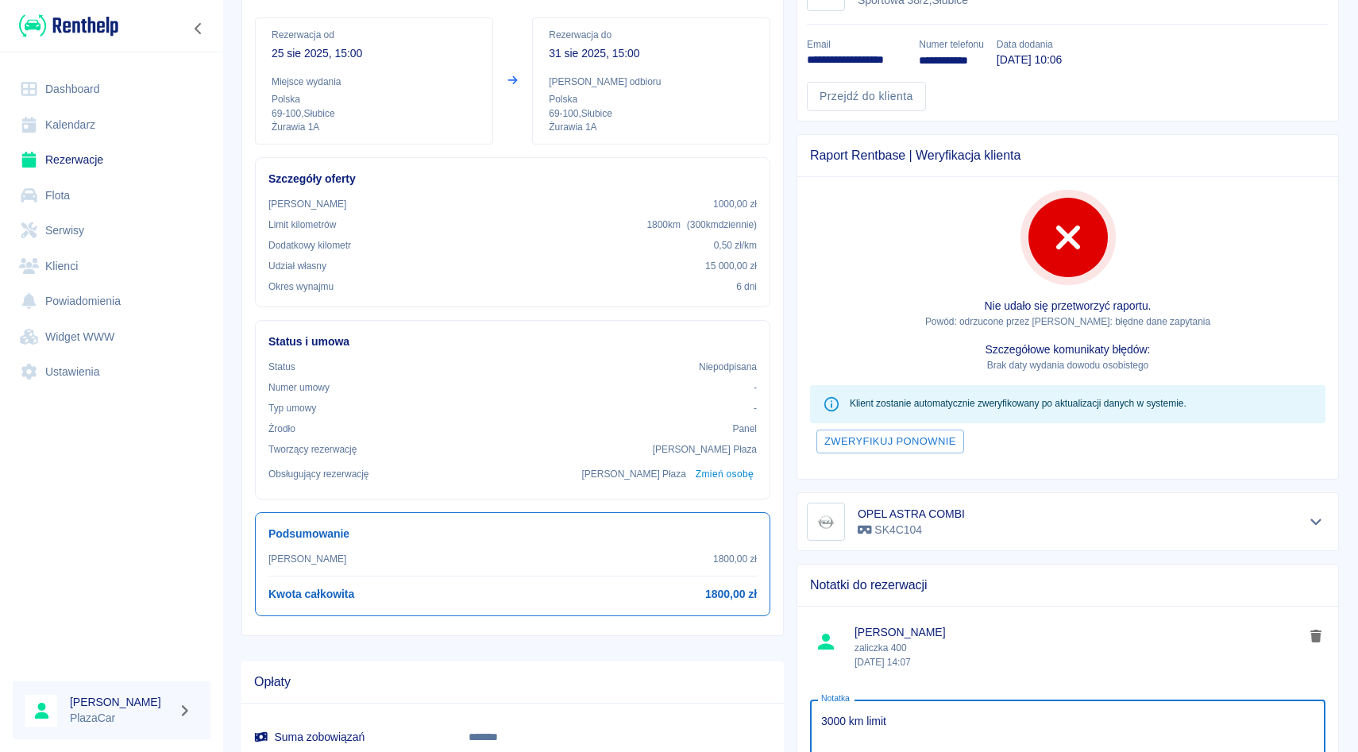
scroll to position [368, 0]
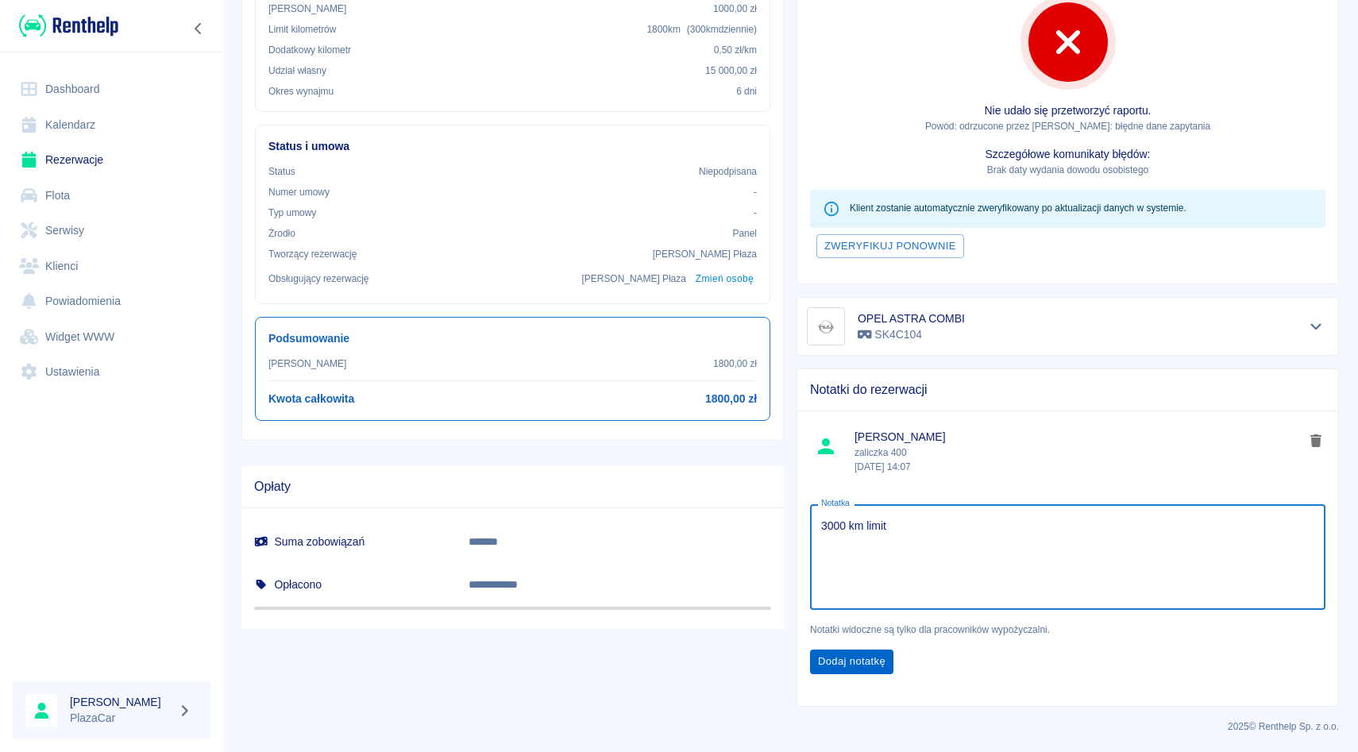
type textarea "3000 km limit"
click at [825, 664] on button "Dodaj notatkę" at bounding box center [851, 662] width 83 height 25
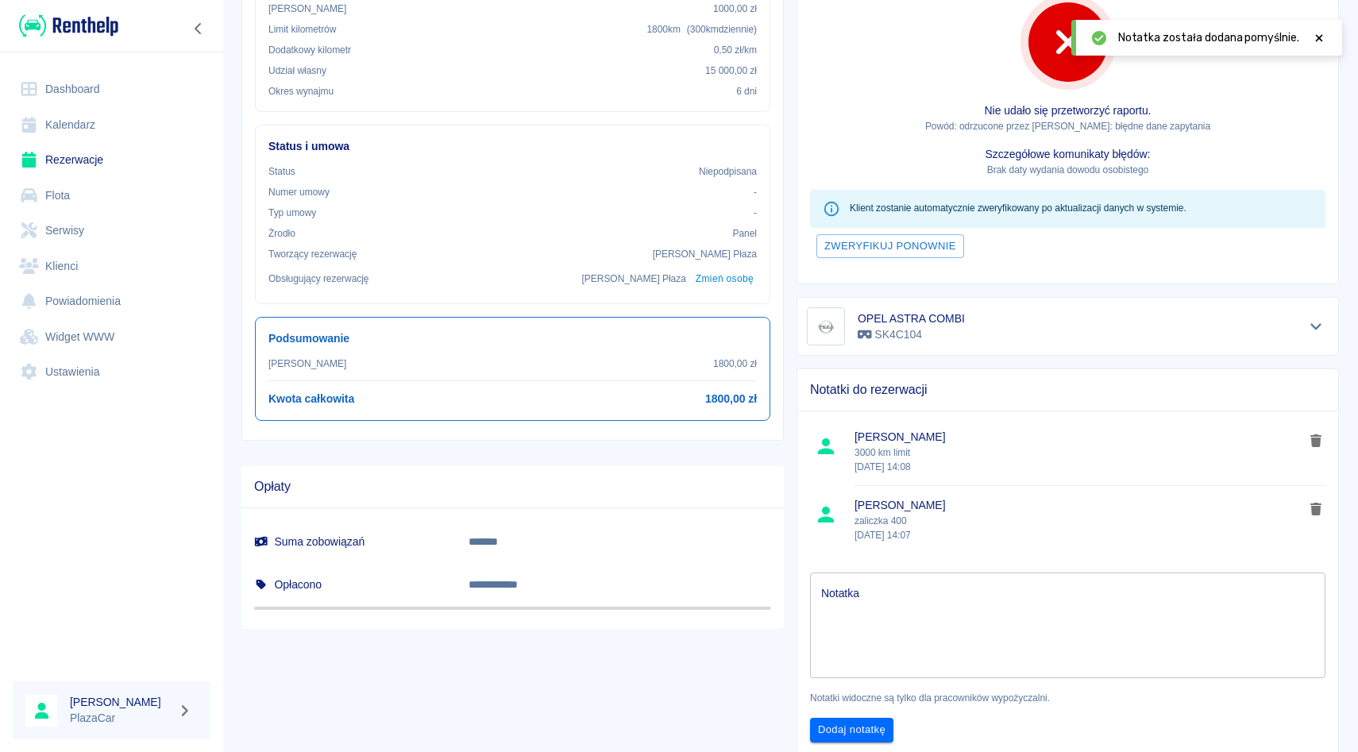
scroll to position [436, 0]
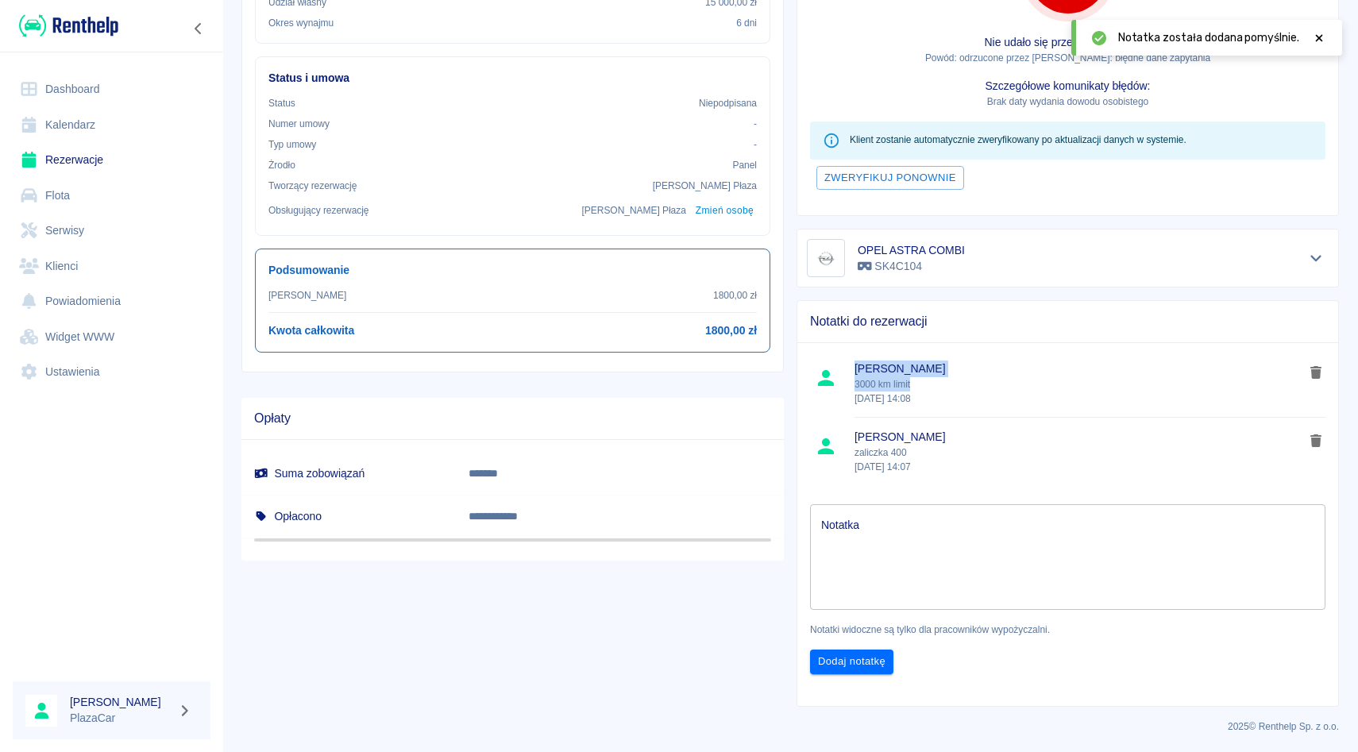
drag, startPoint x: 852, startPoint y: 384, endPoint x: 927, endPoint y: 386, distance: 74.7
click at [927, 386] on li "[PERSON_NAME] 3000 km limit [DATE] 14:08" at bounding box center [1067, 383] width 541 height 68
click at [927, 386] on p "3000 km limit [DATE] 14:08" at bounding box center [1080, 391] width 450 height 29
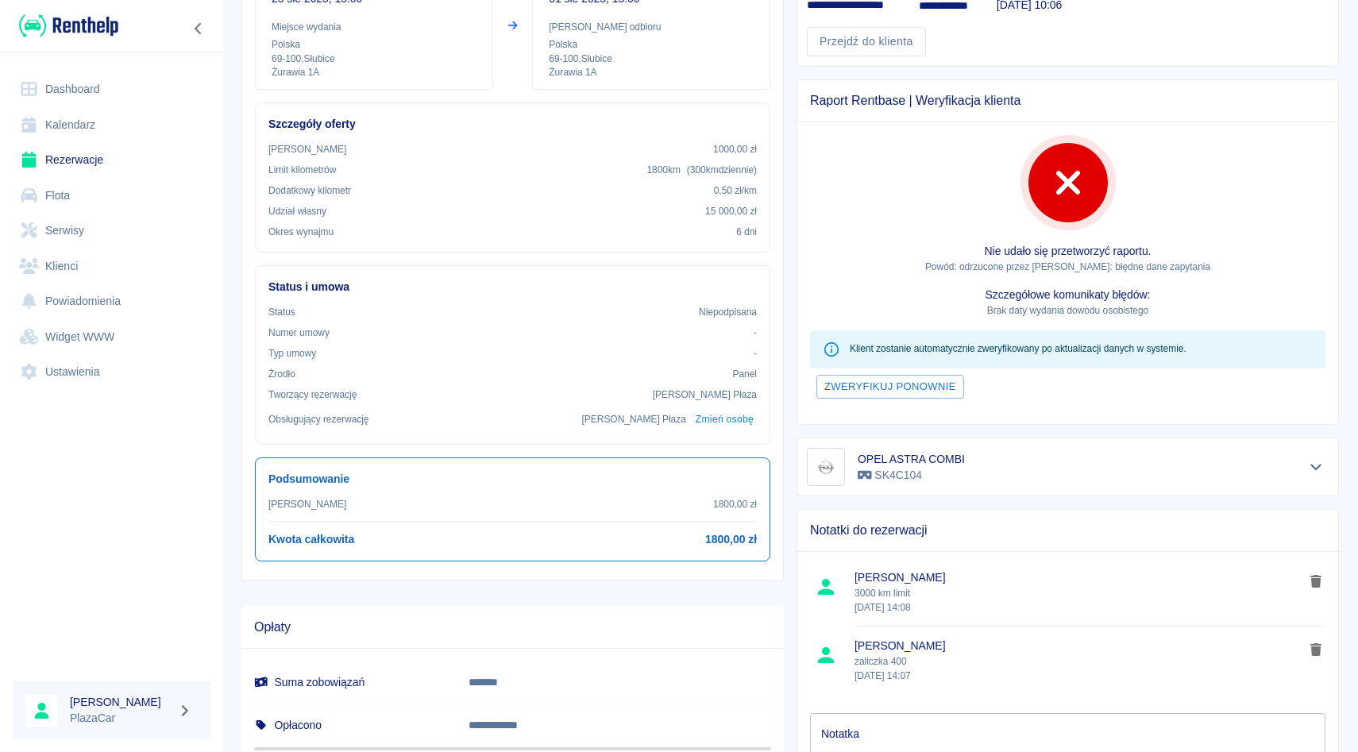
scroll to position [0, 0]
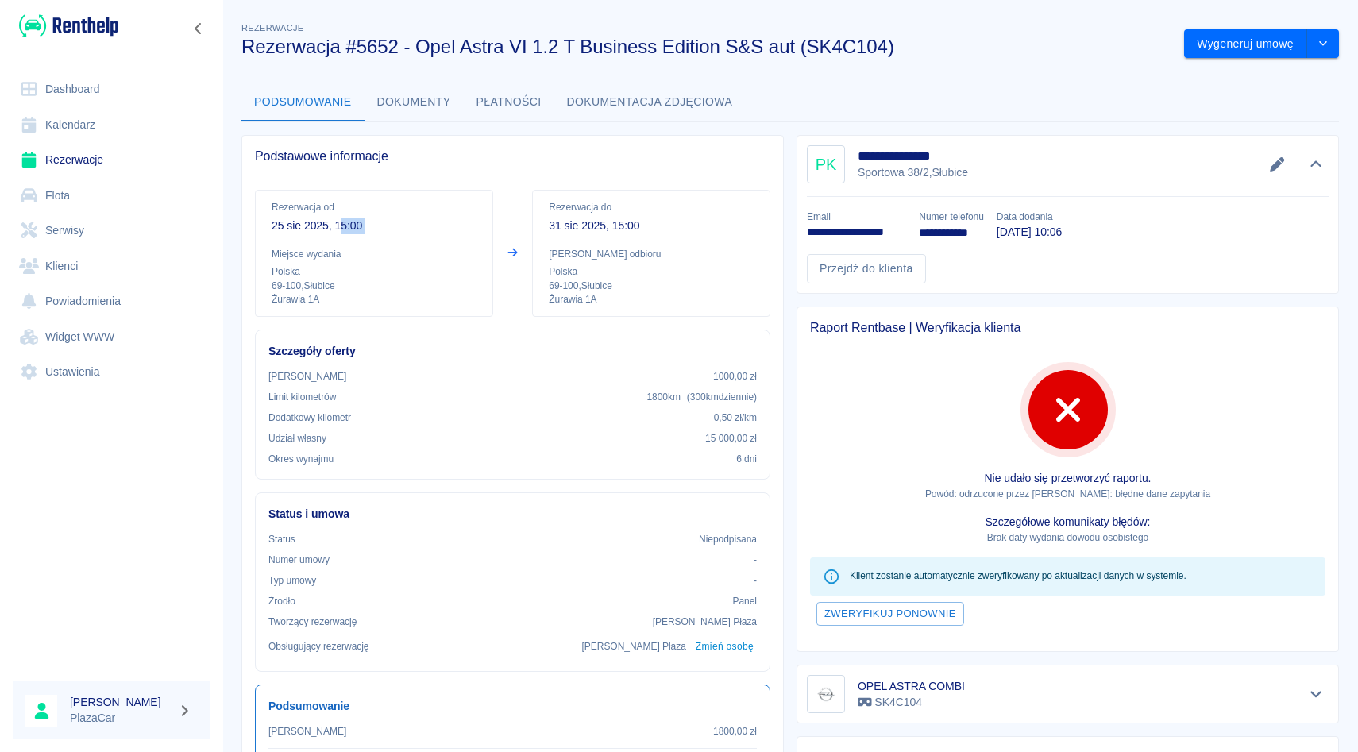
drag, startPoint x: 341, startPoint y: 220, endPoint x: 383, endPoint y: 242, distance: 46.9
click at [385, 244] on div "Rezerwacja od [DATE] 15:00 Miejsce wydania Polska 69-100 , Słubice Żurawia 1A" at bounding box center [374, 253] width 238 height 127
click at [383, 242] on div "Rezerwacja od [DATE] 15:00 Miejsce wydania Polska 69-100 , Słubice Żurawia 1A" at bounding box center [374, 253] width 238 height 127
drag, startPoint x: 547, startPoint y: 223, endPoint x: 662, endPoint y: 271, distance: 123.9
click at [662, 271] on div "Rezerwacja do [DATE] 15:00 Miejsce odbioru Polska 69-100 , Słubice Żurawia 1A" at bounding box center [651, 253] width 238 height 127
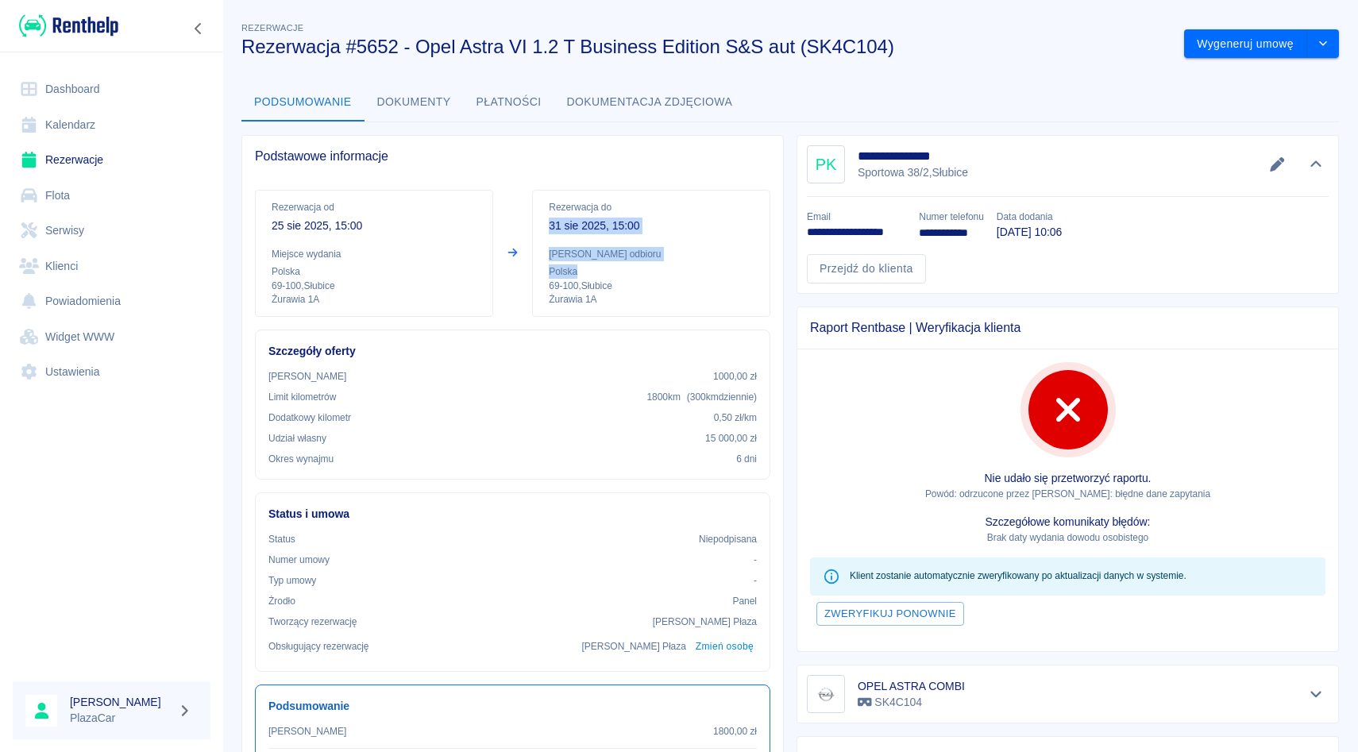
click at [662, 271] on p "Polska" at bounding box center [651, 271] width 205 height 14
drag, startPoint x: 548, startPoint y: 232, endPoint x: 715, endPoint y: 338, distance: 197.4
click at [715, 338] on div "Rezerwacja od [DATE] 15:00 Miejsce wydania Polska 69-100 , Słubice Żurawia 1A R…" at bounding box center [506, 483] width 528 height 612
click at [559, 231] on p "31 sie 2025, 15:00" at bounding box center [651, 226] width 205 height 17
drag, startPoint x: 551, startPoint y: 226, endPoint x: 606, endPoint y: 301, distance: 92.6
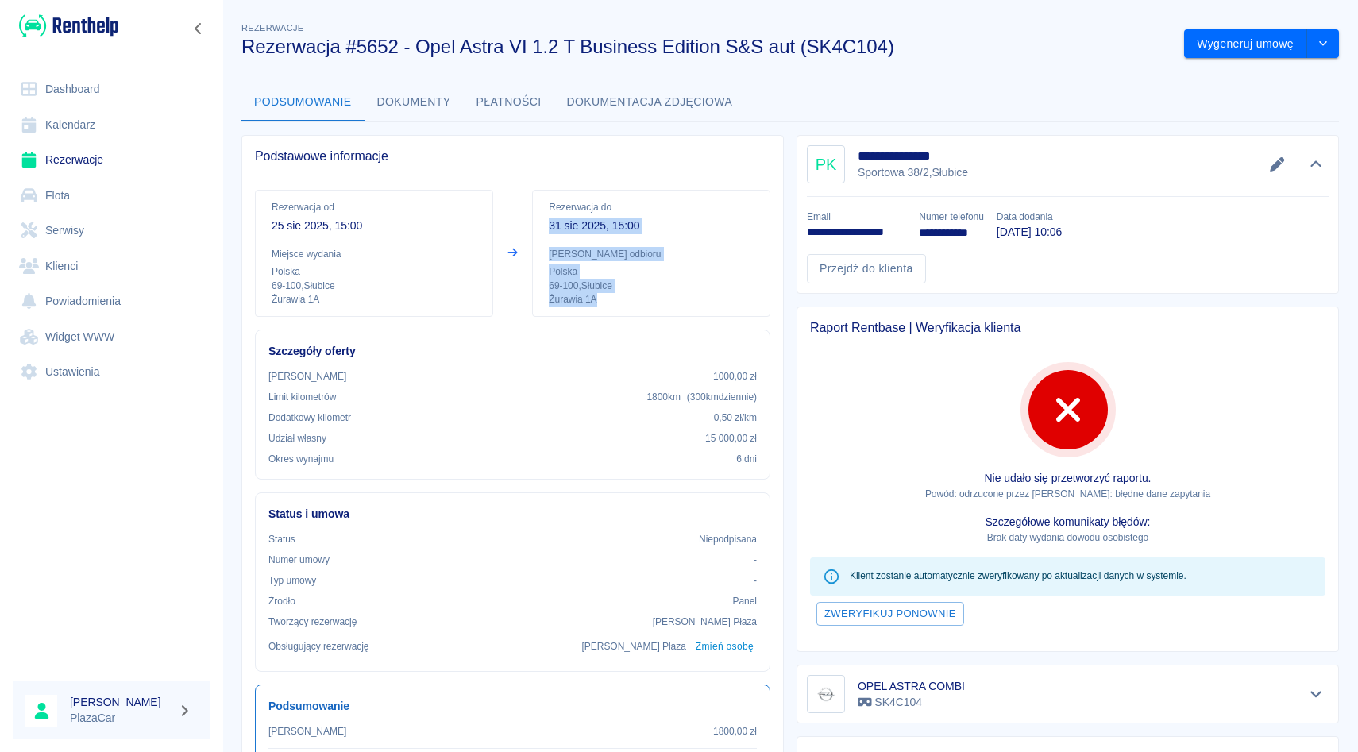
click at [606, 301] on div "Rezerwacja do [DATE] 15:00 Miejsce odbioru Polska 69-100 , Słubice Żurawia 1A" at bounding box center [651, 253] width 238 height 127
click at [606, 301] on p "Żurawia 1A" at bounding box center [651, 300] width 205 height 14
drag, startPoint x: 550, startPoint y: 230, endPoint x: 608, endPoint y: 320, distance: 106.8
click at [608, 320] on div "Rezerwacja od [DATE] 15:00 Miejsce wydania Polska 69-100 , Słubice Żurawia 1A R…" at bounding box center [506, 483] width 528 height 612
click at [528, 199] on div "Rezerwacja od [DATE] 15:00 Miejsce wydania Polska 69-100 , Słubice Żurawia 1A R…" at bounding box center [512, 253] width 515 height 127
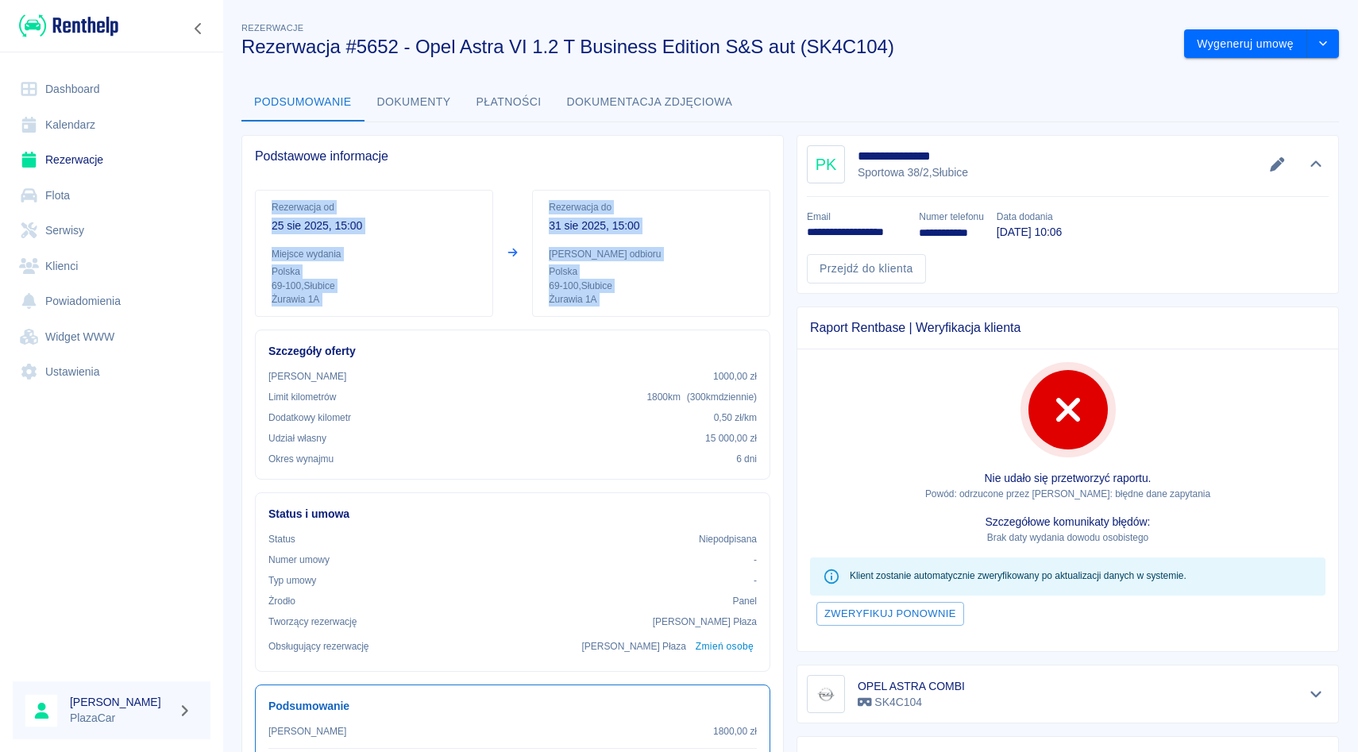
drag, startPoint x: 272, startPoint y: 206, endPoint x: 632, endPoint y: 326, distance: 379.2
click at [632, 326] on div "Rezerwacja od [DATE] 15:00 Miejsce wydania Polska 69-100 , Słubice Żurawia 1A R…" at bounding box center [506, 483] width 528 height 612
click at [632, 326] on div "Szczegóły oferty Kaucja 1000,00 zł Limit kilometrów 1800 km ( 300 km dziennie )…" at bounding box center [506, 398] width 528 height 163
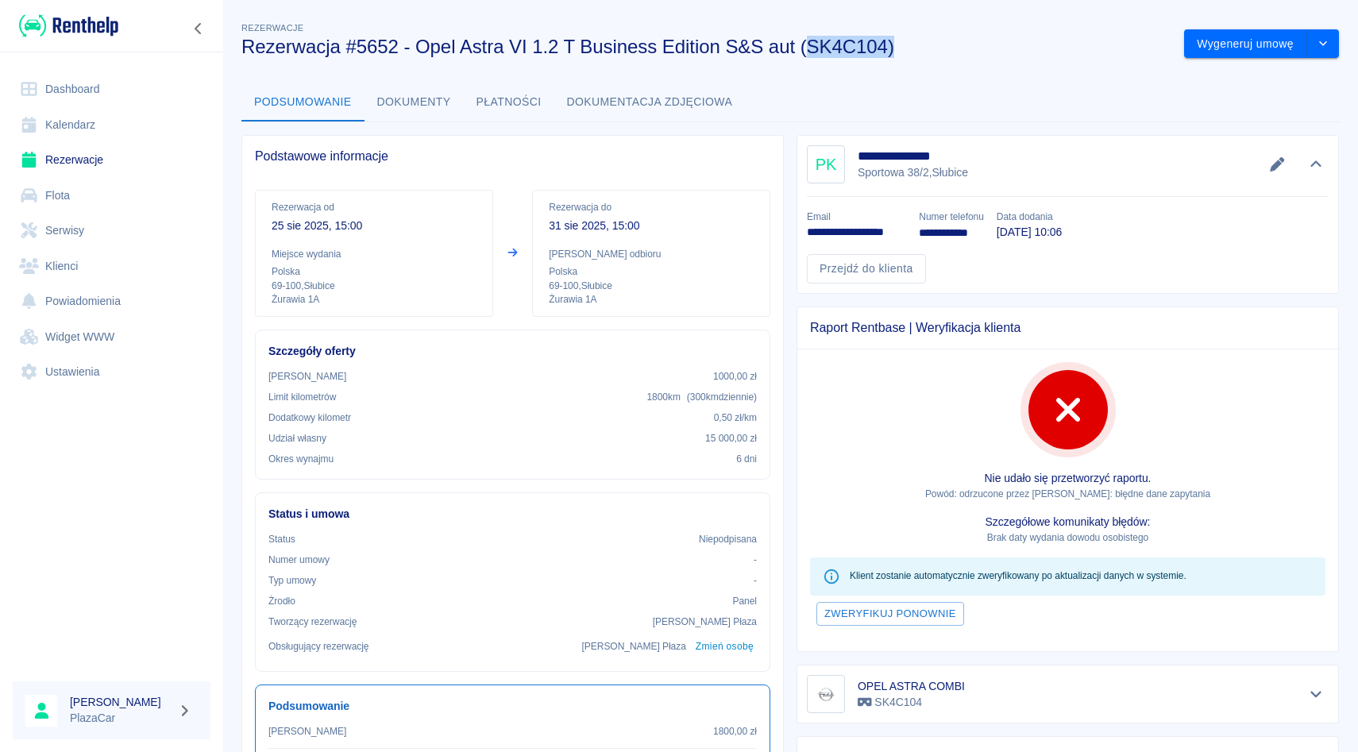
drag, startPoint x: 805, startPoint y: 39, endPoint x: 893, endPoint y: 54, distance: 89.4
click at [893, 53] on h3 "Rezerwacja #5652 - Opel Astra VI 1.2 T Business Edition S&S aut (SK4C104)" at bounding box center [706, 47] width 930 height 22
click at [279, 102] on button "Podsumowanie" at bounding box center [302, 102] width 123 height 38
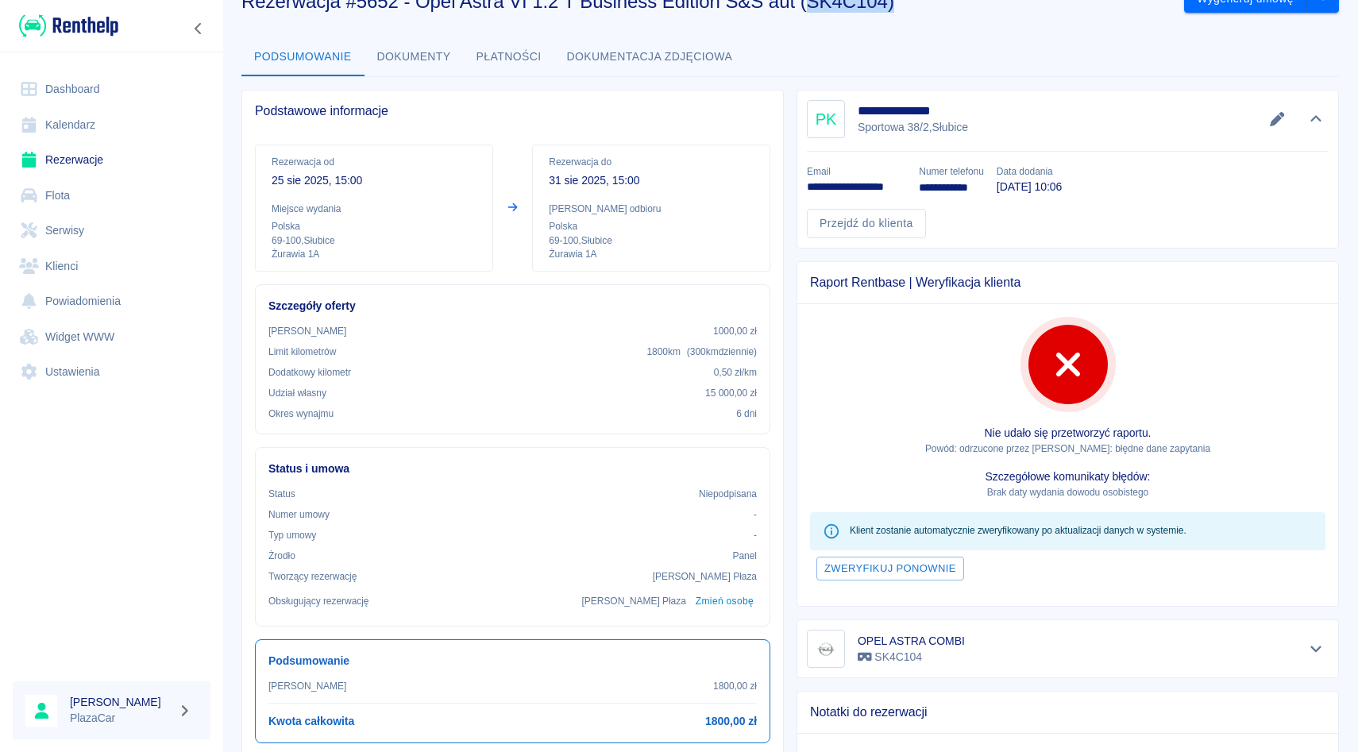
scroll to position [50, 0]
